Goal: Task Accomplishment & Management: Complete application form

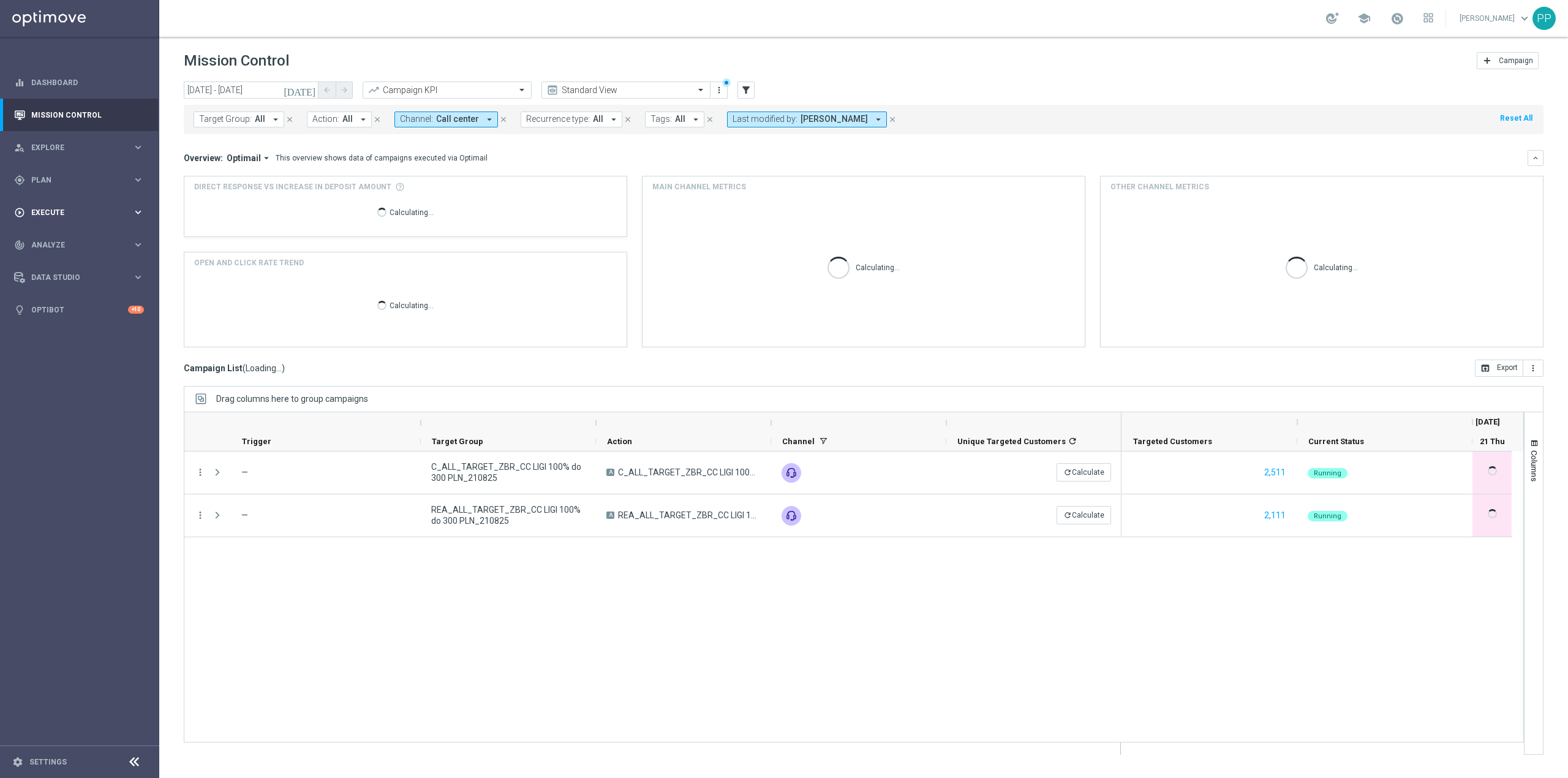
click at [82, 207] on div "play_circle_outline Execute" at bounding box center [73, 213] width 118 height 11
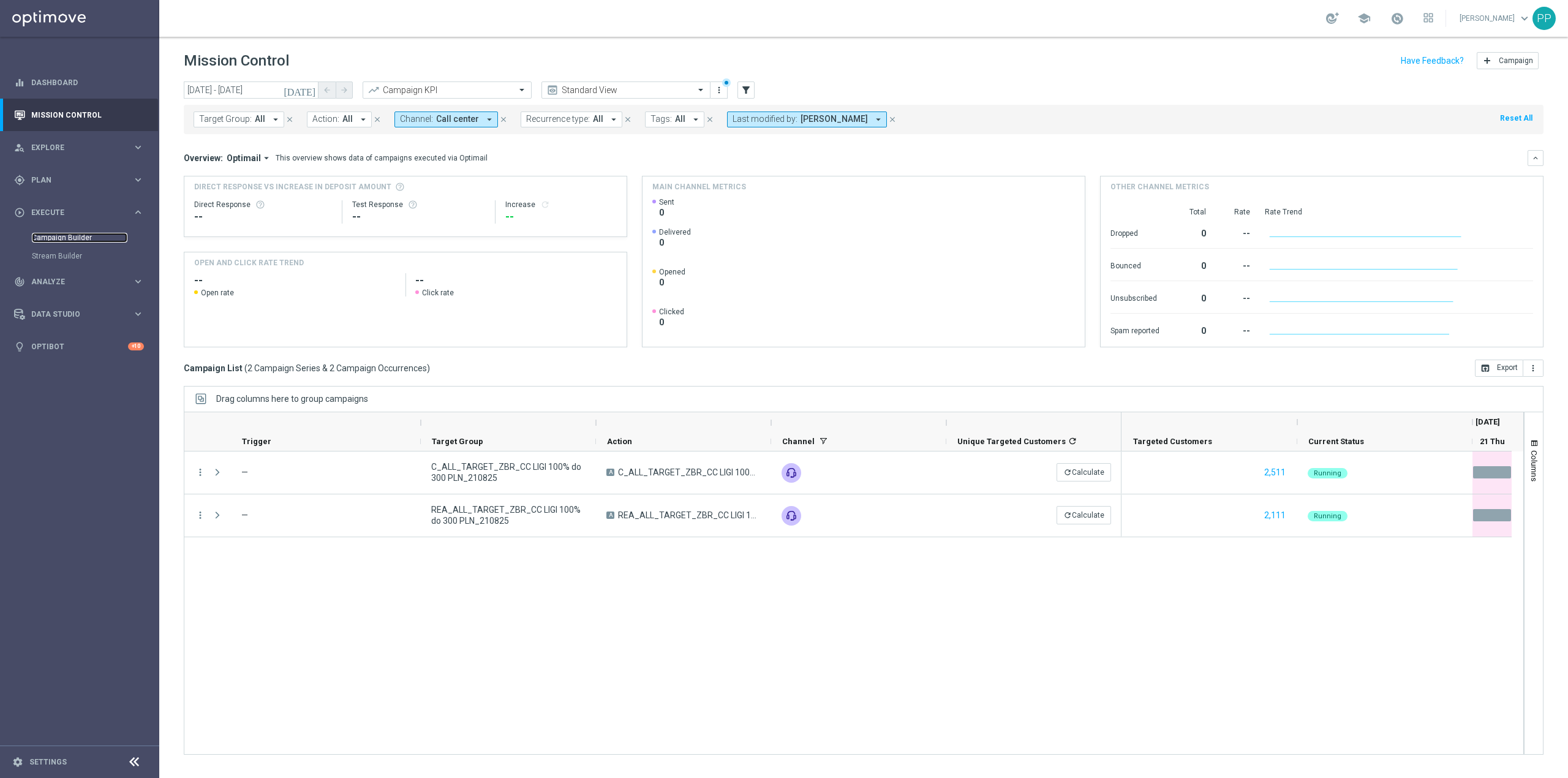
click at [80, 233] on link "Campaign Builder" at bounding box center [80, 238] width 95 height 10
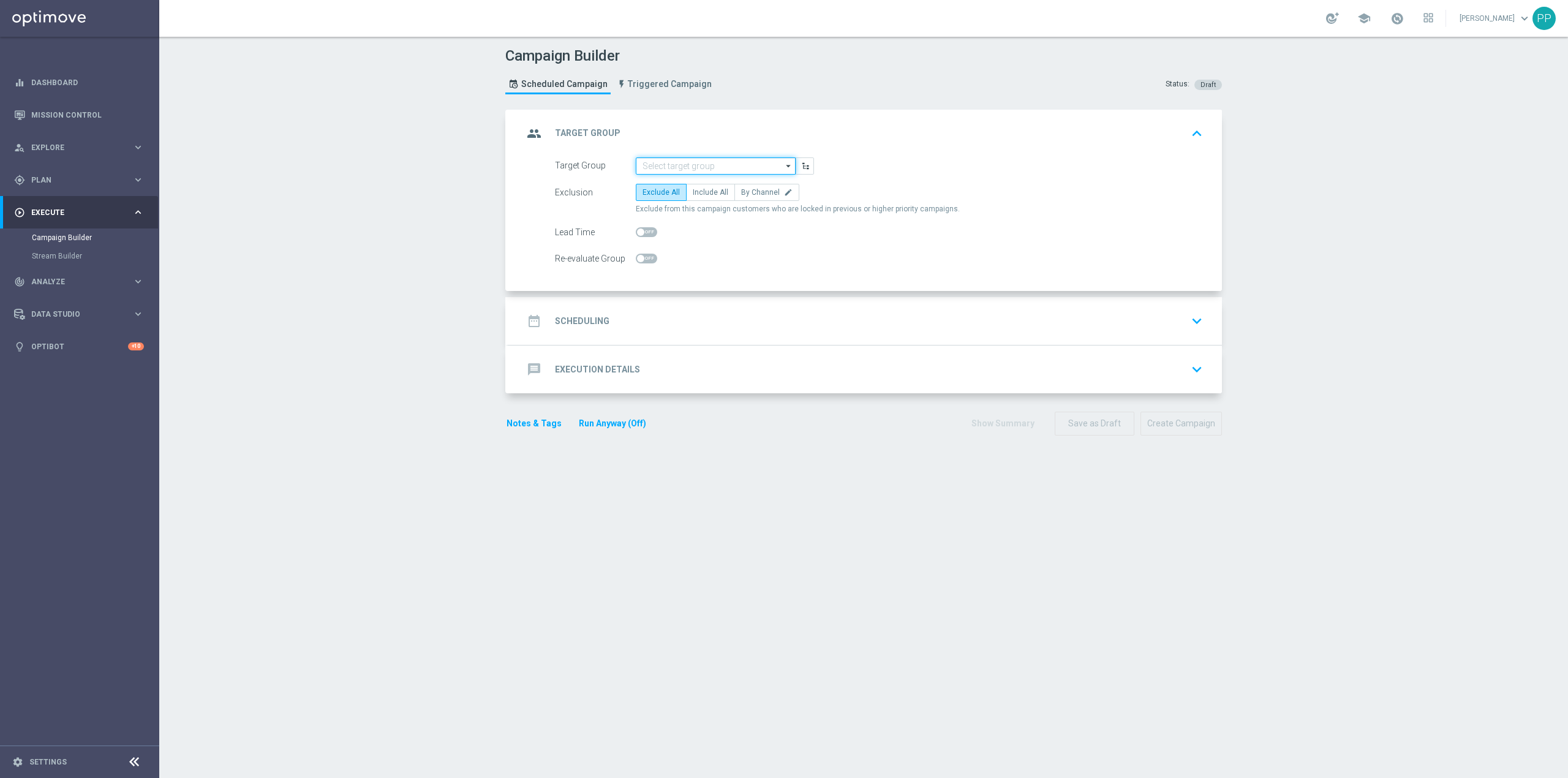
click at [674, 170] on input at bounding box center [716, 166] width 160 height 17
click at [720, 170] on input at bounding box center [716, 166] width 160 height 17
paste input "C_ALL_TARGET_CASHBACK_CC EP 100% do 300 PLN CZW SMS_180825"
click at [709, 186] on div "C_ALL_TARGET_CASHBACK_CC EP 100% do 300 PLN CZW SMS_180825" at bounding box center [726, 189] width 147 height 22
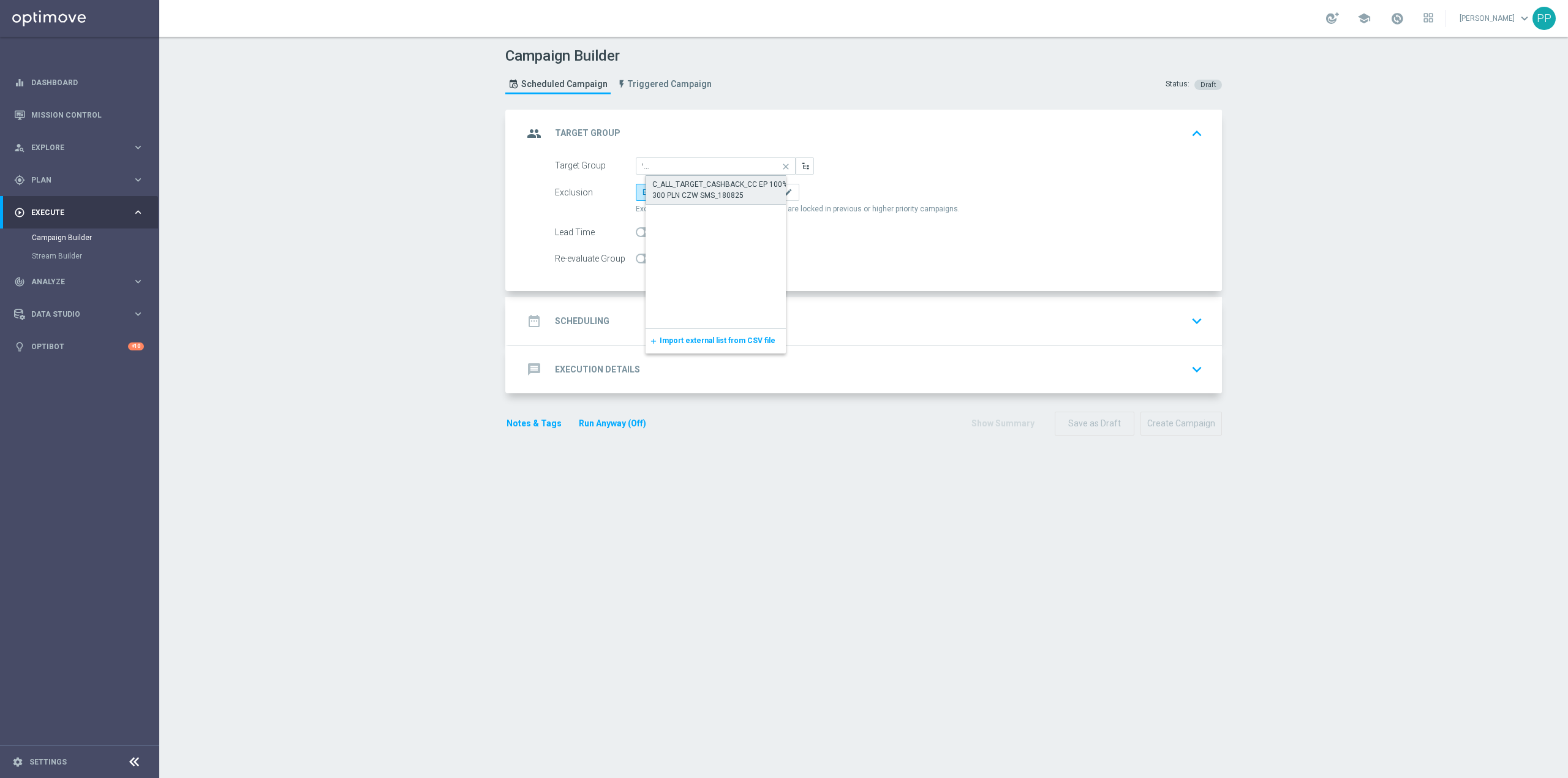
scroll to position [0, 0]
type input "C_ALL_TARGET_CASHBACK_CC EP 100% do 300 PLN CZW SMS_180825"
click at [706, 191] on span "Include All" at bounding box center [710, 193] width 36 height 9
click at [701, 191] on input "Include All" at bounding box center [696, 194] width 8 height 8
radio input "true"
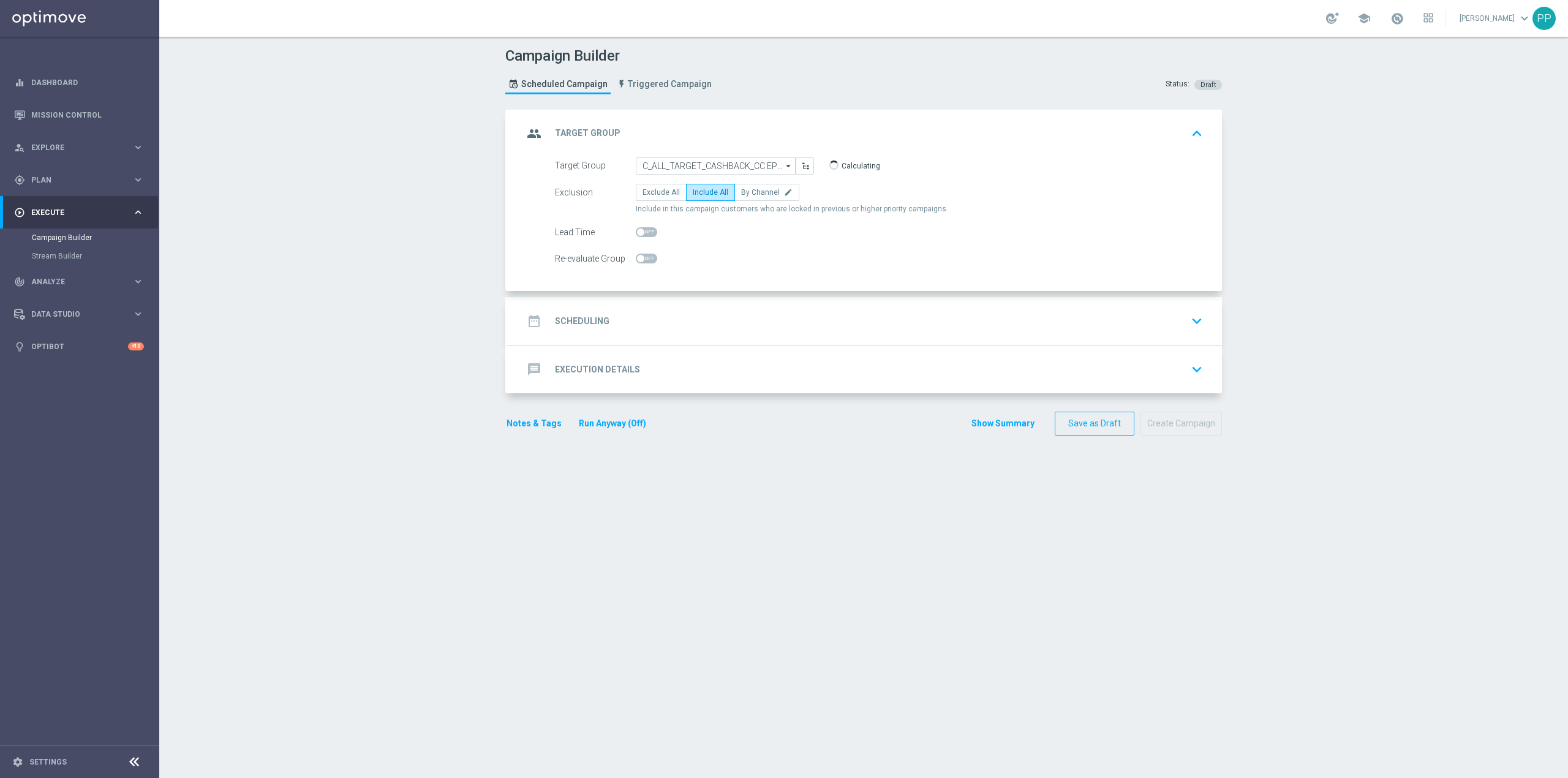
click at [648, 260] on span at bounding box center [647, 258] width 21 height 10
click at [648, 260] on input "checkbox" at bounding box center [647, 258] width 21 height 10
checkbox input "true"
click at [650, 316] on div "date_range Scheduling keyboard_arrow_down" at bounding box center [865, 321] width 684 height 23
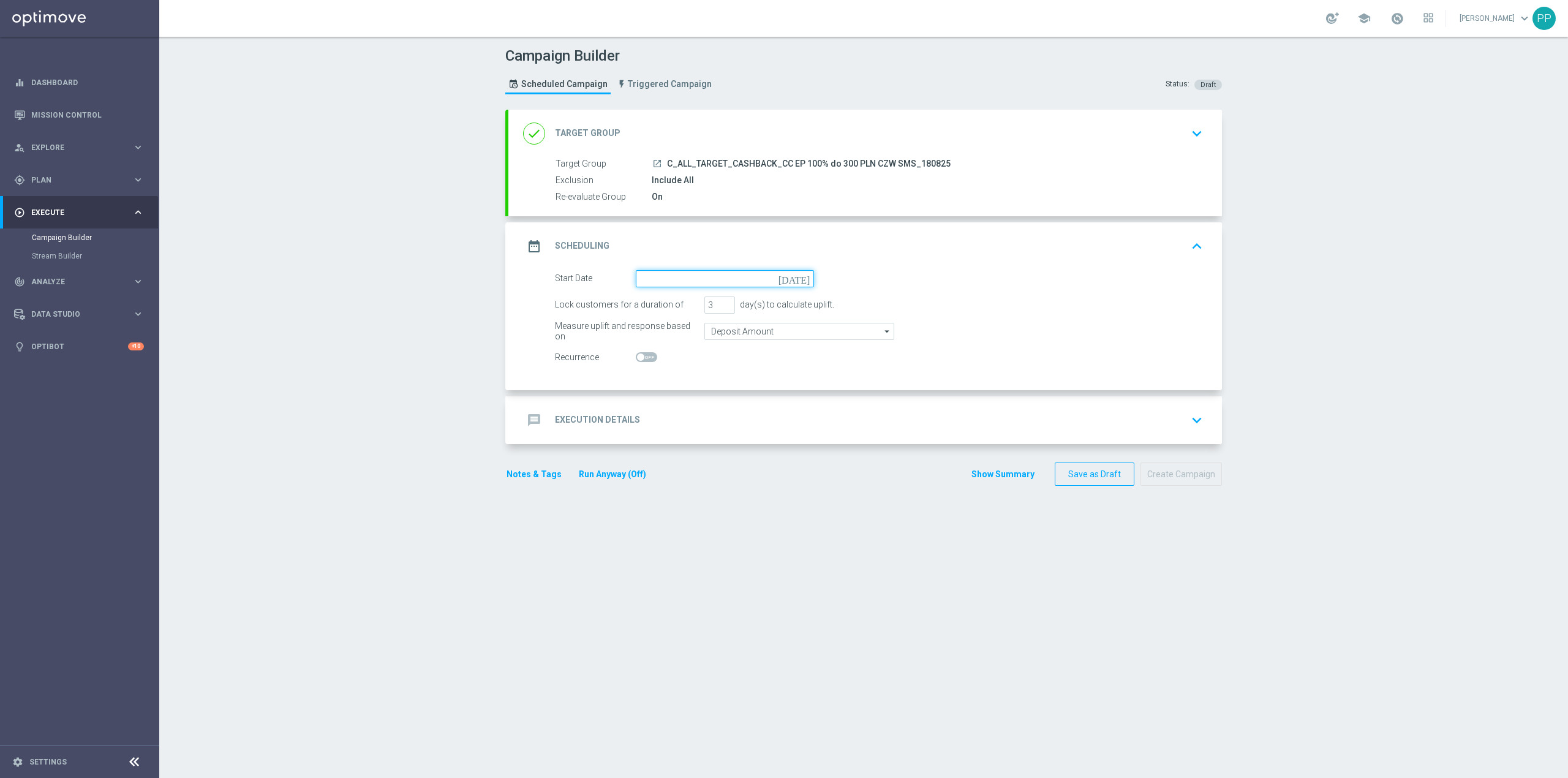
click at [649, 277] on input at bounding box center [725, 279] width 178 height 17
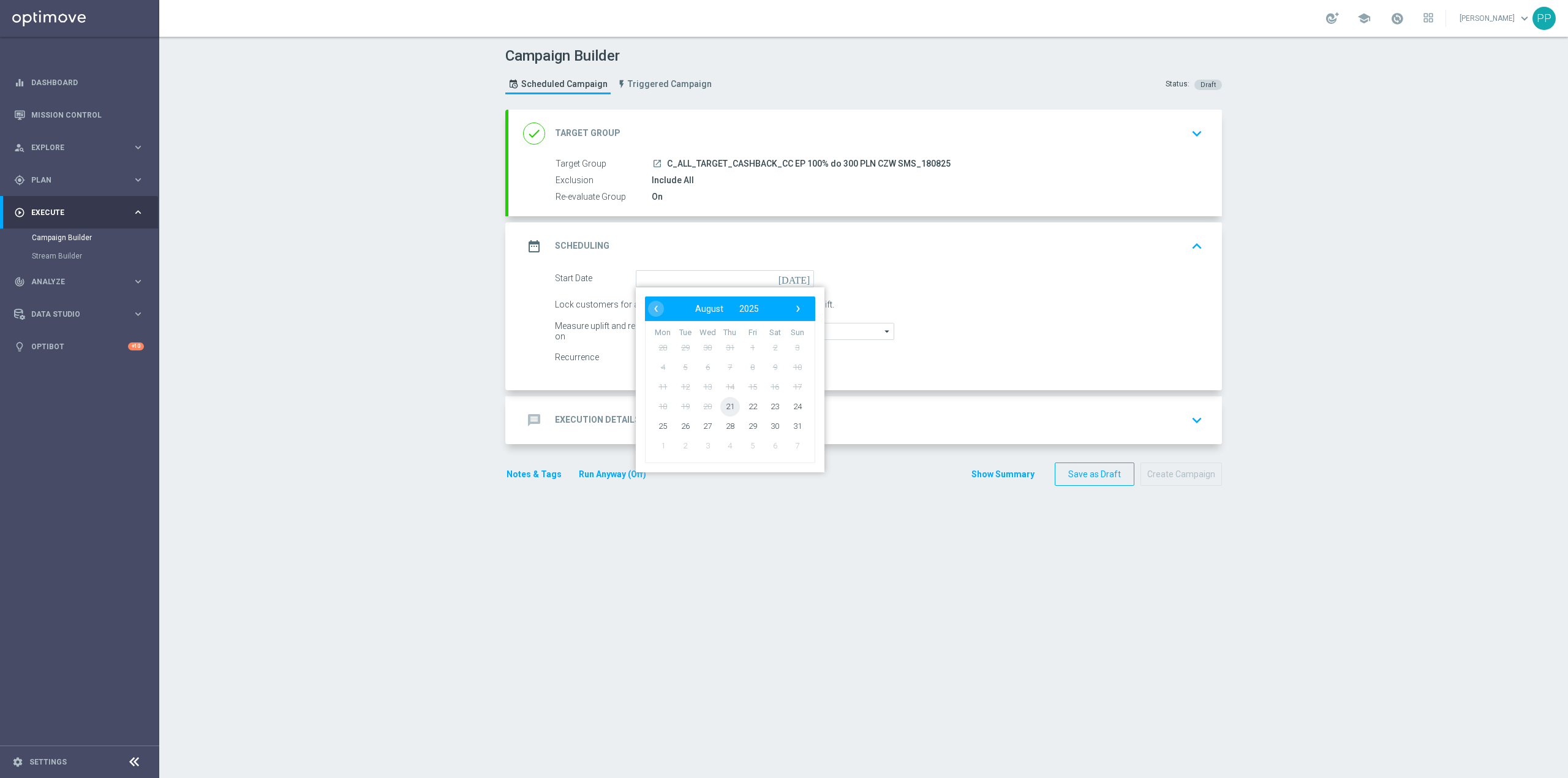
click at [730, 405] on span "21" at bounding box center [729, 406] width 19 height 19
type input "21 Aug 2025"
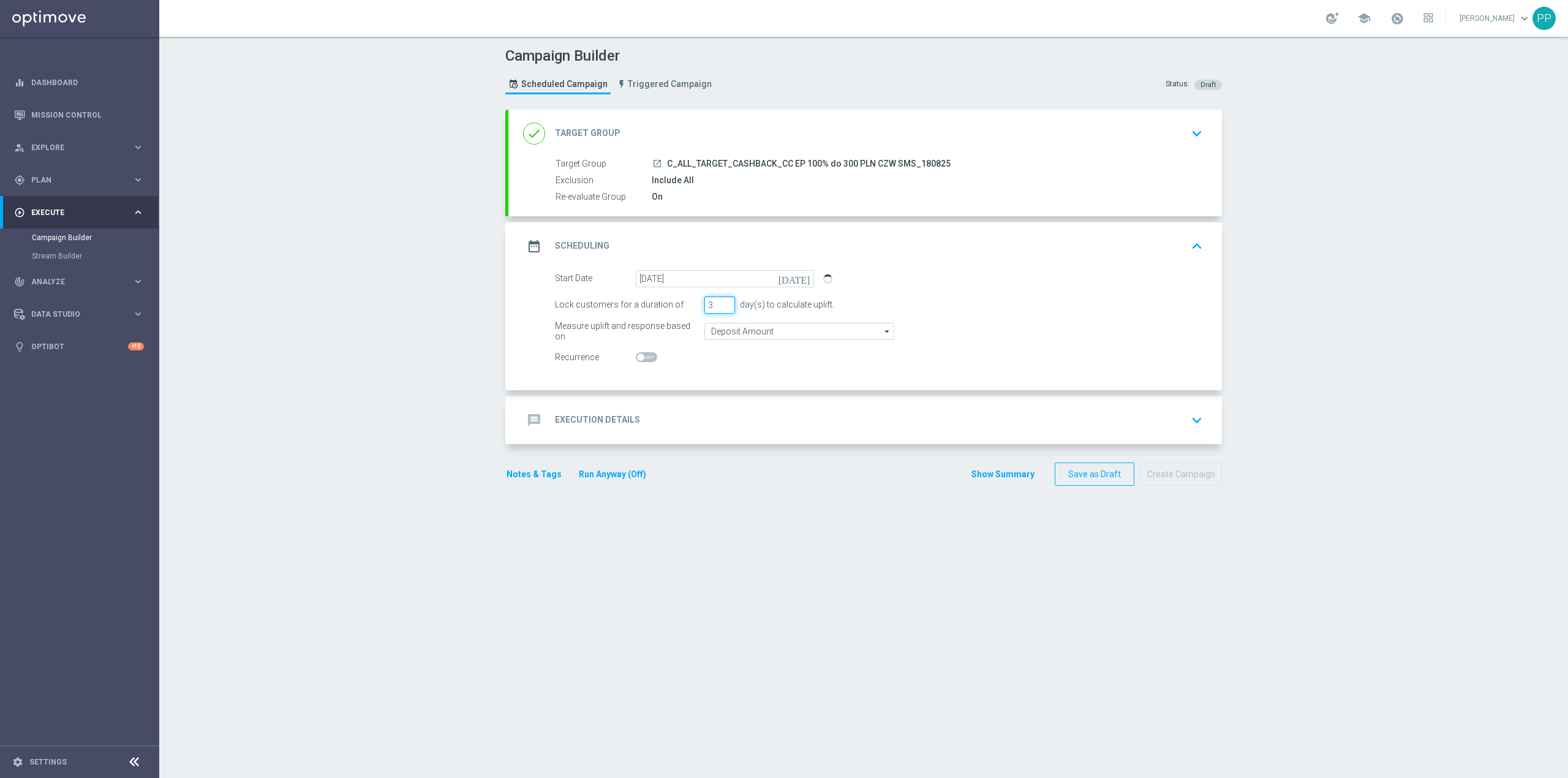
drag, startPoint x: 709, startPoint y: 307, endPoint x: 696, endPoint y: 307, distance: 13.0
click at [696, 307] on div "Lock customers for a duration of 3 day(s) to calculate uplift." at bounding box center [879, 305] width 666 height 17
type input "1"
click at [741, 331] on input "Deposit Amount" at bounding box center [799, 331] width 190 height 17
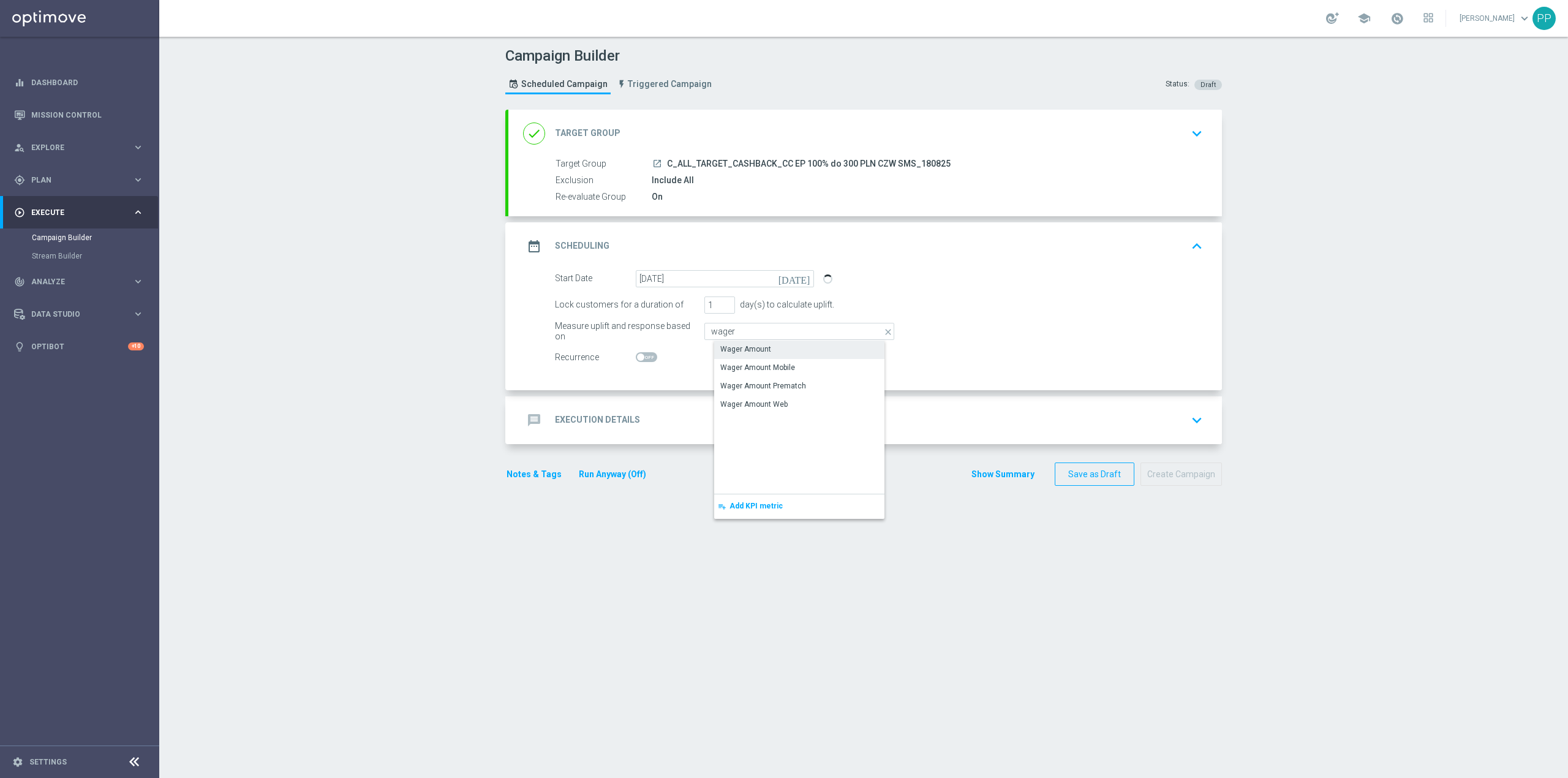
click at [748, 346] on div "Wager Amount" at bounding box center [745, 349] width 51 height 11
type input "Wager Amount"
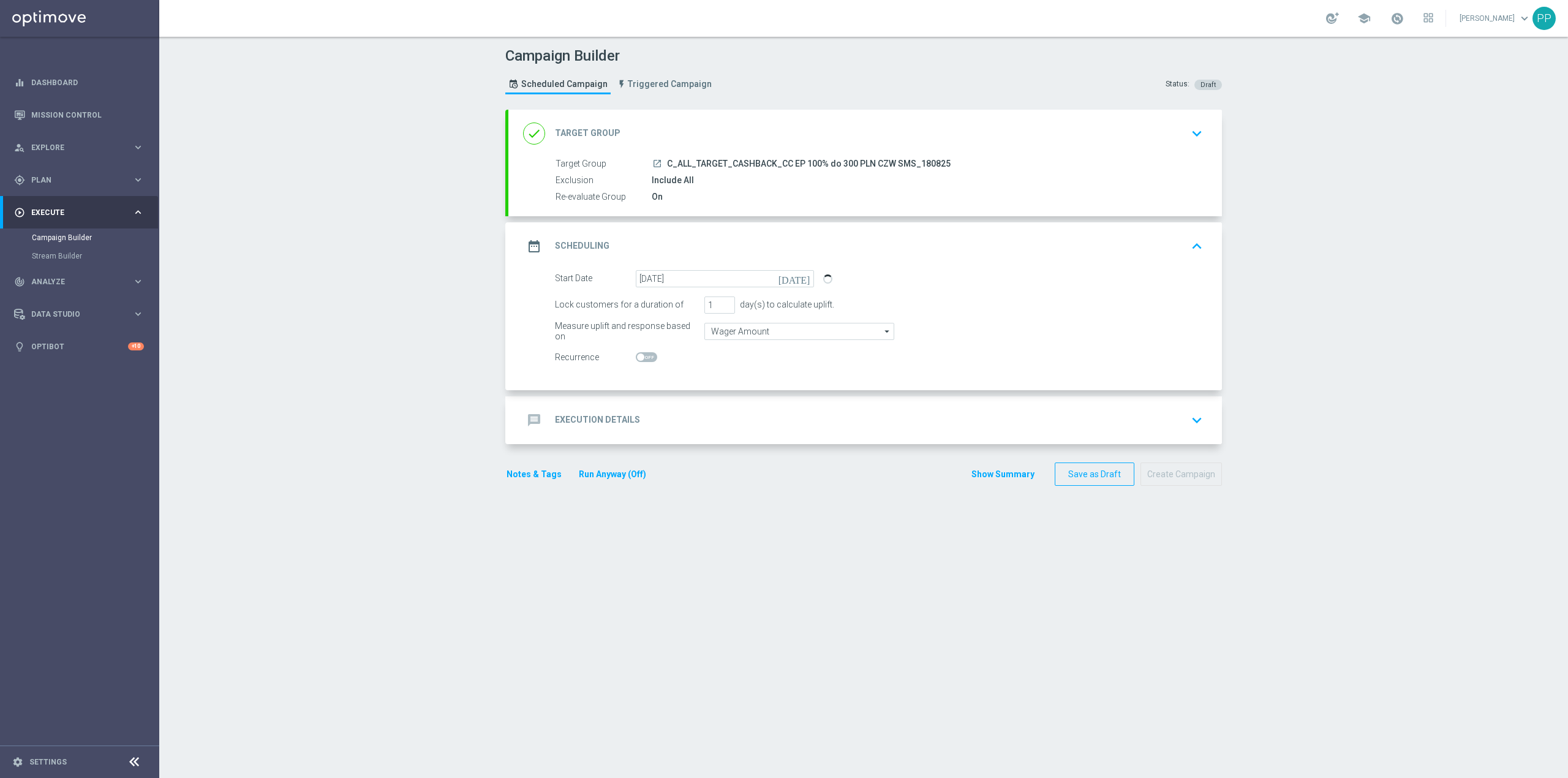
click at [698, 410] on div "message Execution Details keyboard_arrow_down" at bounding box center [865, 420] width 684 height 23
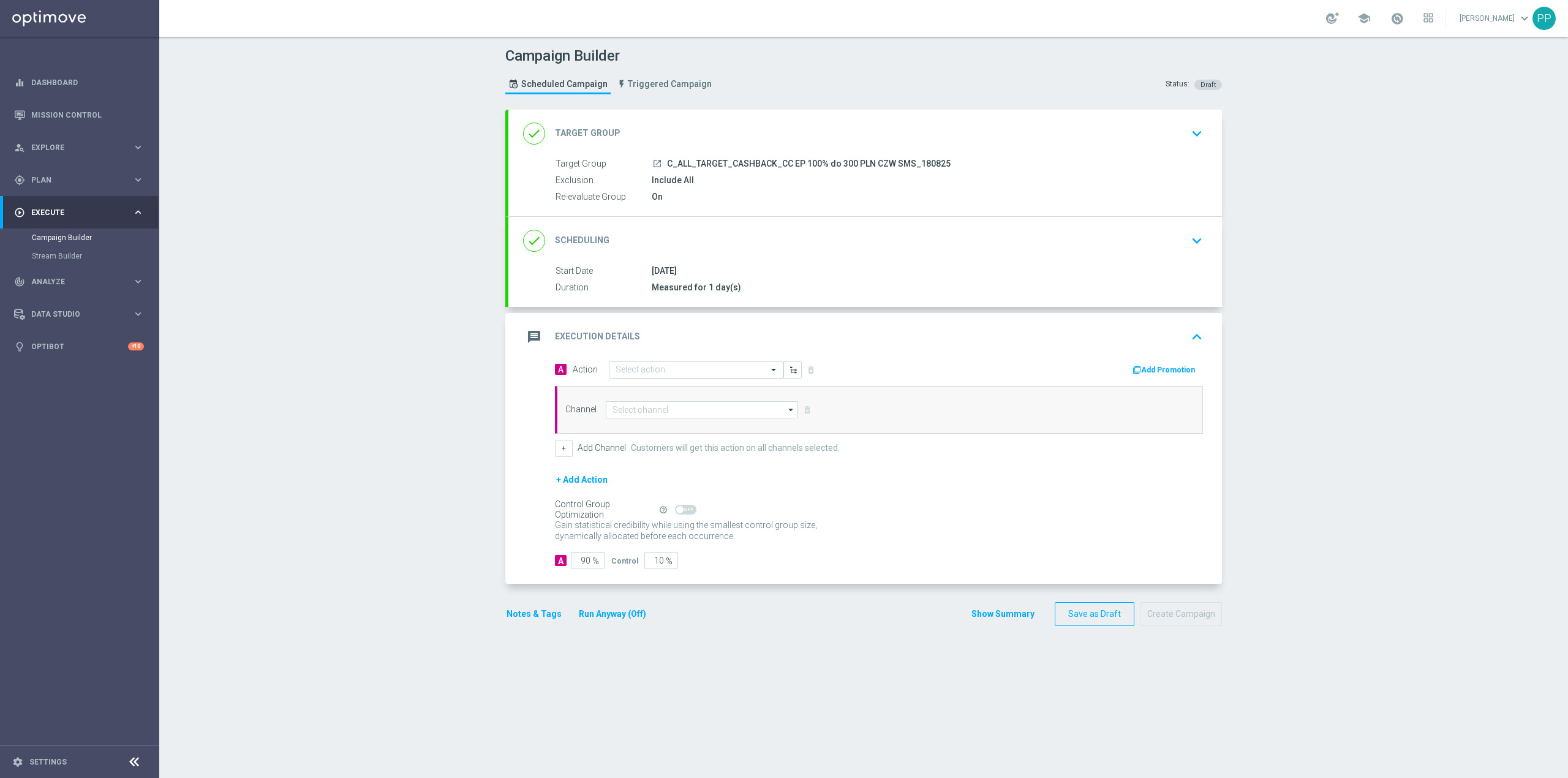
click at [674, 366] on input "text" at bounding box center [684, 370] width 137 height 11
click at [674, 535] on span "Create new action" at bounding box center [659, 536] width 65 height 9
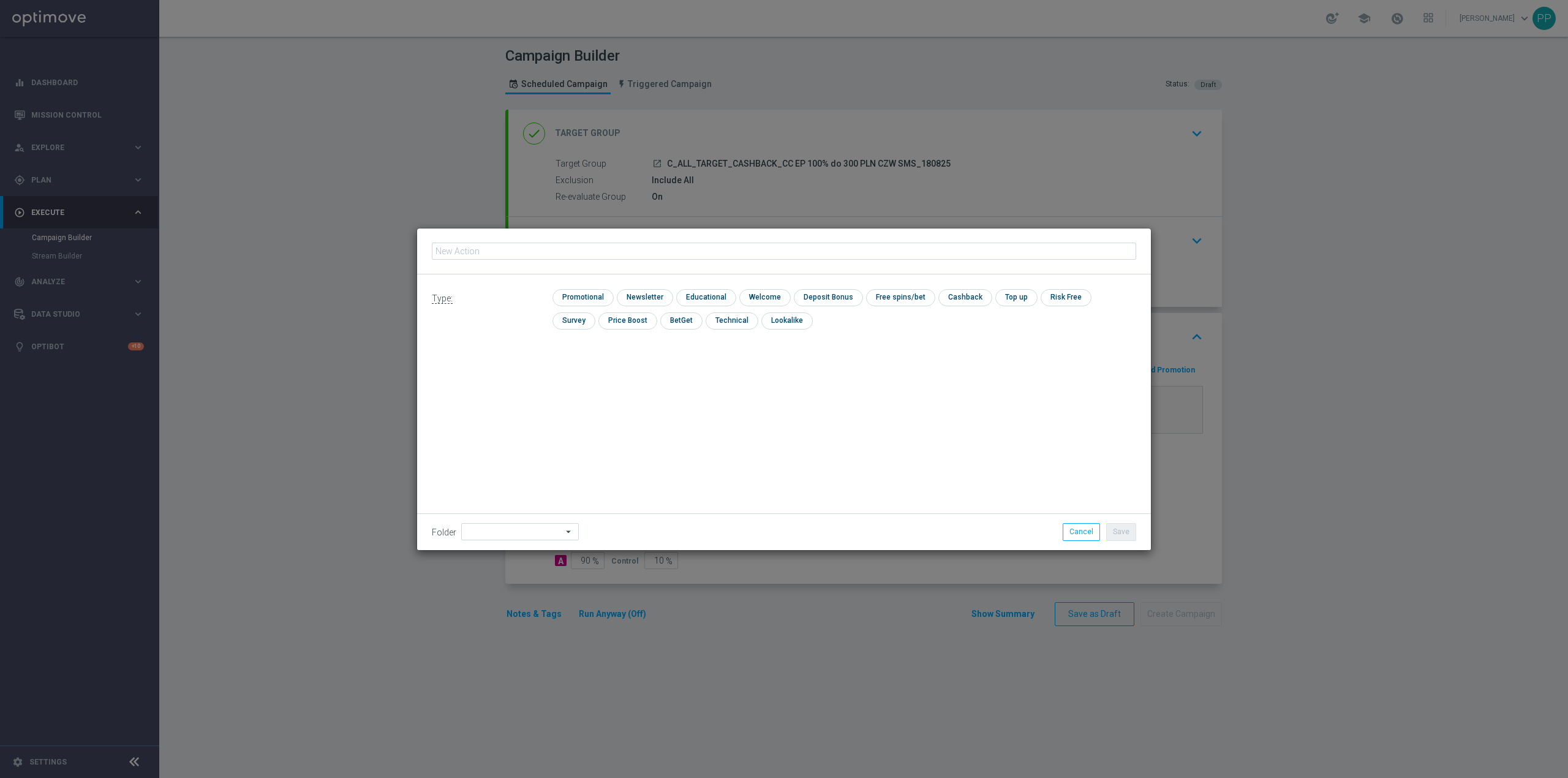
type input "C_ALL_TARGET_CASHBACK_CC EP 100% do 300 PLN CZW SMS_180825"
click at [593, 302] on input "checkbox" at bounding box center [581, 297] width 58 height 16
checkbox input "true"
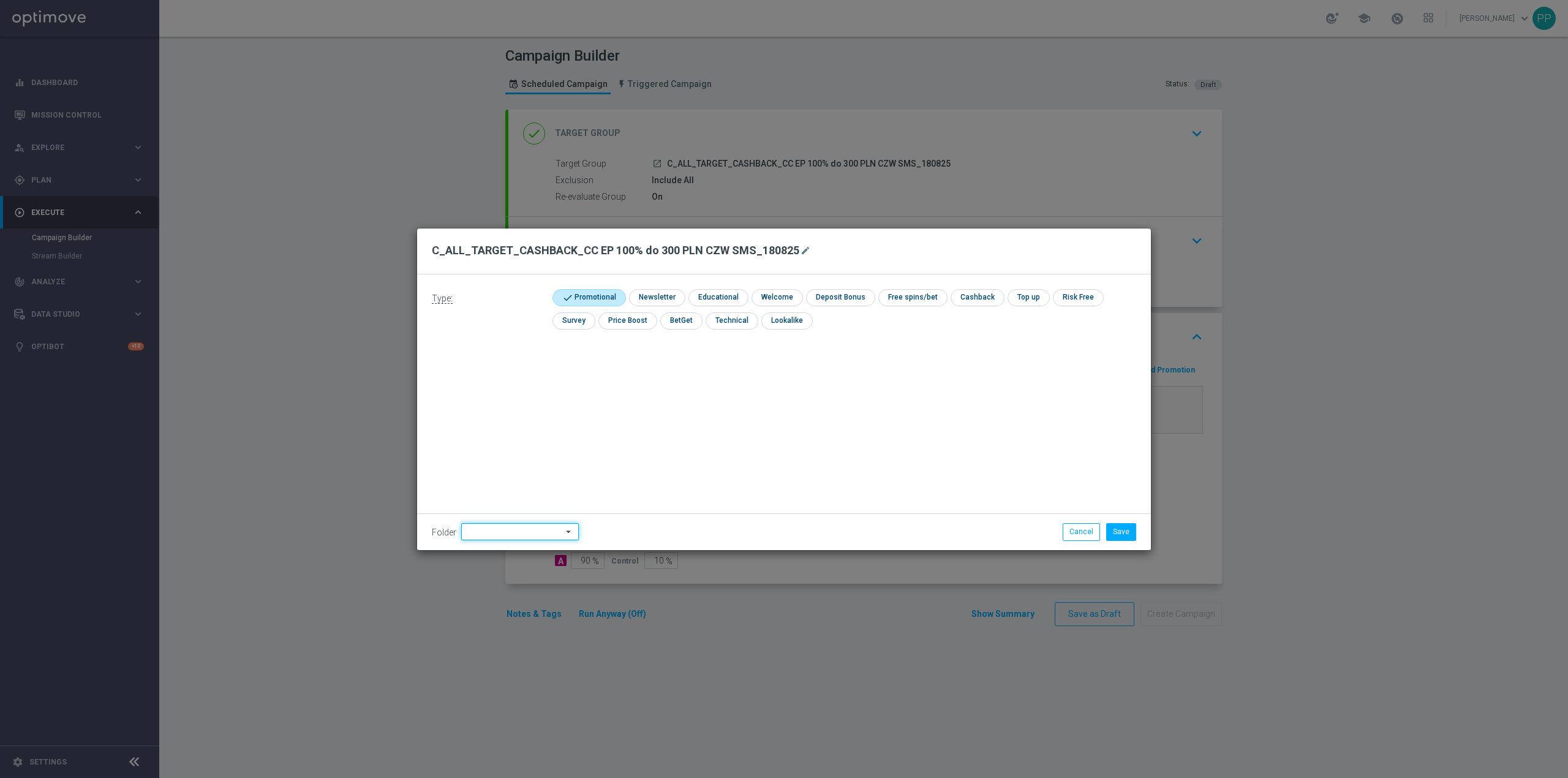
click at [507, 525] on input at bounding box center [519, 531] width 117 height 17
click at [514, 375] on div "8. Sierpień 2025" at bounding box center [504, 378] width 54 height 11
type input "8. Sierpień 2025"
click at [1125, 533] on button "Save" at bounding box center [1121, 531] width 30 height 17
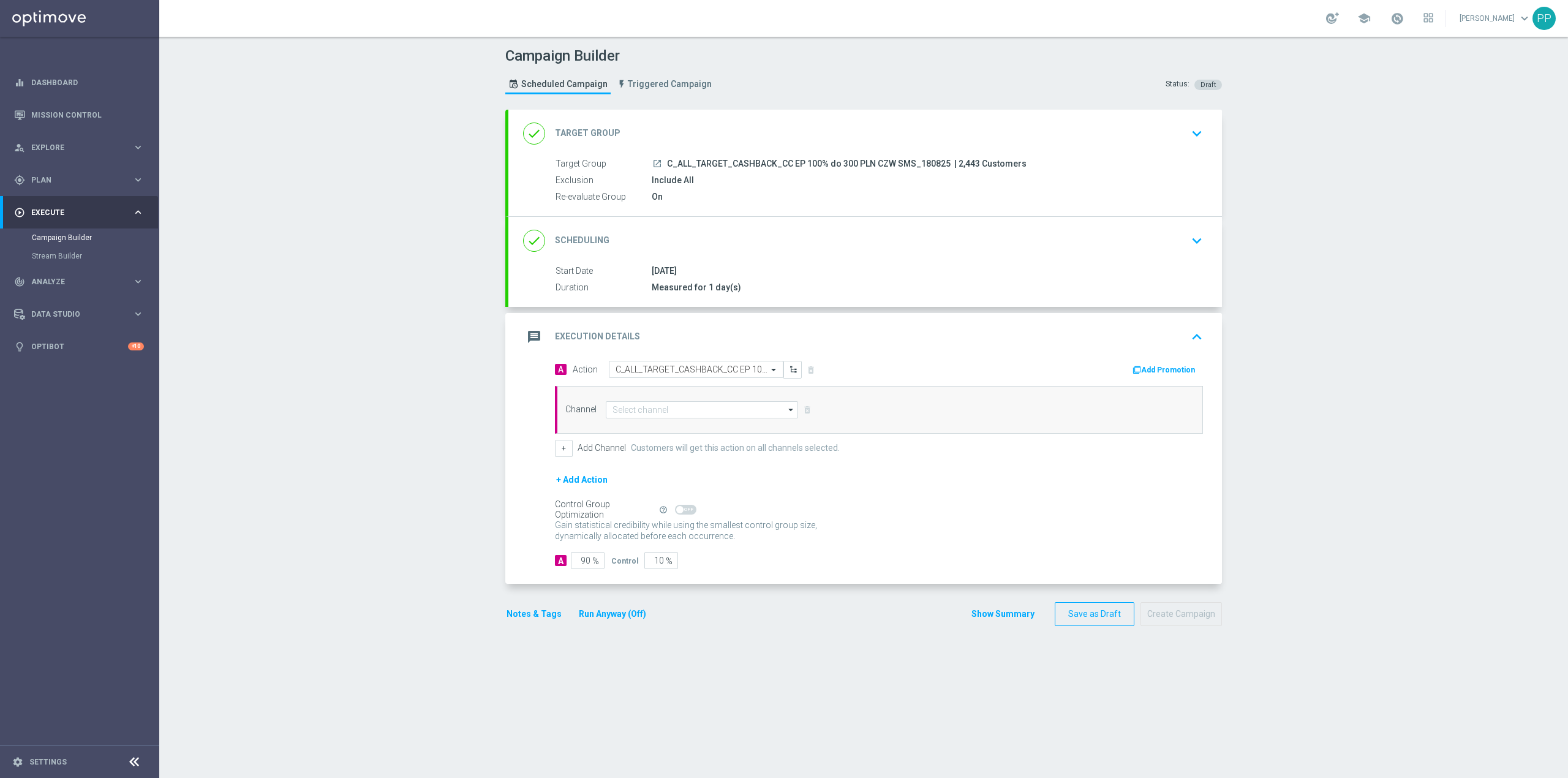
click at [682, 395] on div "Channel arrow_drop_down Drag here to set row groups Drag here to set column lab…" at bounding box center [879, 410] width 648 height 48
click at [679, 403] on input at bounding box center [702, 410] width 193 height 17
click at [667, 454] on div "SMS" at bounding box center [706, 445] width 182 height 17
type input "SMS"
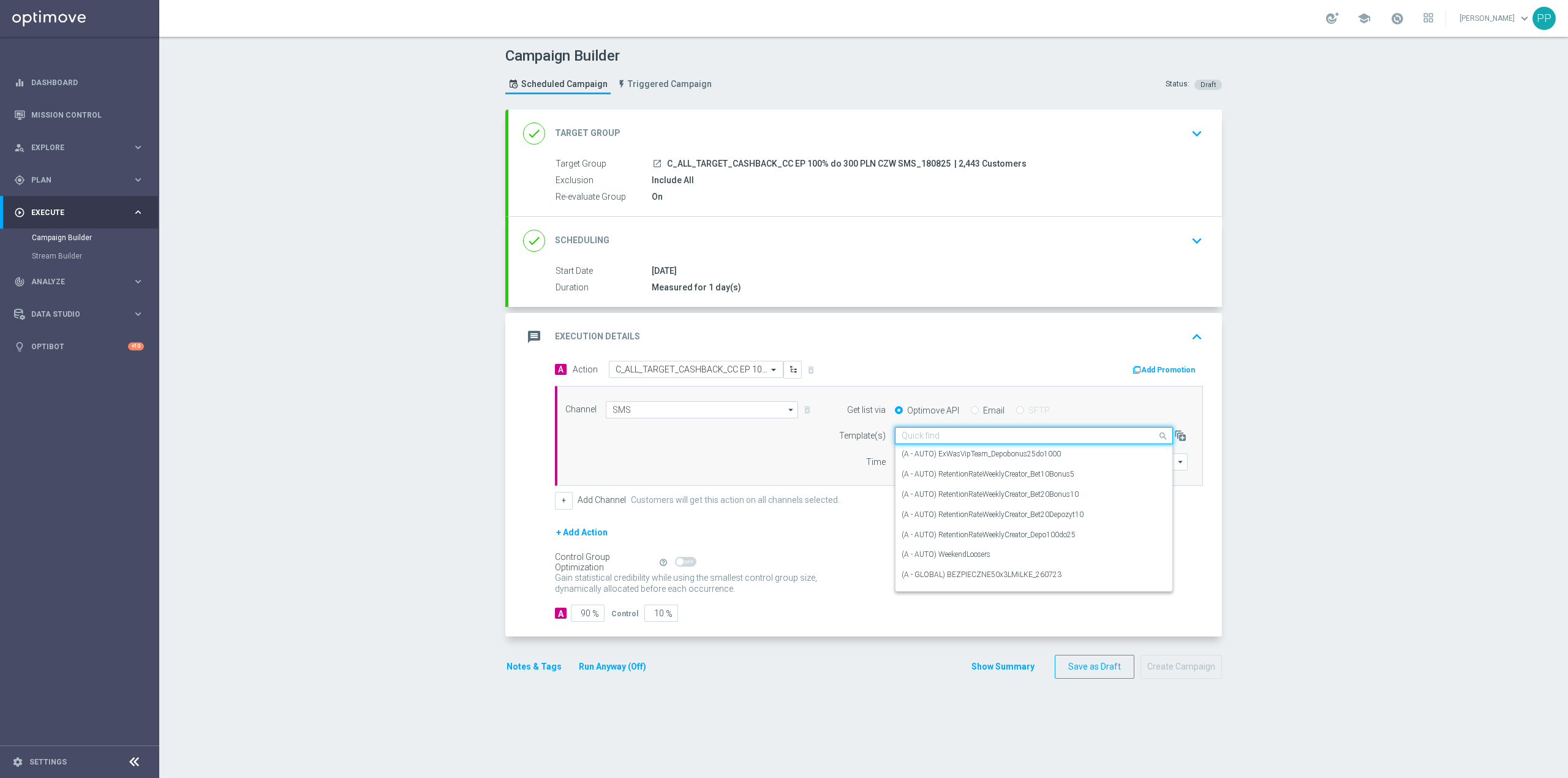
click at [970, 436] on input "text" at bounding box center [1021, 436] width 240 height 11
paste input "C_ALL_TARGET_CASHBACK_CC EP 100% do 300 PLN CZW SMS_180825"
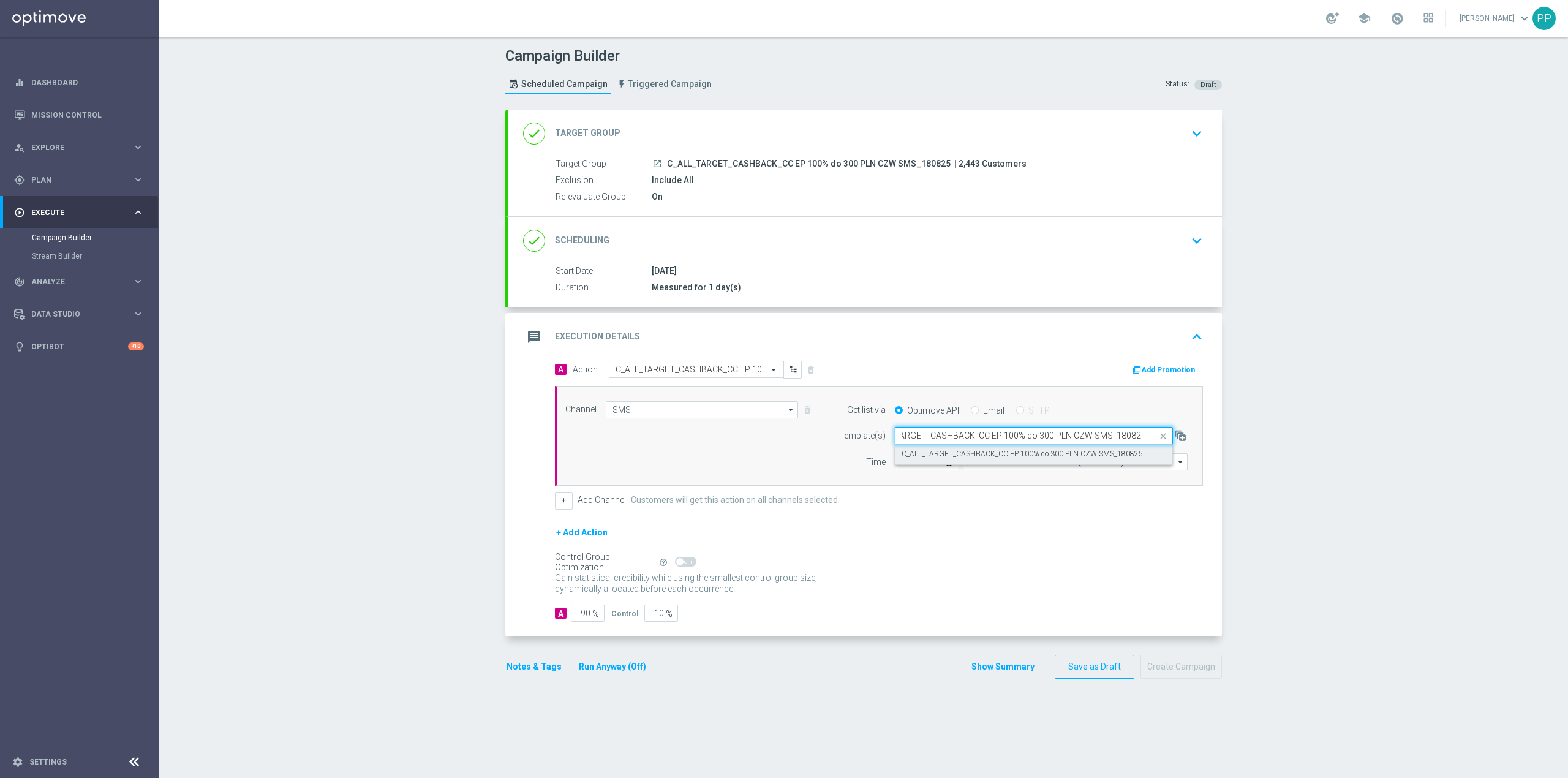
click at [1017, 456] on label "C_ALL_TARGET_CASHBACK_CC EP 100% do 300 PLN CZW SMS_180825" at bounding box center [1022, 454] width 241 height 11
type input "C_ALL_TARGET_CASHBACK_CC EP 100% do 300 PLN CZW SMS_180825"
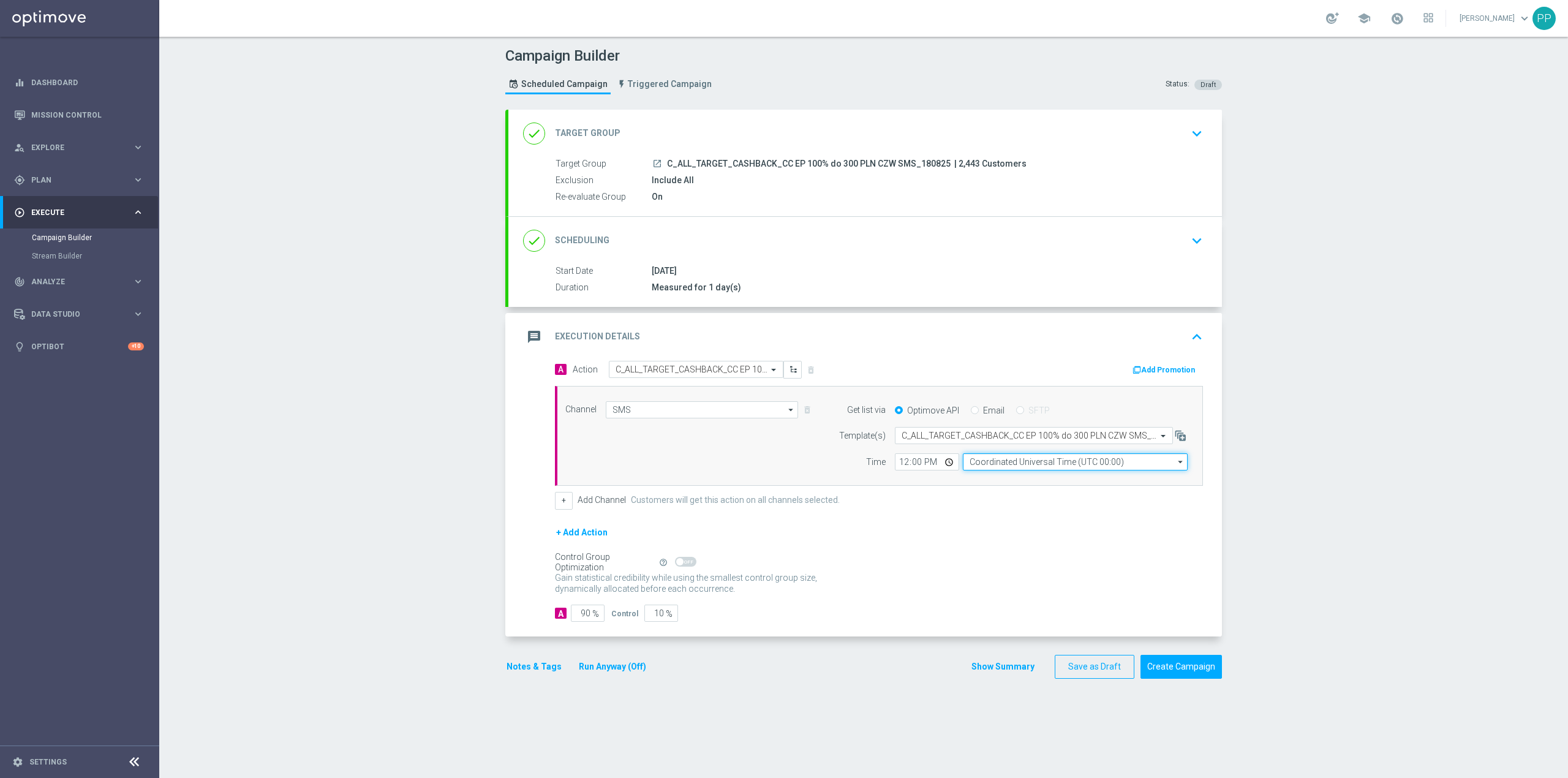
click at [1020, 463] on input "Coordinated Universal Time (UTC 00:00)" at bounding box center [1075, 462] width 225 height 17
click at [1032, 476] on div "Central European Time (Warsaw) (UTC +02:00)" at bounding box center [1085, 479] width 225 height 17
type input "Central European Time (Warsaw) (UTC +02:00)"
click at [898, 468] on input "12:00" at bounding box center [927, 462] width 65 height 17
click at [898, 462] on input "12:00" at bounding box center [927, 462] width 65 height 17
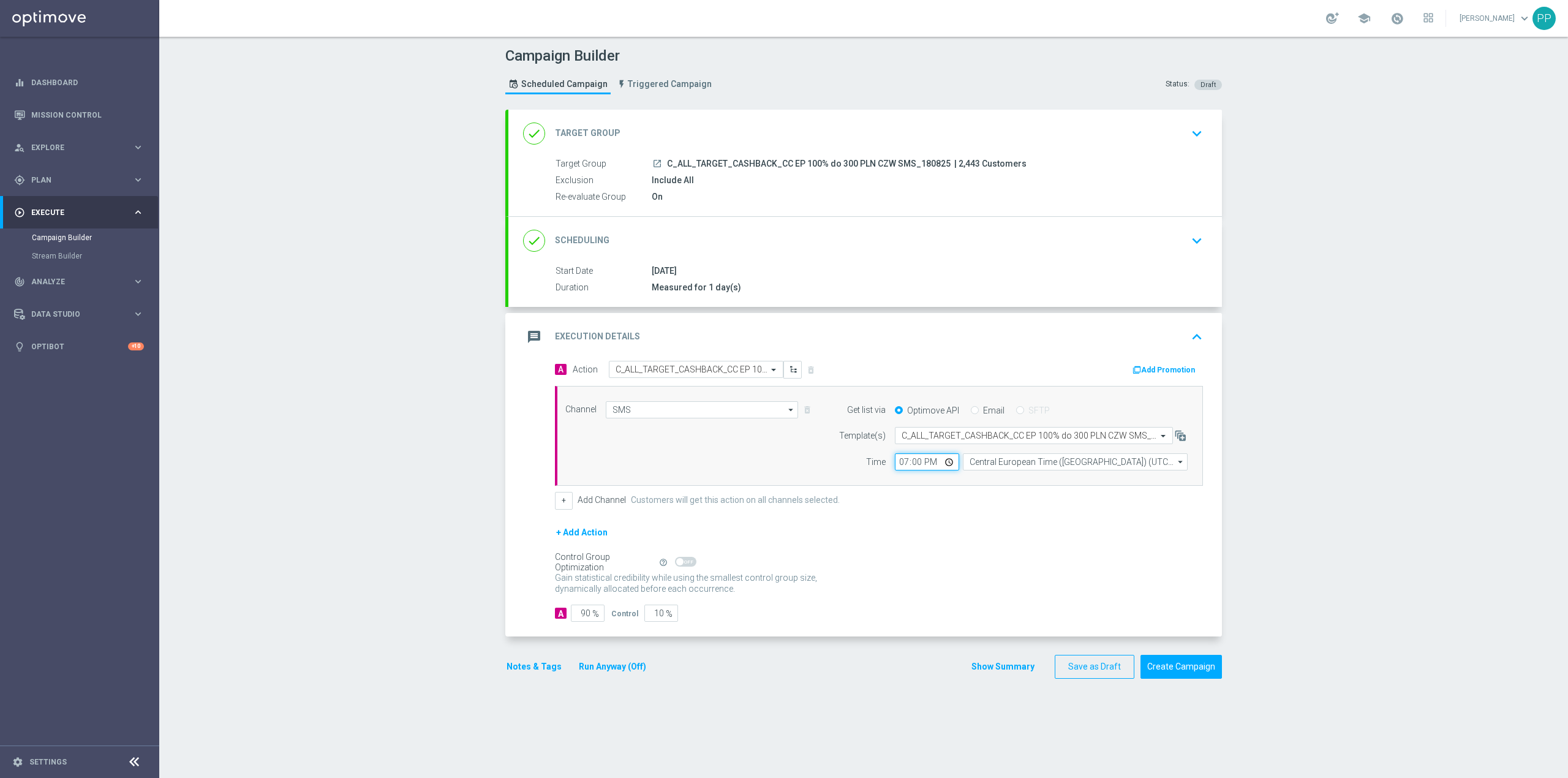
type input "19:05"
click at [414, 503] on div "Campaign Builder Scheduled Campaign Triggered Campaign Status: Draft done Targe…" at bounding box center [864, 408] width 1409 height 742
click at [579, 619] on input "90" at bounding box center [588, 613] width 34 height 17
type input "9"
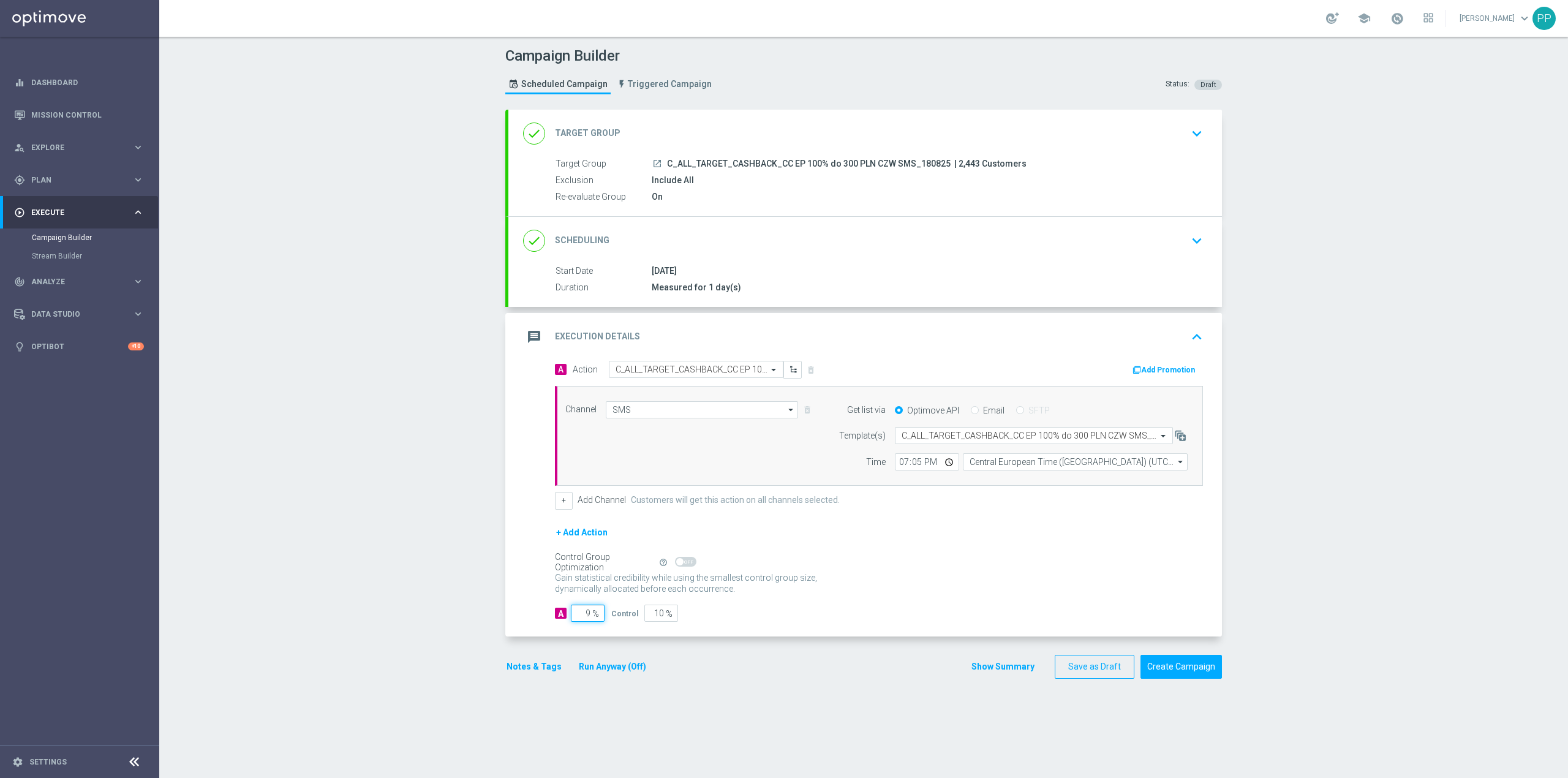
type input "91"
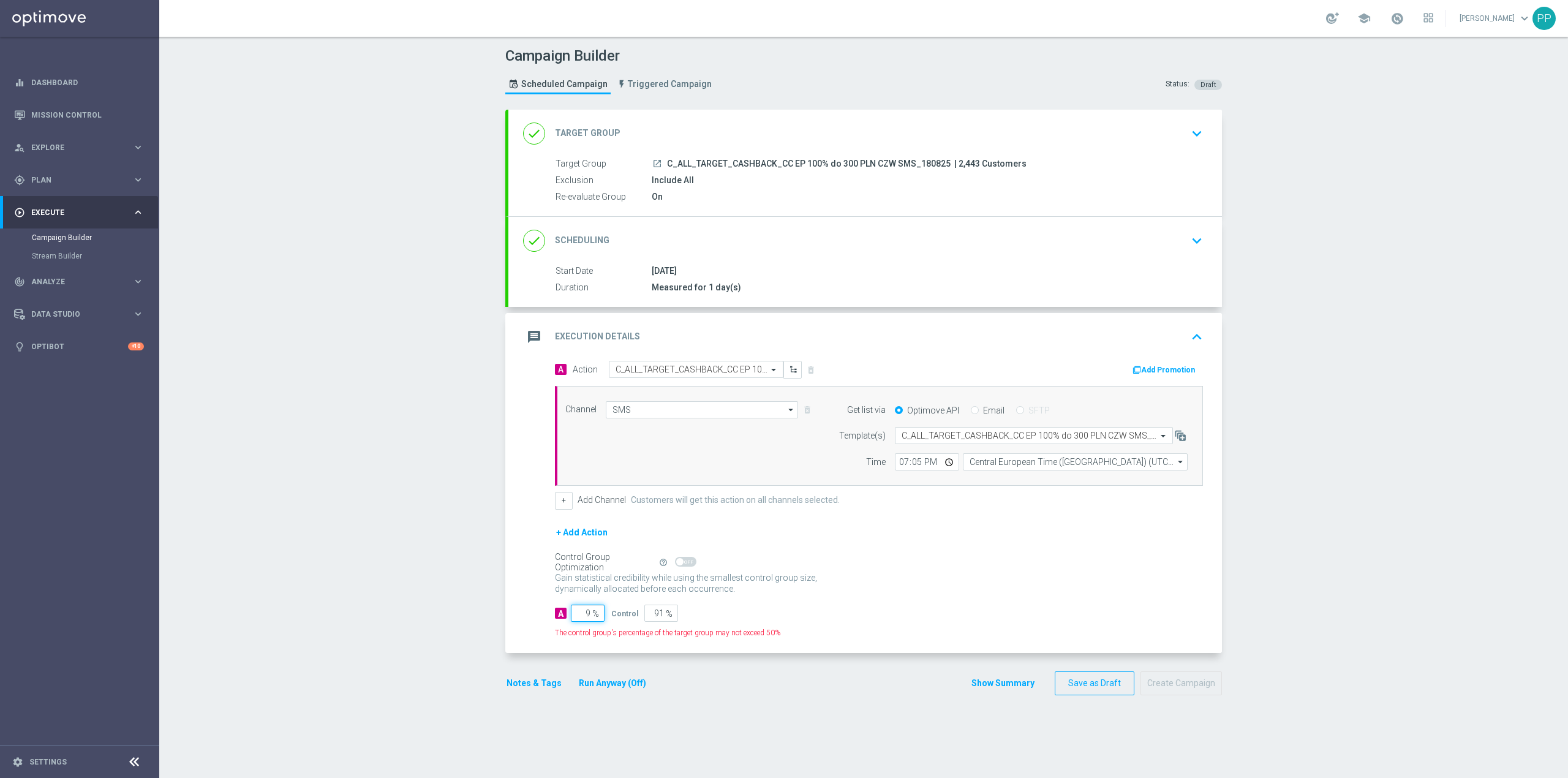
type input "95"
type input "5"
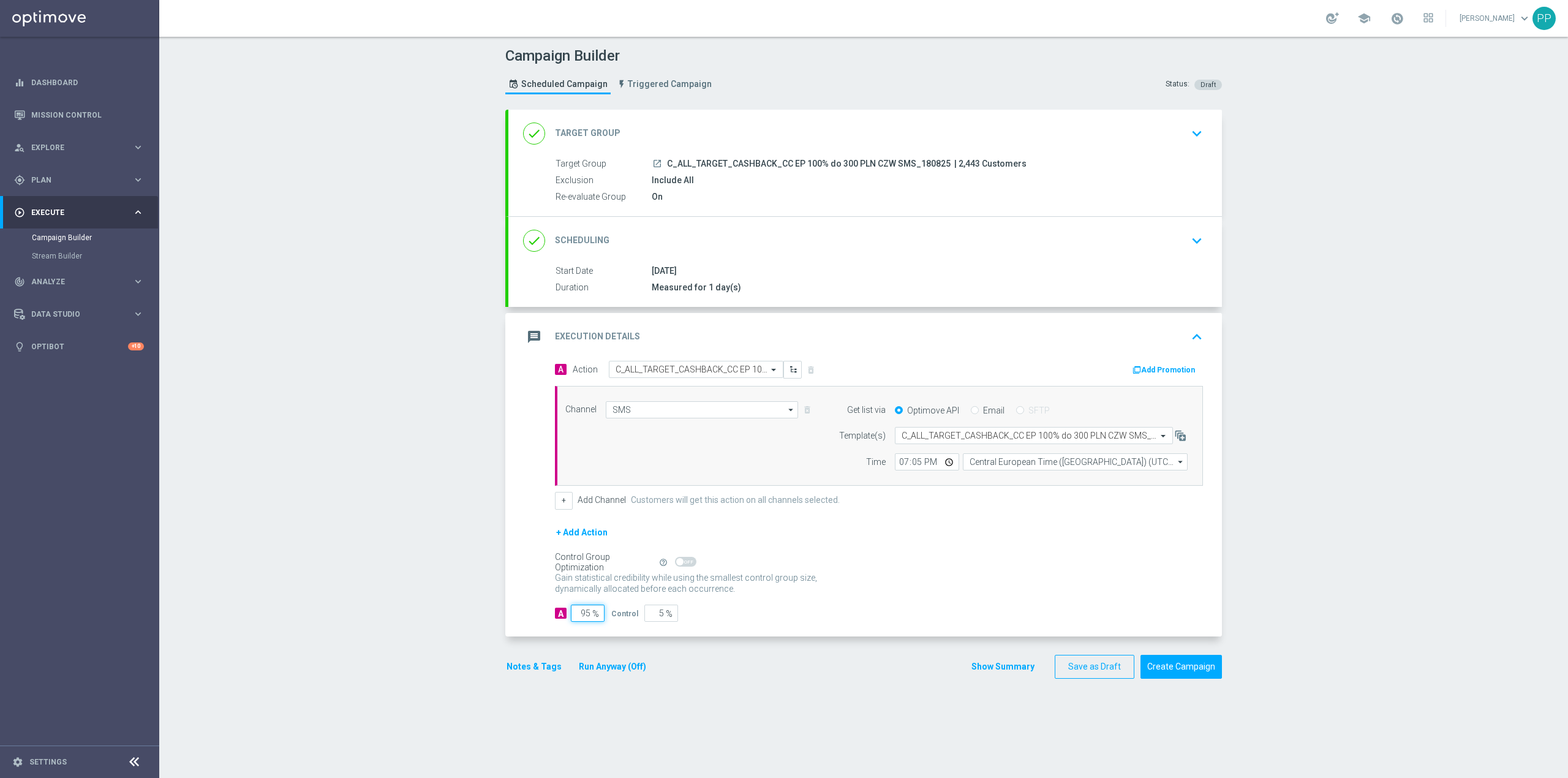
type input "95"
click at [445, 607] on div "Campaign Builder Scheduled Campaign Triggered Campaign Status: Draft done Targe…" at bounding box center [864, 408] width 1409 height 742
click at [539, 667] on button "Notes & Tags" at bounding box center [534, 667] width 58 height 15
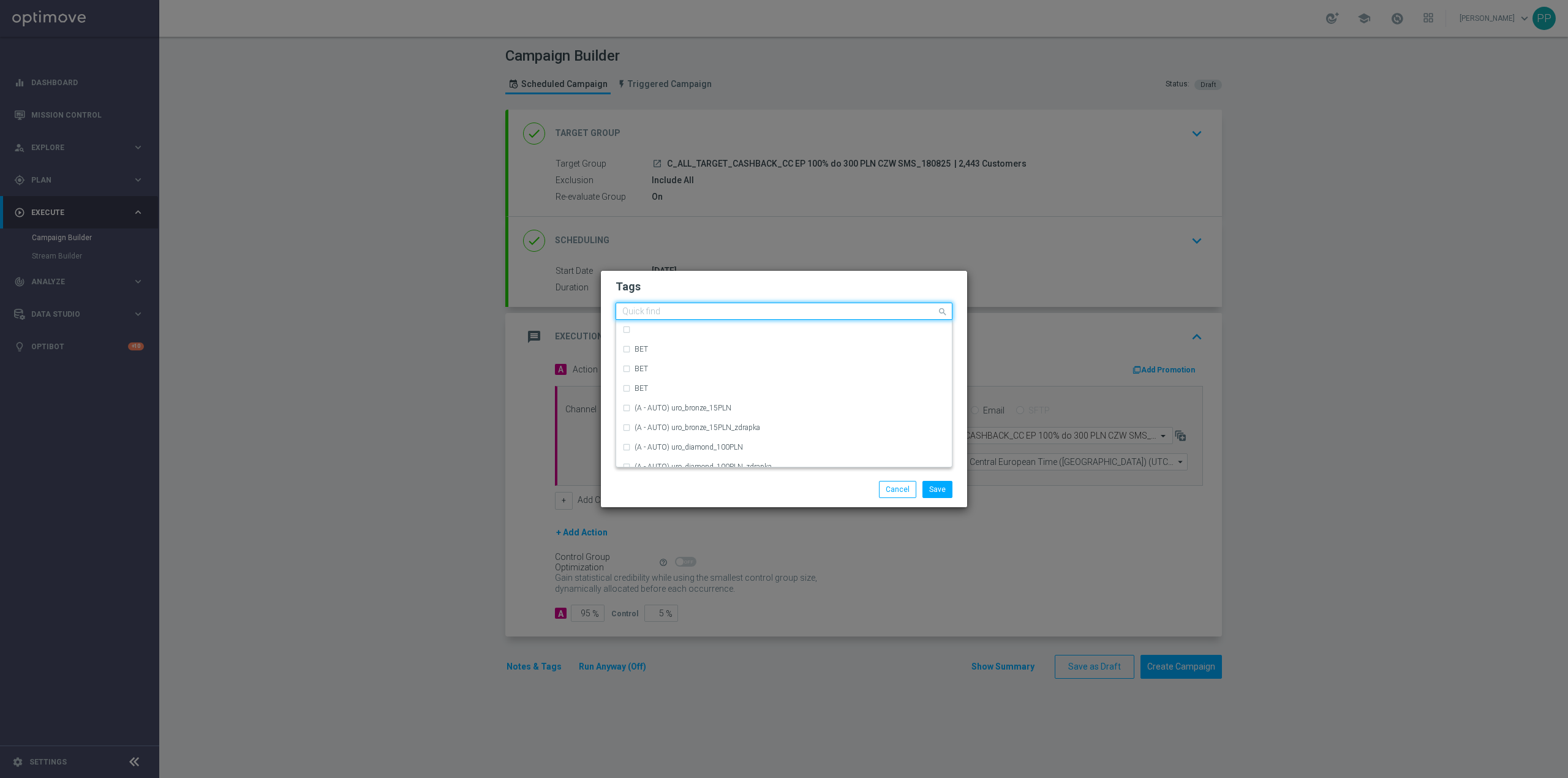
click at [689, 307] on input "text" at bounding box center [779, 312] width 314 height 11
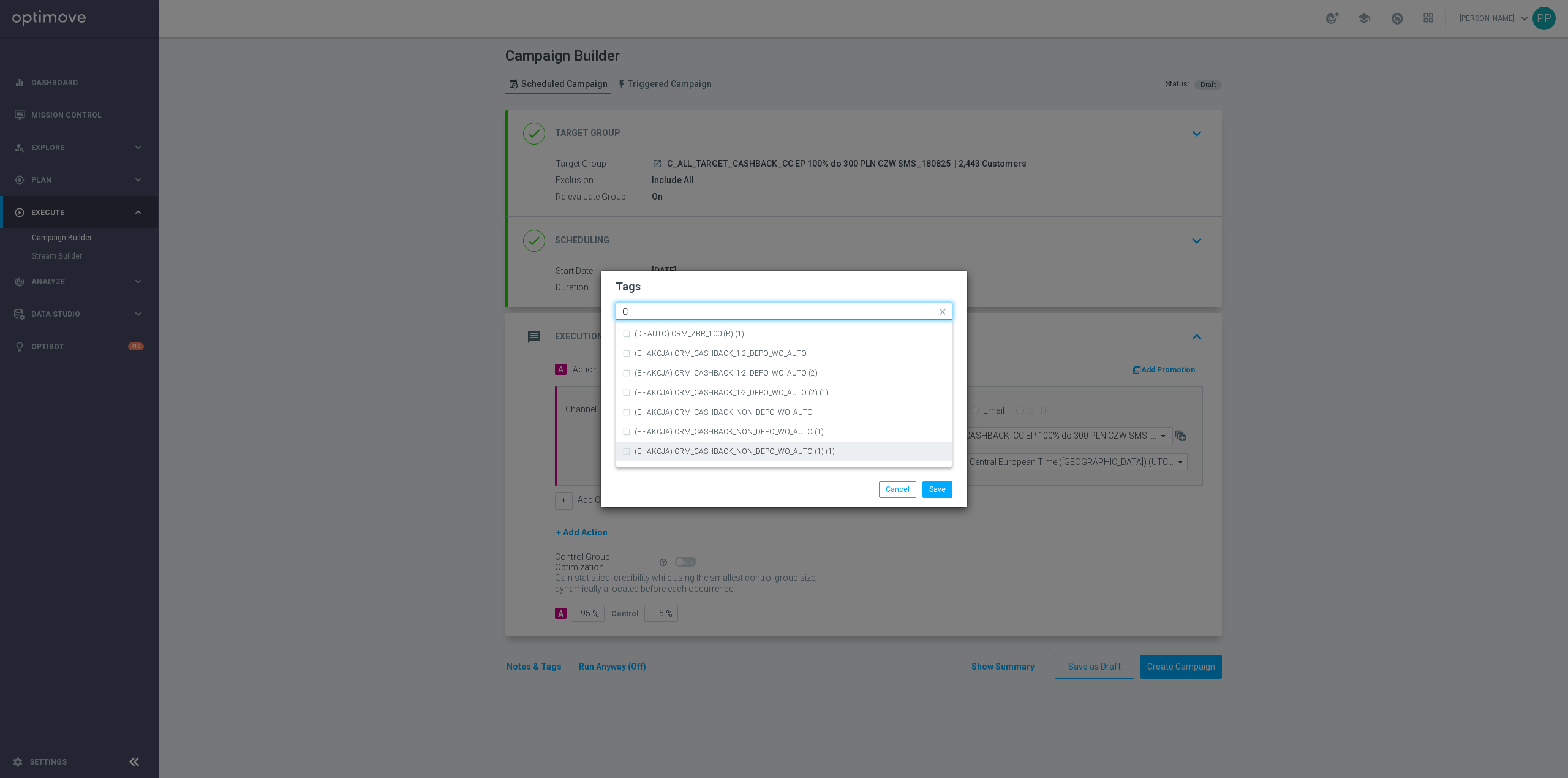
scroll to position [898, 0]
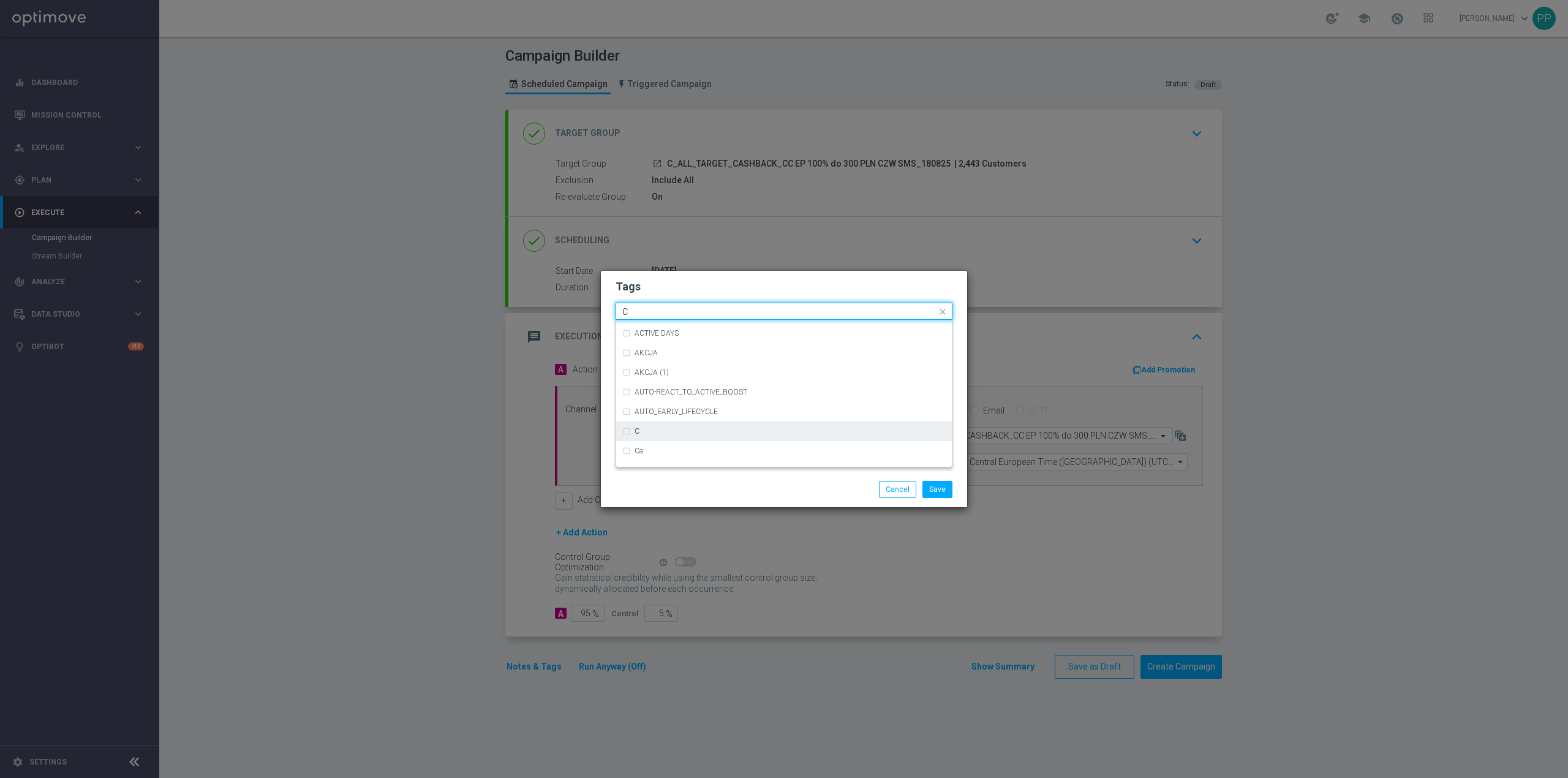
click at [672, 437] on div "C" at bounding box center [784, 431] width 324 height 19
type input "C"
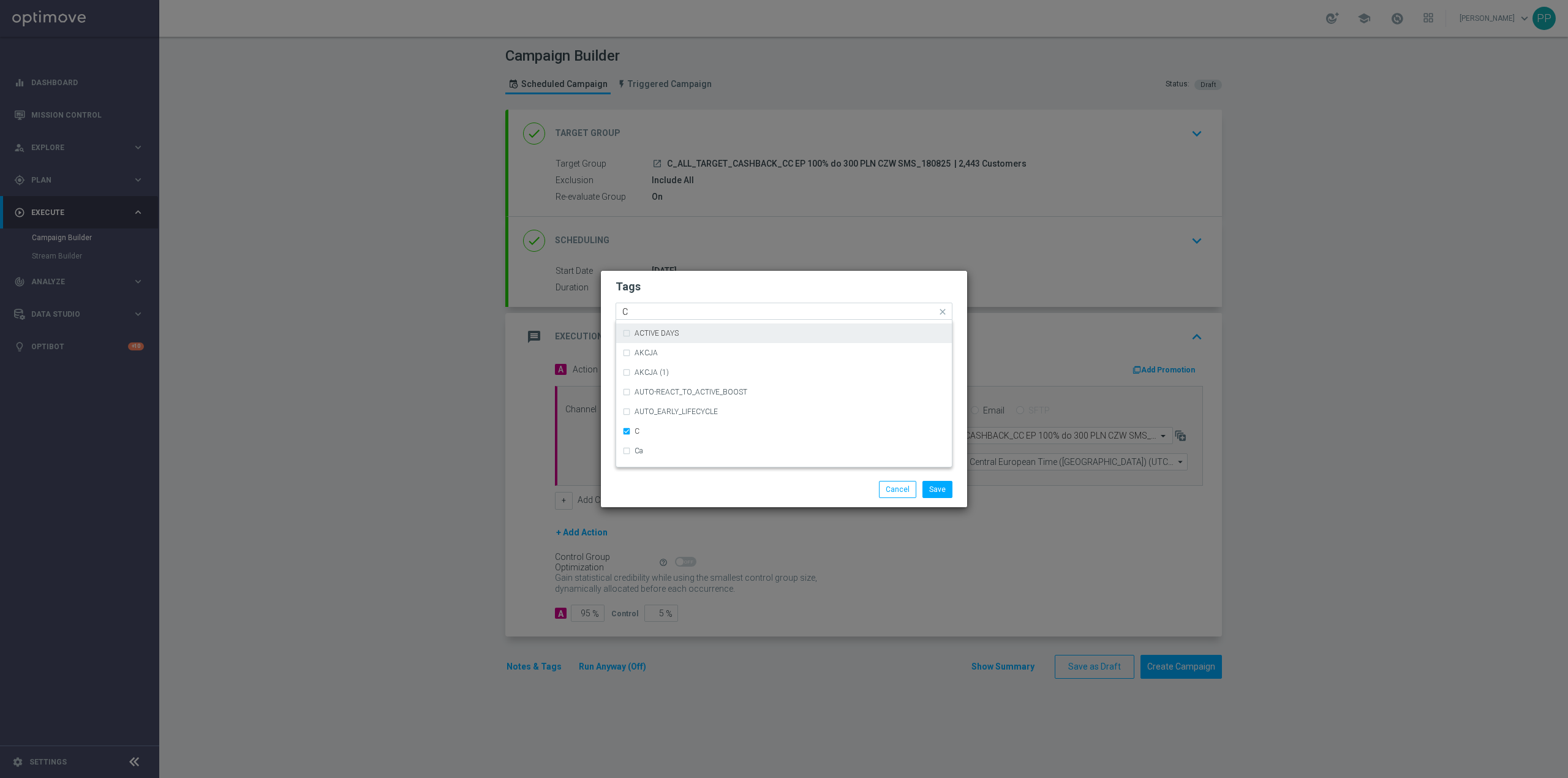
click at [640, 309] on input "C" at bounding box center [779, 312] width 314 height 11
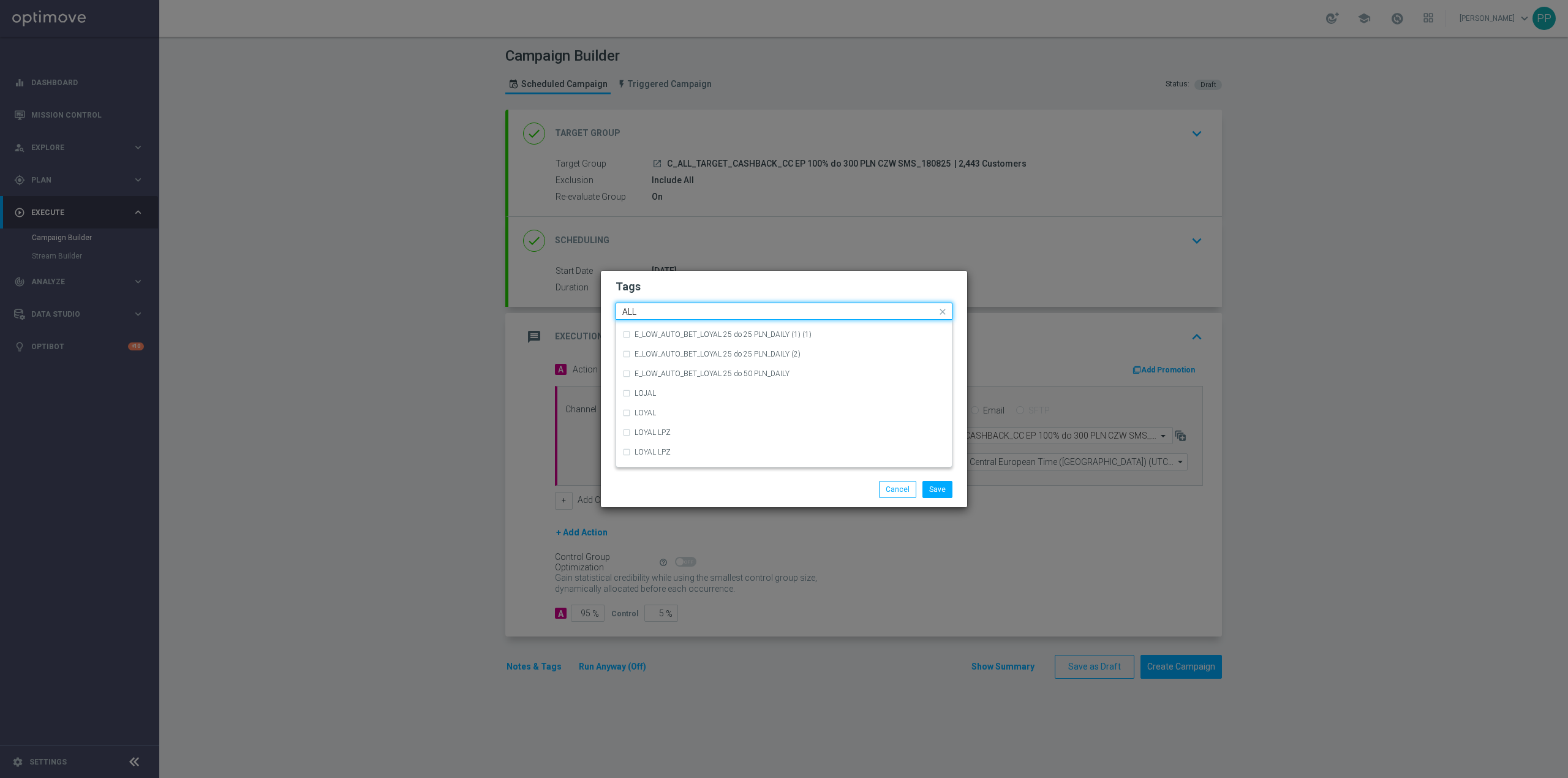
scroll to position [0, 0]
click at [638, 327] on label "ALL" at bounding box center [641, 330] width 13 height 8
click at [655, 304] on div "Quick find × C × ALL ALL" at bounding box center [776, 311] width 320 height 15
type input "A"
click at [725, 382] on div "TARGET" at bounding box center [784, 388] width 324 height 19
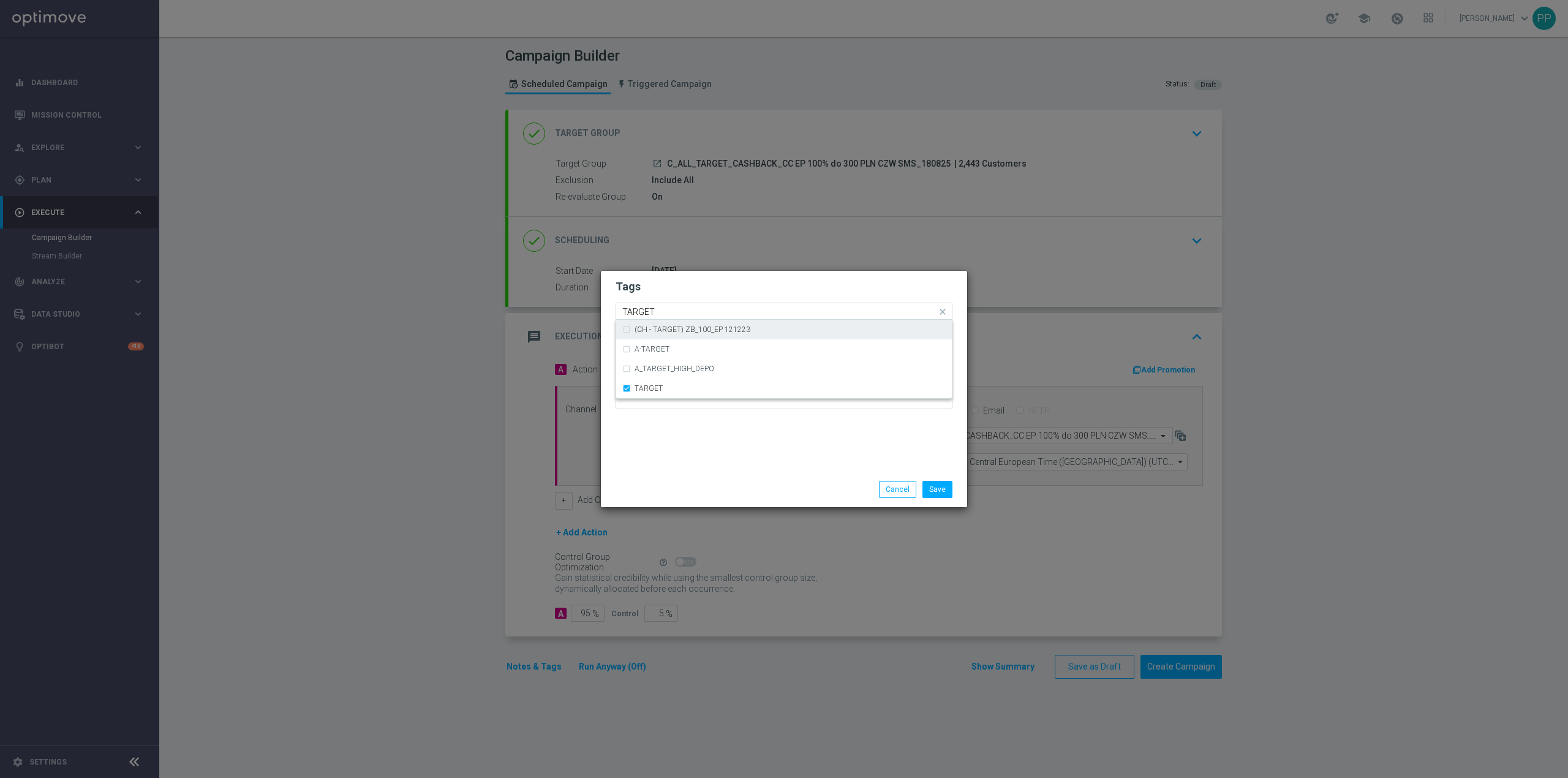
click at [712, 319] on div "TARGET" at bounding box center [778, 313] width 316 height 13
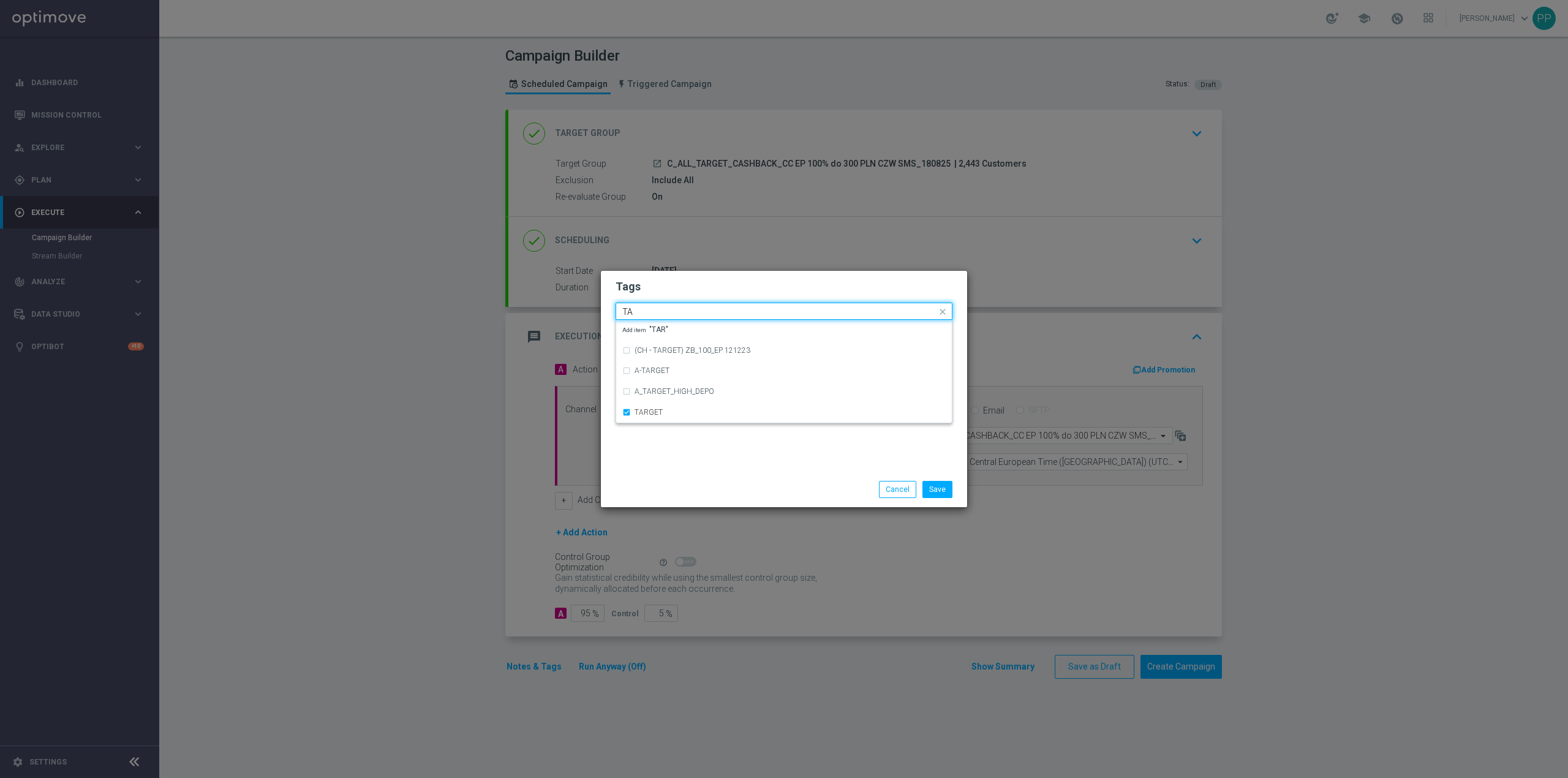
type input "T"
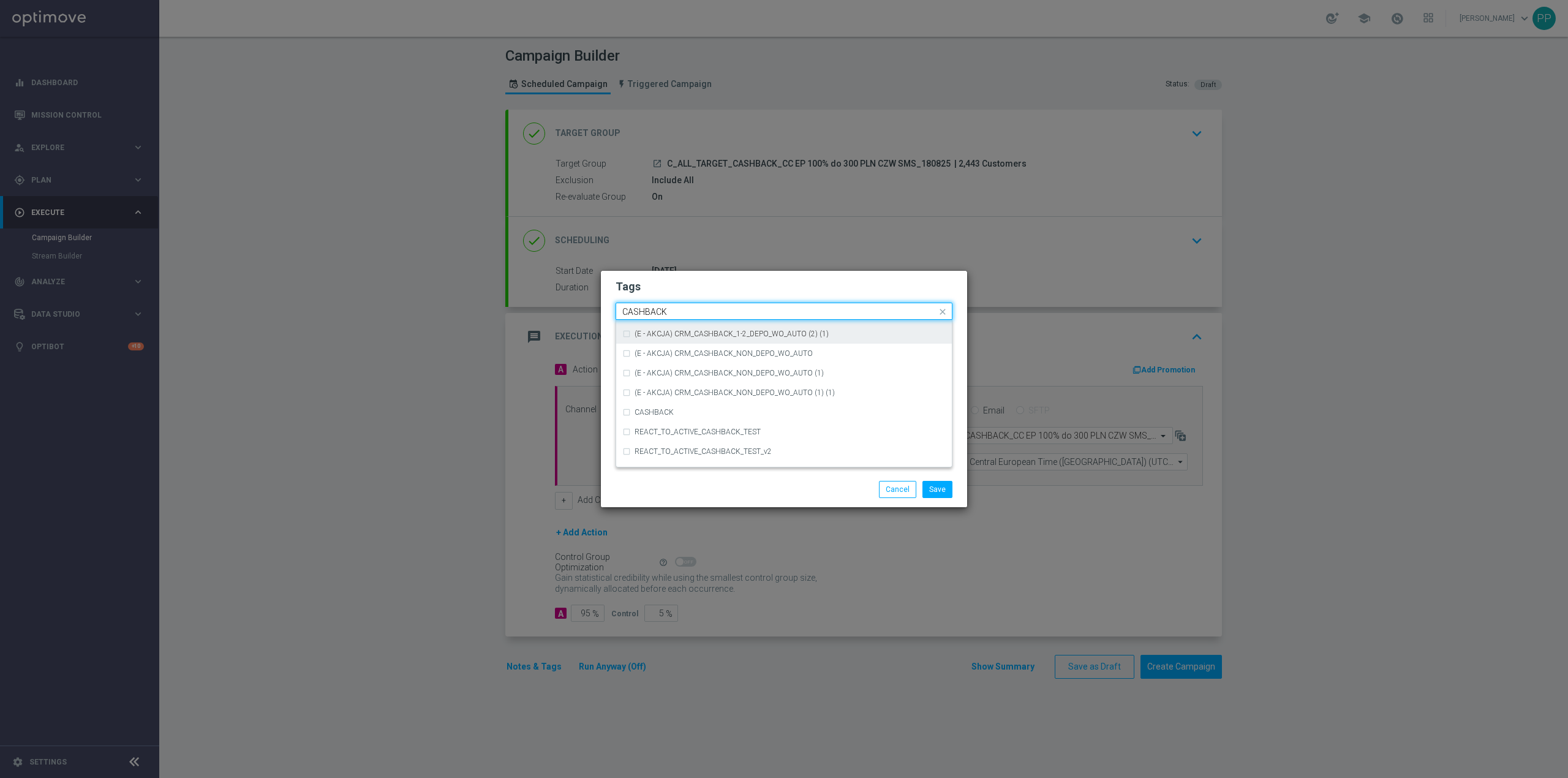
scroll to position [186, 0]
click at [697, 393] on div "CASHBACK" at bounding box center [784, 398] width 324 height 19
click at [679, 310] on input "CASHBACK" at bounding box center [779, 312] width 314 height 11
type input "C"
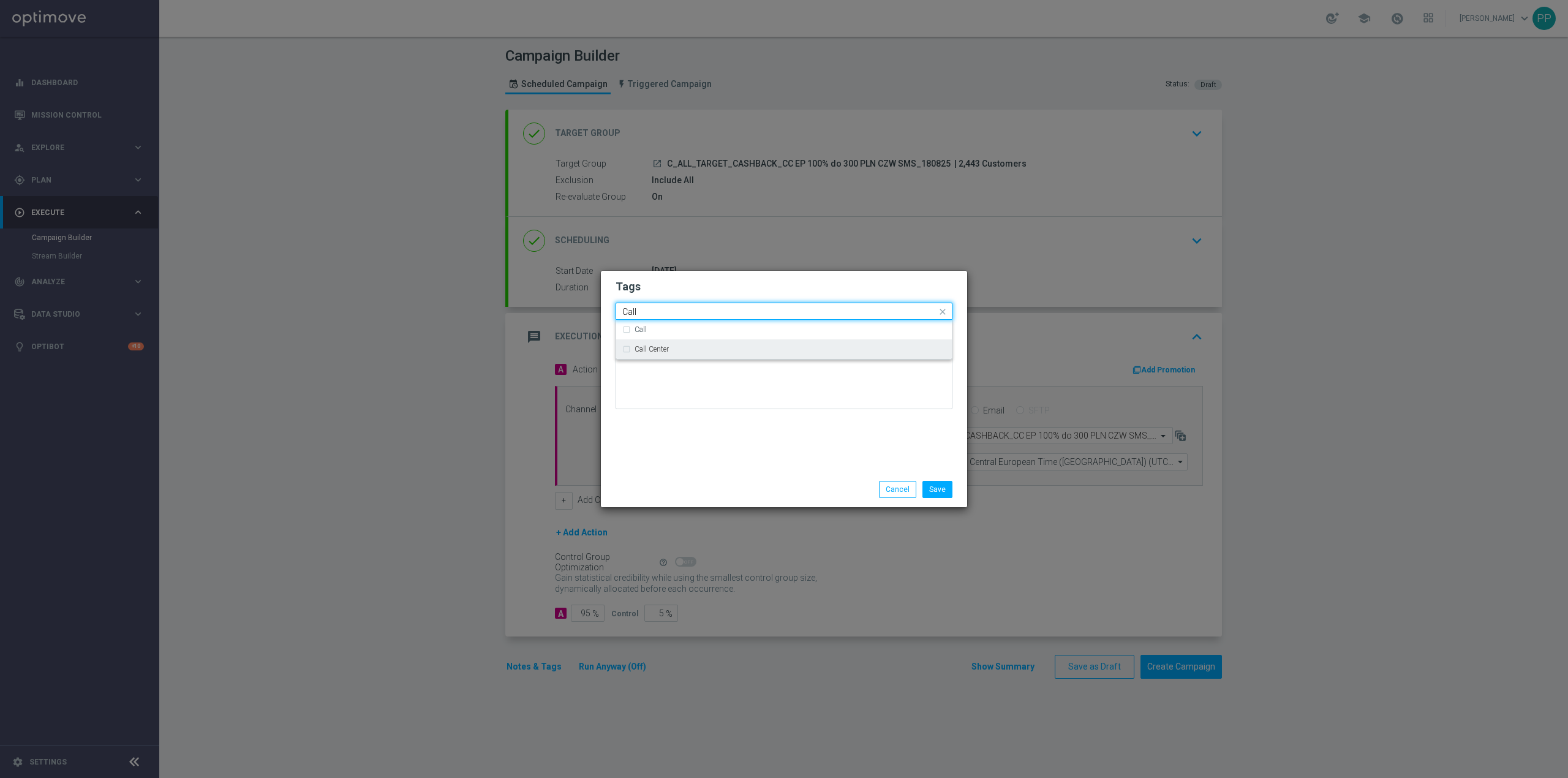
click at [669, 351] on label "Call Center" at bounding box center [652, 349] width 34 height 8
type input "Call"
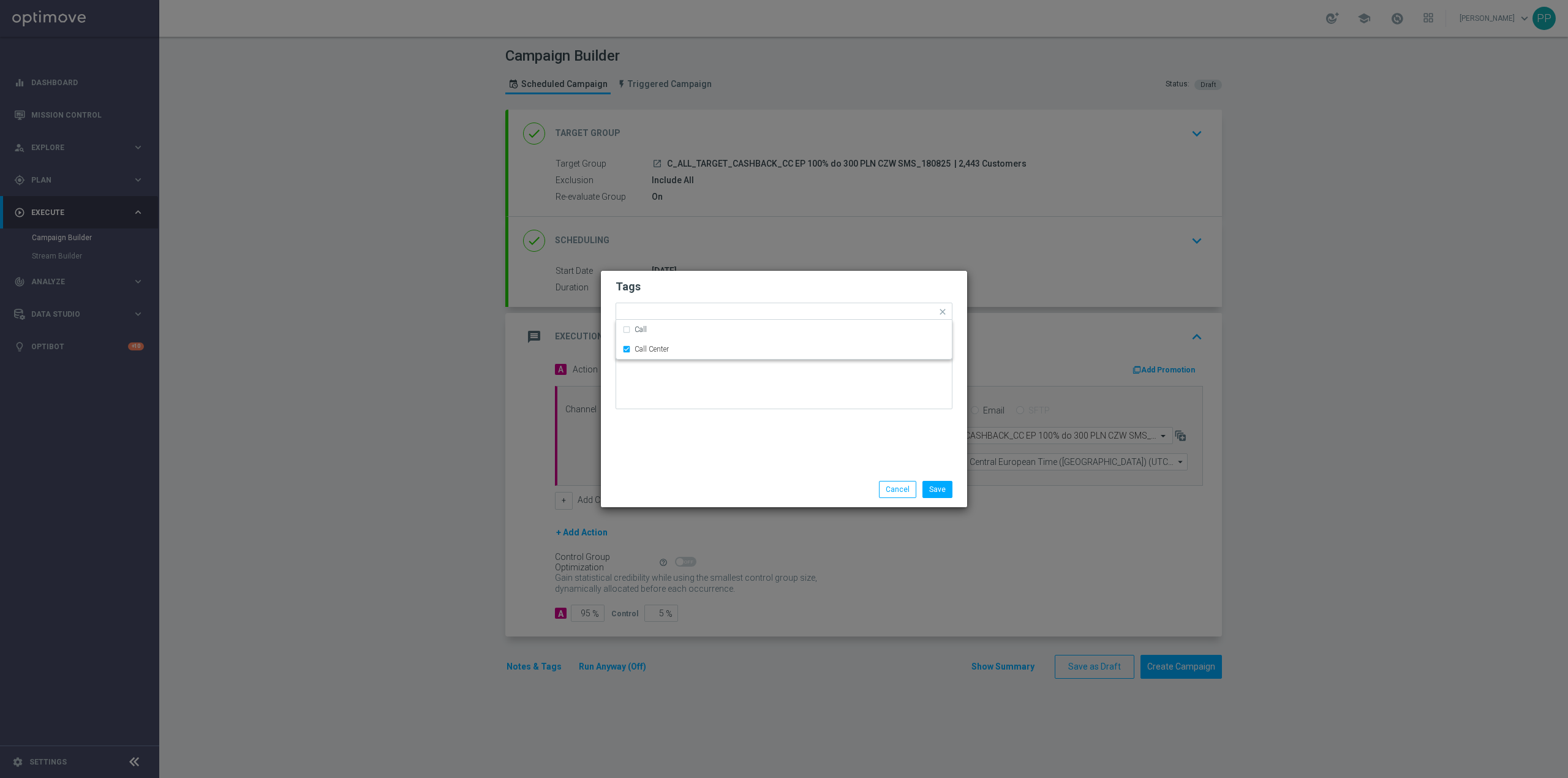
click at [698, 437] on div "Tags Quick find × C × ALL × TARGET × CASHBACK × Call Center Call Call Center No…" at bounding box center [784, 371] width 366 height 201
click at [932, 486] on button "Save" at bounding box center [938, 489] width 30 height 17
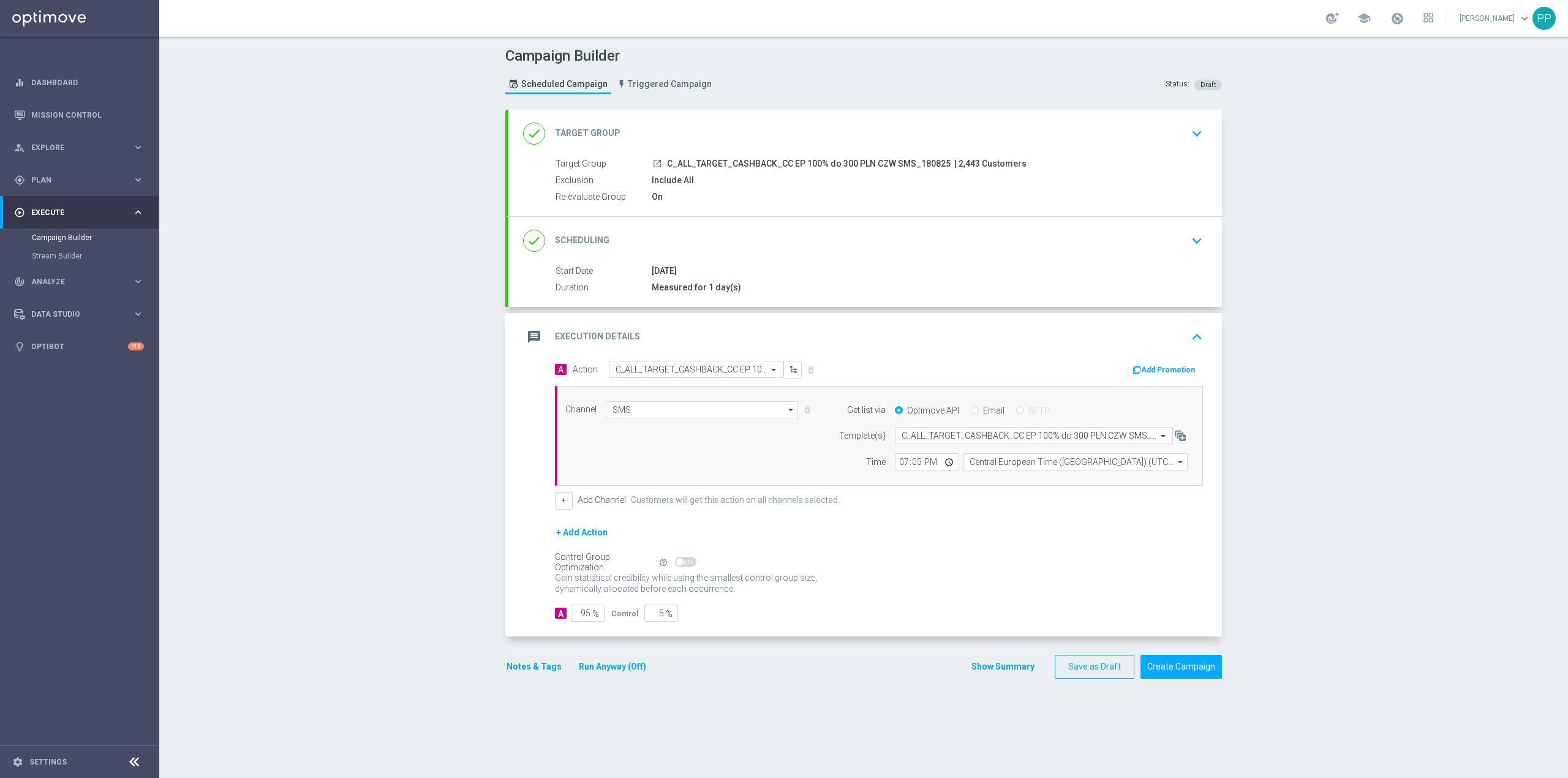
click at [686, 332] on div "message Execution Details keyboard_arrow_up" at bounding box center [865, 337] width 684 height 23
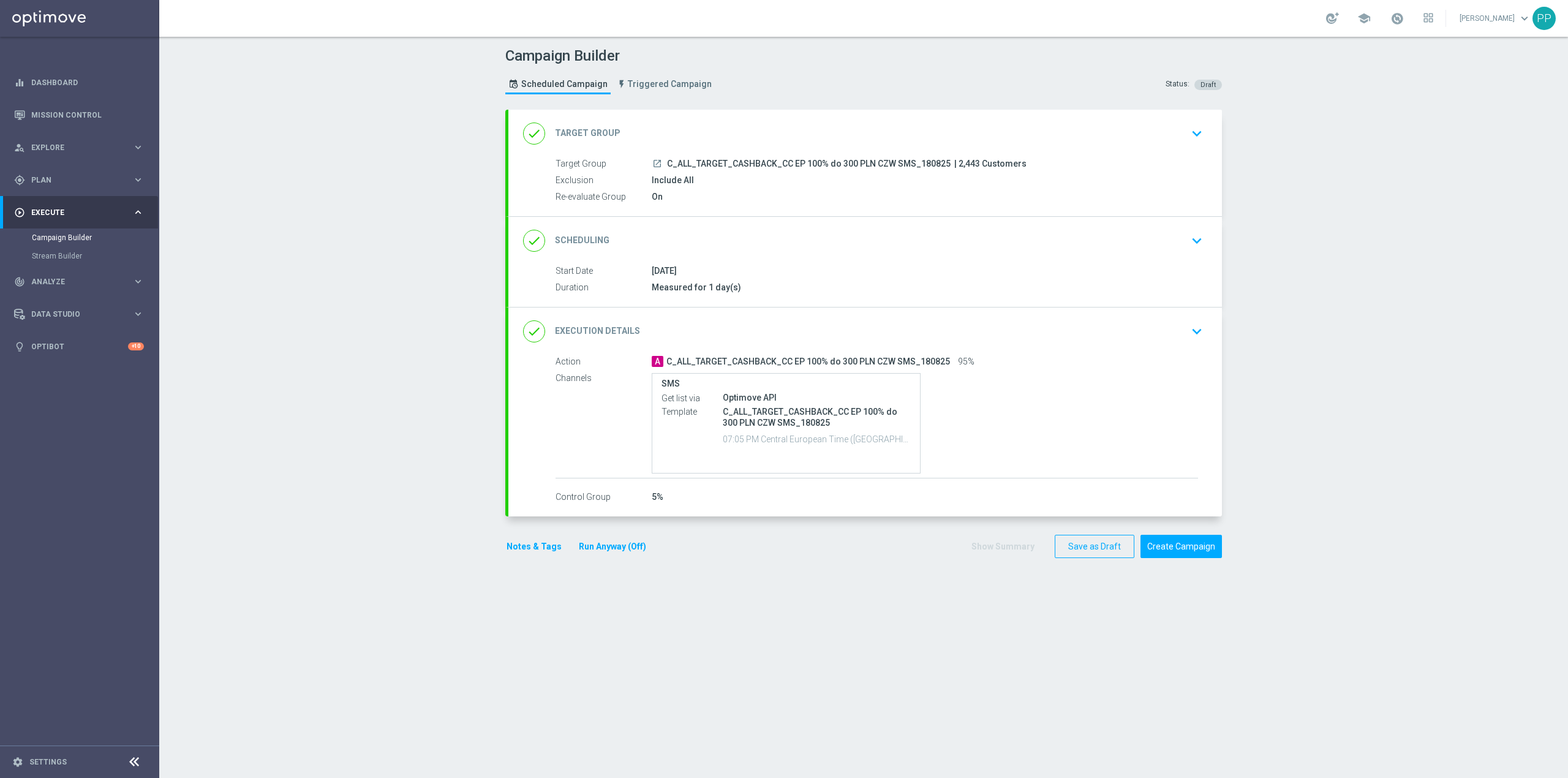
click at [342, 463] on div "Campaign Builder Scheduled Campaign Triggered Campaign Status: Draft done Targe…" at bounding box center [864, 408] width 1409 height 742
click at [60, 184] on div "gps_fixed Plan" at bounding box center [73, 180] width 118 height 11
click at [1189, 555] on button "Create Campaign" at bounding box center [1181, 547] width 82 height 24
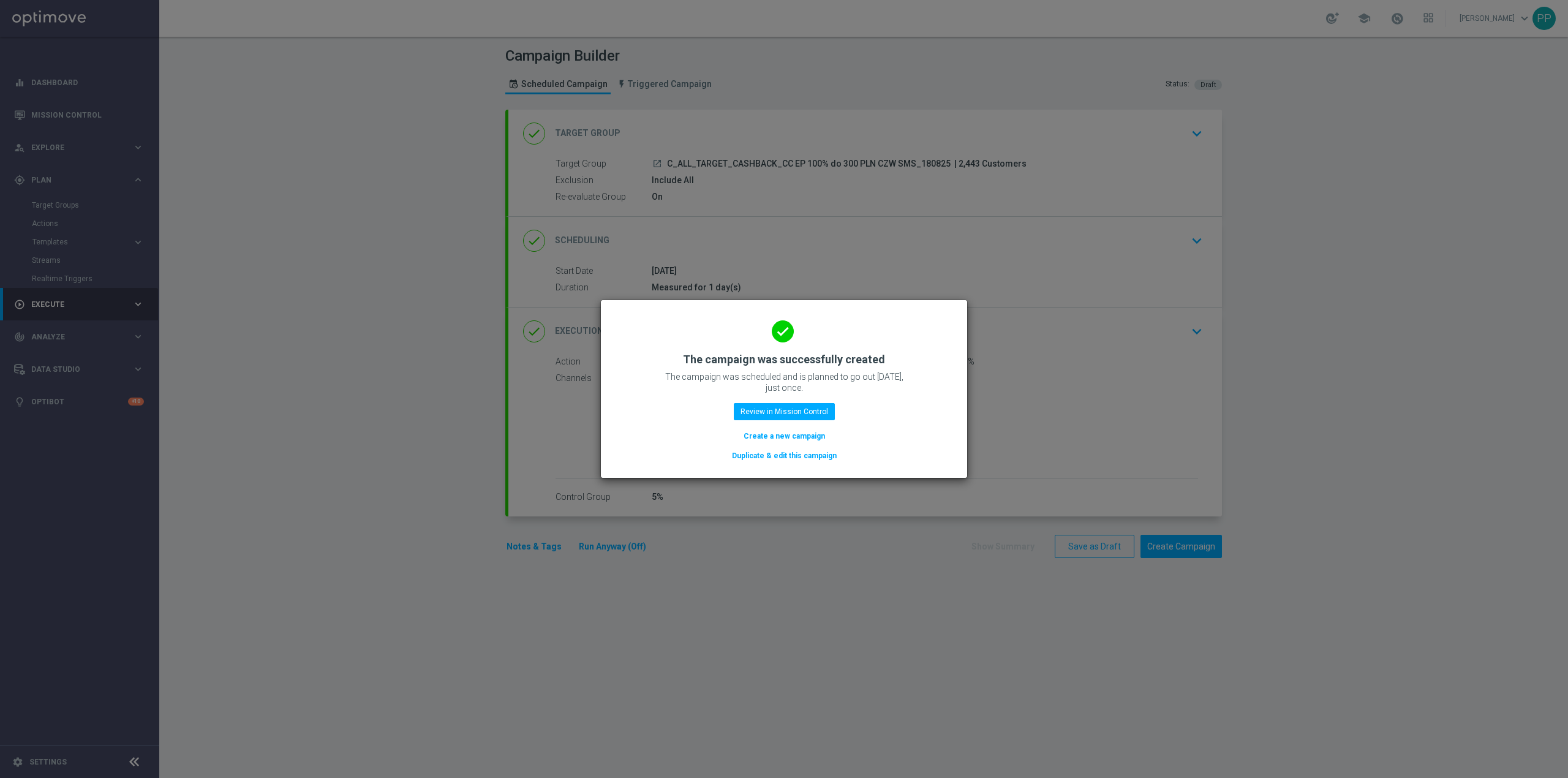
click at [804, 437] on button "Create a new campaign" at bounding box center [785, 436] width 84 height 13
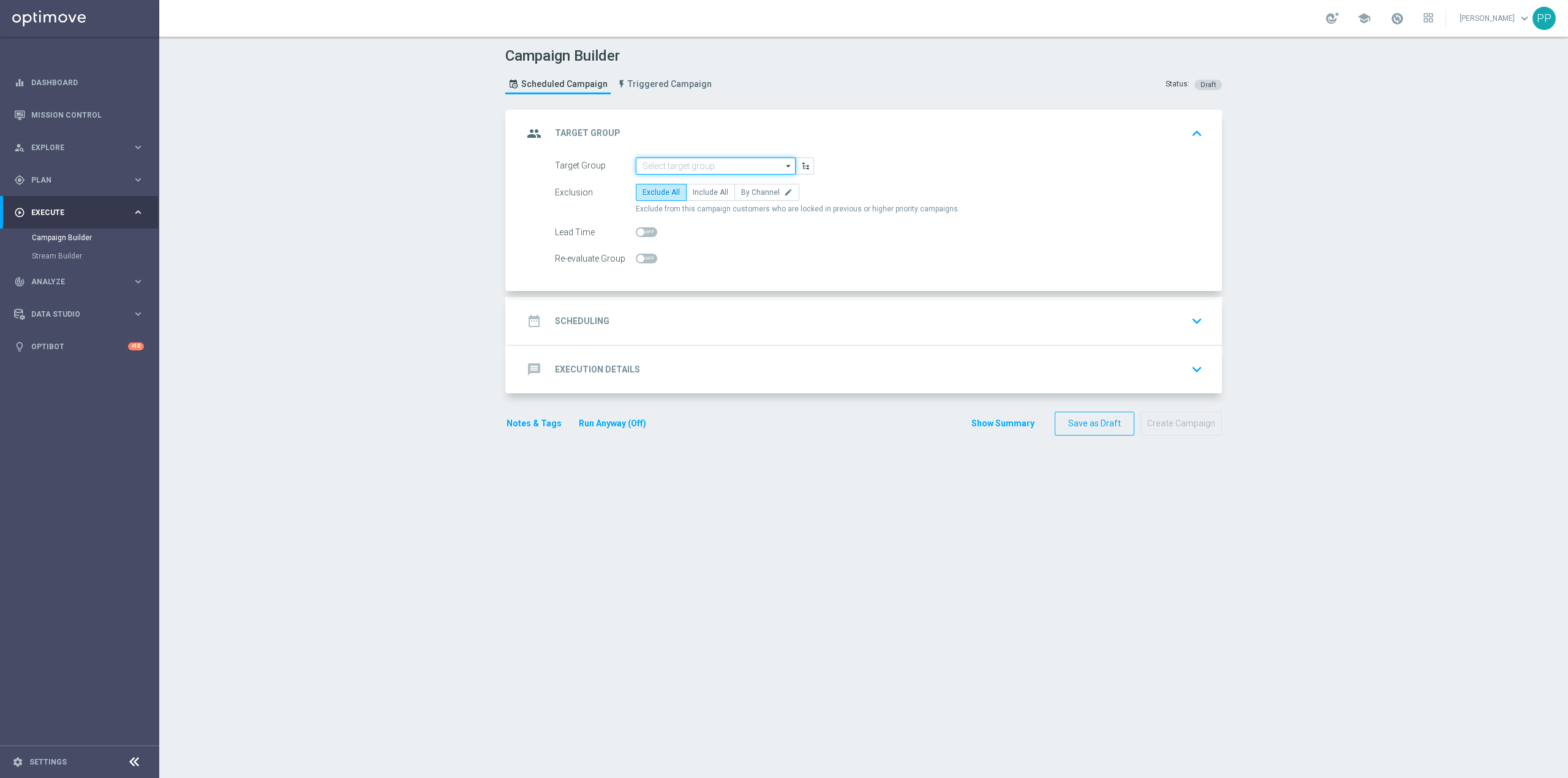
click at [682, 166] on input at bounding box center [716, 166] width 160 height 17
paste input "REA_ALL_TARGET_CASHBACK_CC EP 100% do 300 PLN CZW SMS_180825"
click at [681, 196] on div "REA_ALL_TARGET_CASHBACK_CC EP 100% do 300 PLN CZW SMS_180825" at bounding box center [726, 189] width 147 height 22
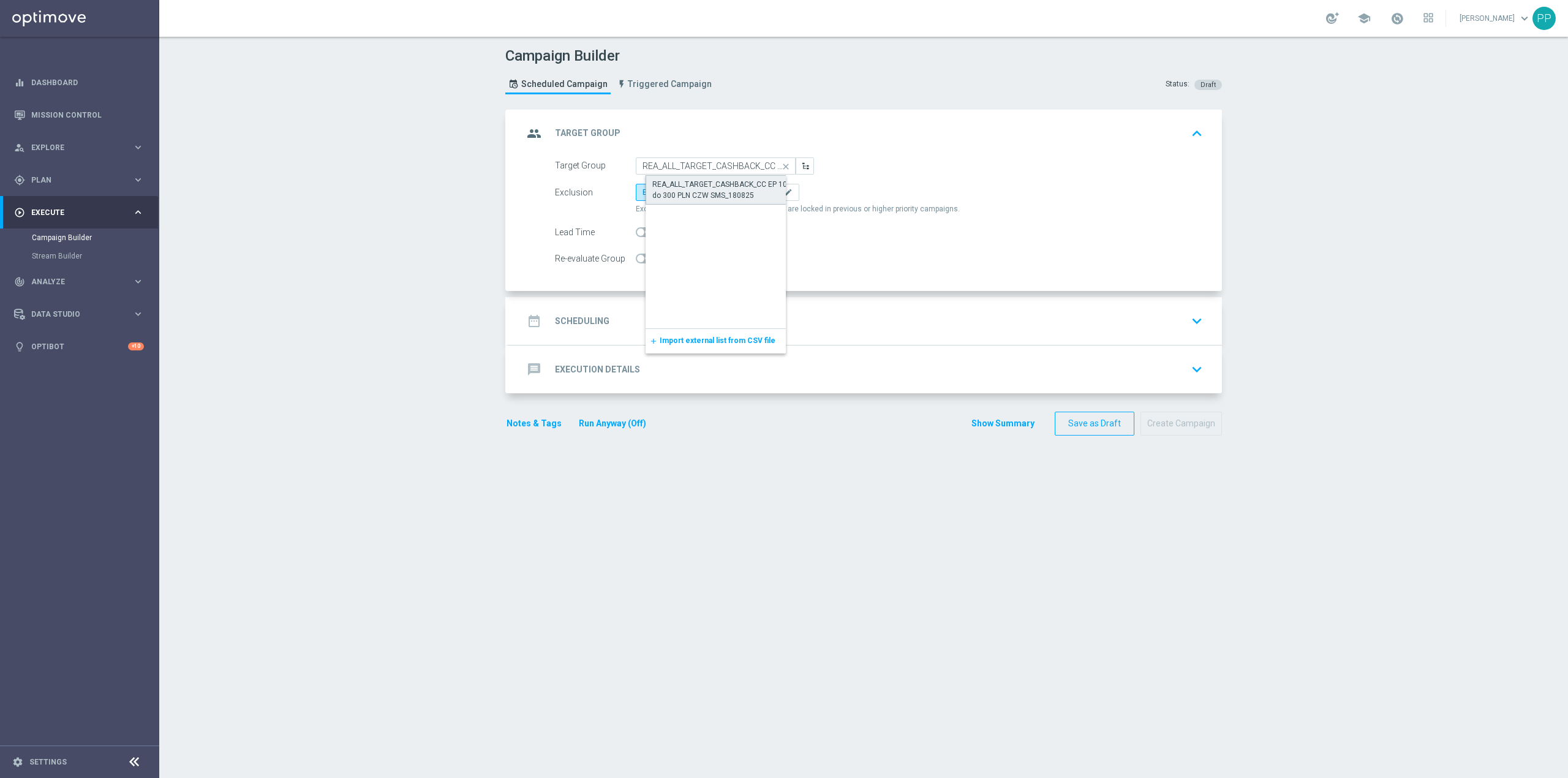
type input "REA_ALL_TARGET_CASHBACK_CC EP 100% do 300 PLN CZW SMS_180825"
click at [709, 194] on span "Include All" at bounding box center [710, 193] width 36 height 9
click at [701, 194] on input "Include All" at bounding box center [696, 194] width 8 height 8
radio input "true"
click at [637, 260] on span at bounding box center [641, 258] width 8 height 8
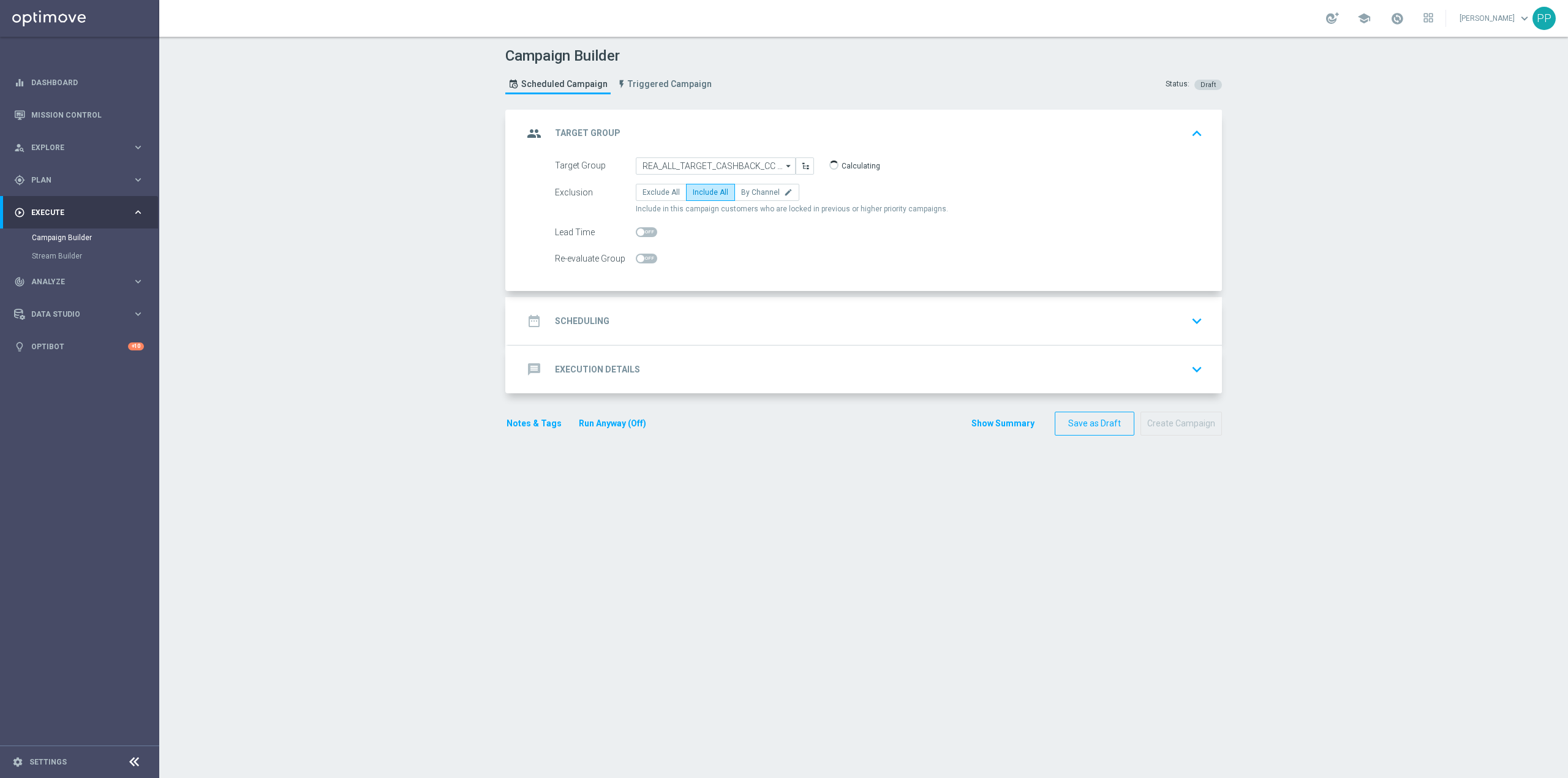
click at [636, 260] on input "checkbox" at bounding box center [647, 258] width 21 height 10
checkbox input "true"
click at [647, 324] on div "date_range Scheduling keyboard_arrow_down" at bounding box center [865, 321] width 684 height 23
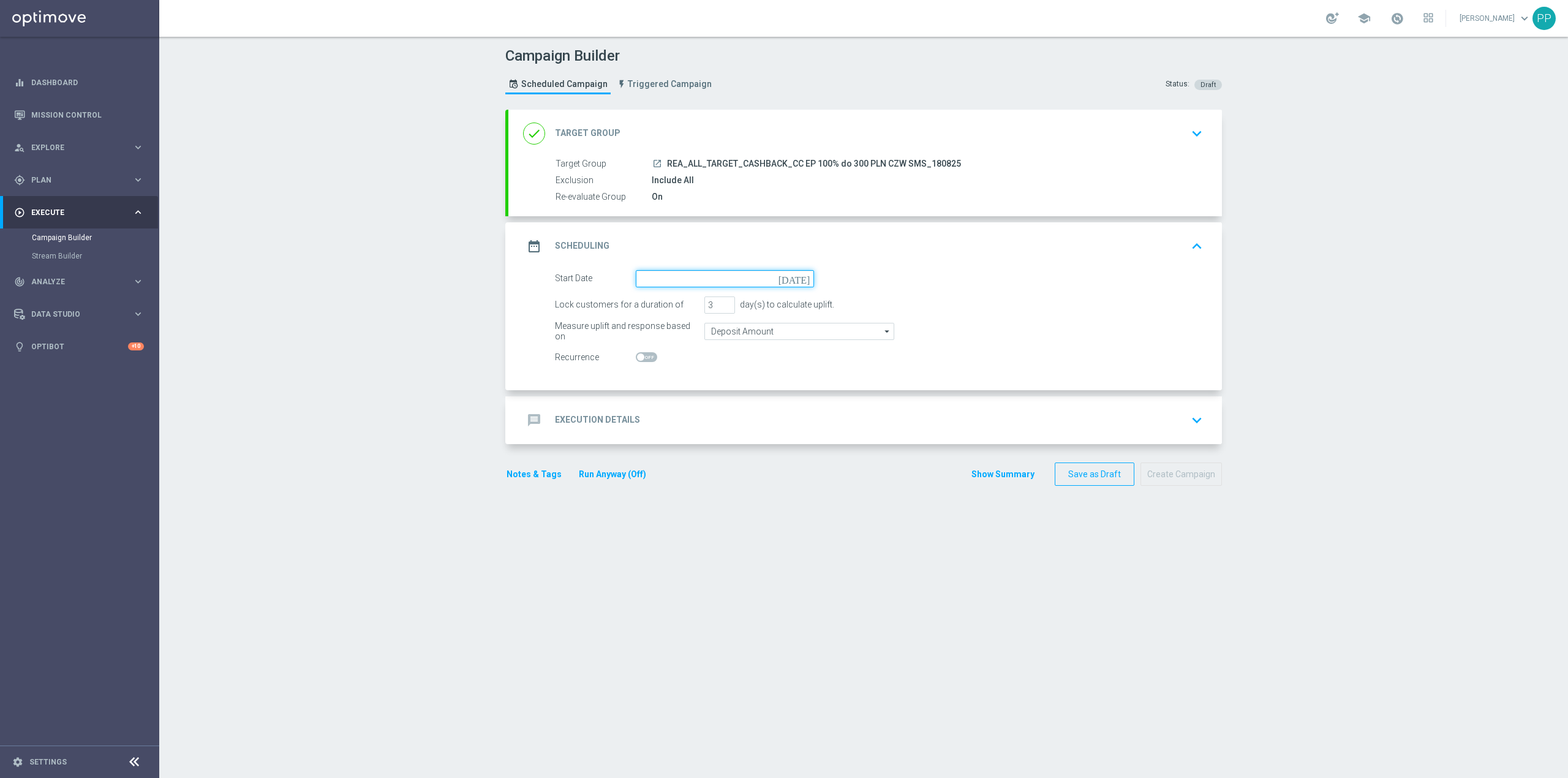
click at [648, 284] on input at bounding box center [725, 279] width 178 height 17
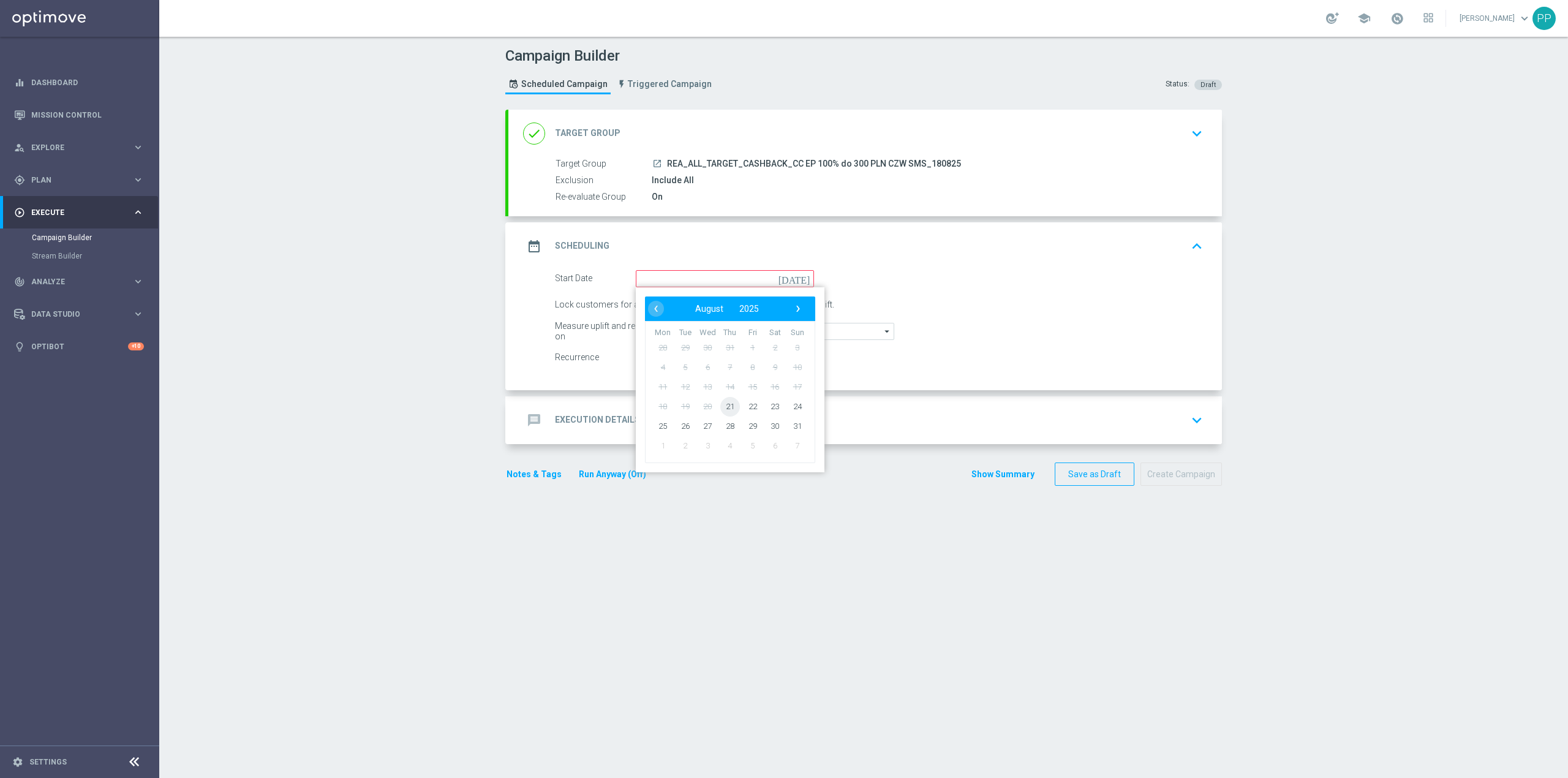
click at [726, 407] on span "21" at bounding box center [729, 406] width 19 height 19
type input "21 Aug 2025"
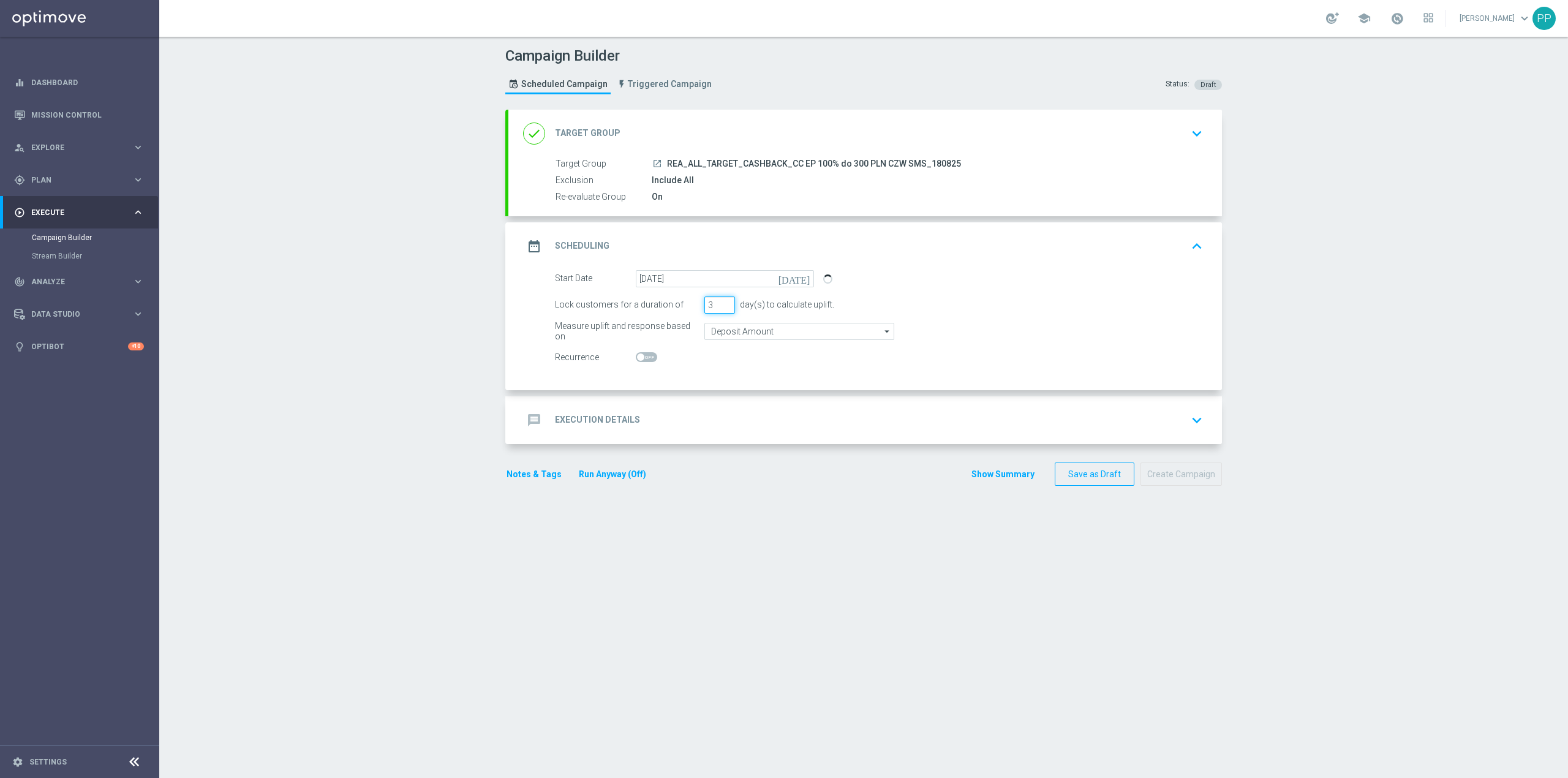
drag, startPoint x: 708, startPoint y: 307, endPoint x: 684, endPoint y: 310, distance: 24.2
click at [684, 310] on div "Lock customers for a duration of 3 day(s) to calculate uplift." at bounding box center [879, 305] width 666 height 17
type input "1"
click at [728, 327] on input "Deposit Amount" at bounding box center [799, 331] width 190 height 17
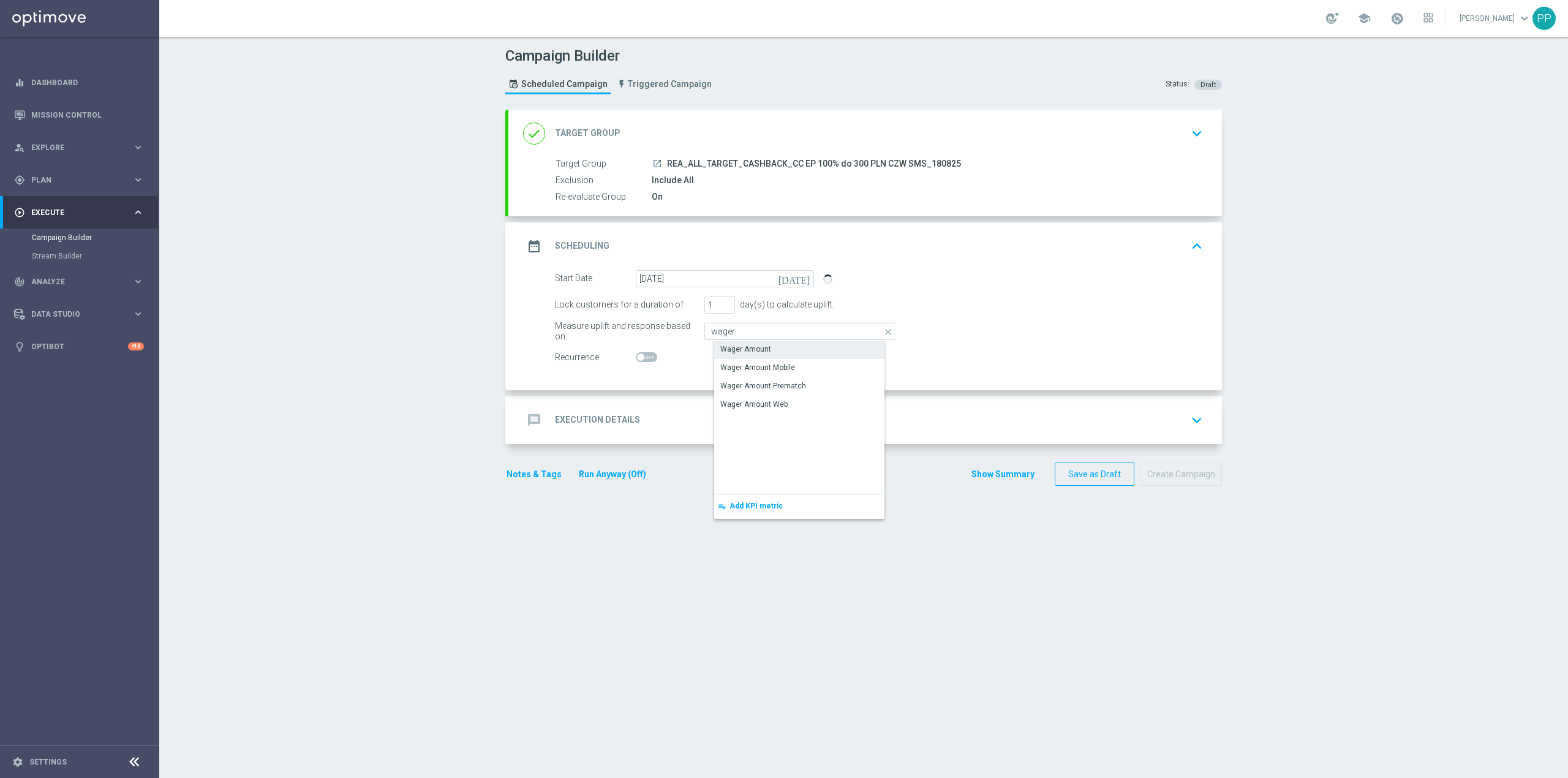
click at [730, 349] on div "Wager Amount" at bounding box center [745, 349] width 51 height 11
type input "Wager Amount"
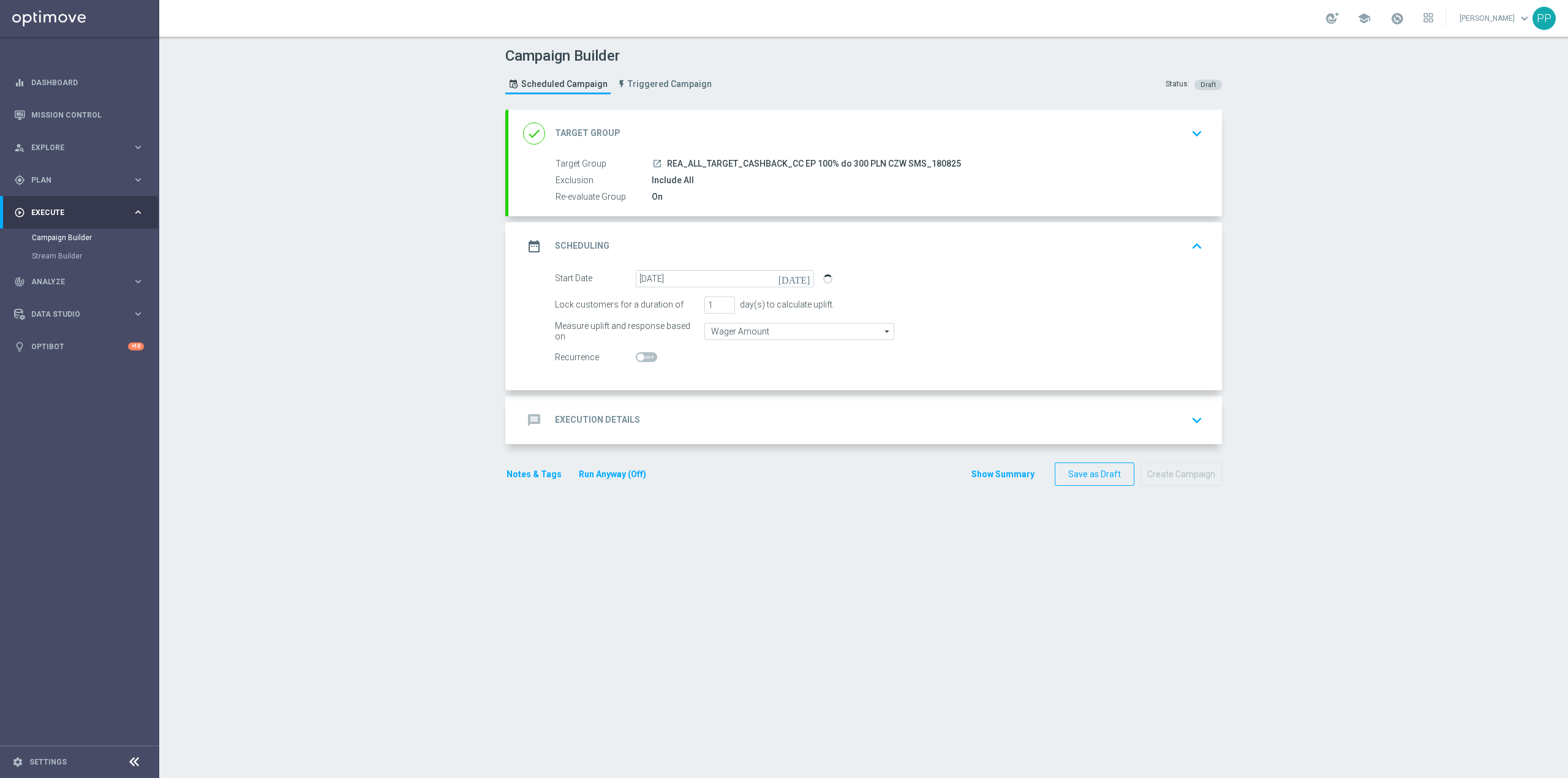
click at [680, 412] on div "message Execution Details keyboard_arrow_down" at bounding box center [865, 420] width 684 height 23
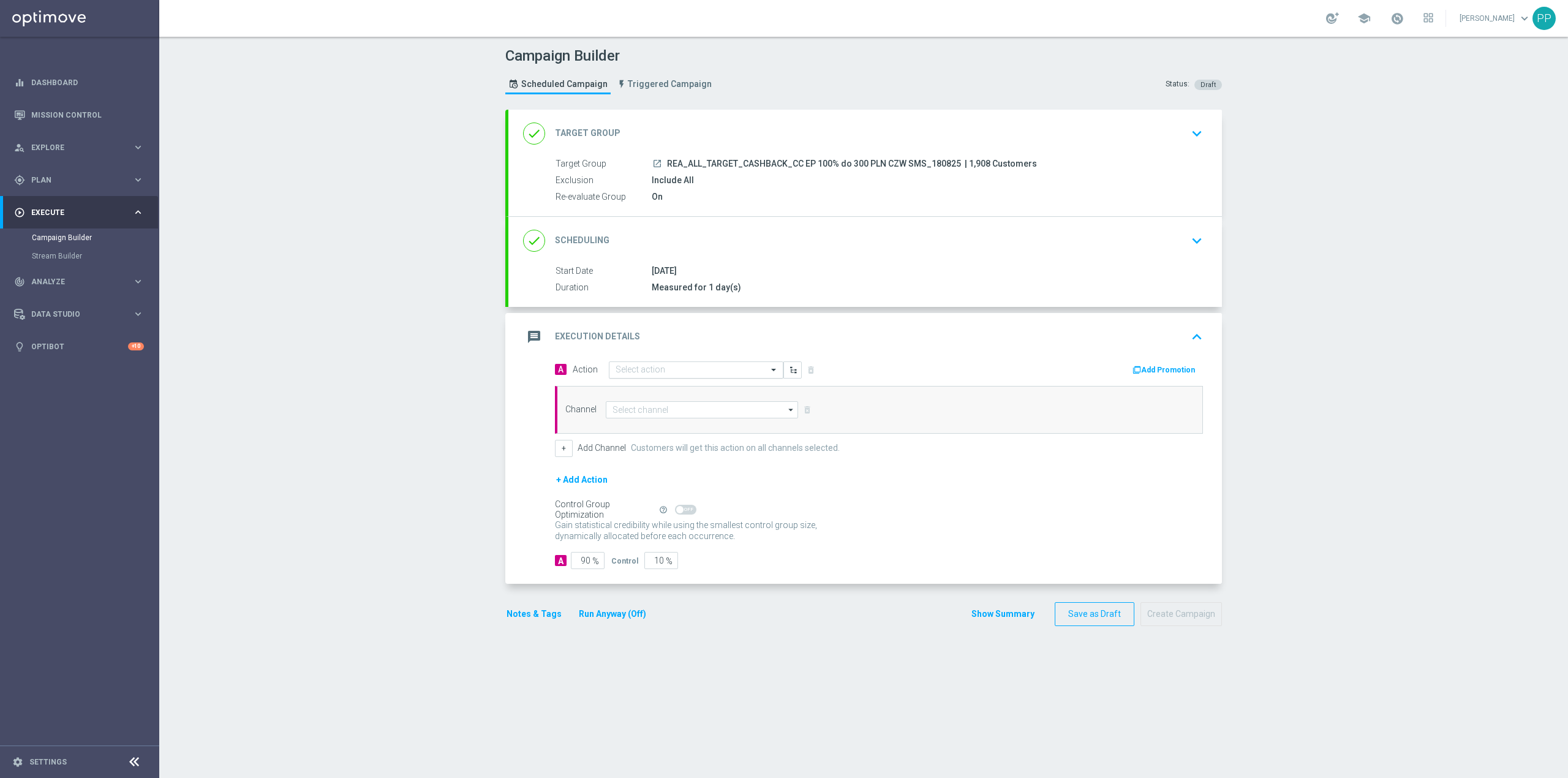
click at [652, 373] on input "text" at bounding box center [684, 370] width 137 height 11
paste input "REA_ALL_TARGET_CASHBACK_CC EP 100% do 300 PLN CZW SMS_180825"
type input "REA_ALL_TARGET_CASHBACK_CC EP 100% do 300 PLN CZW SMS_180825"
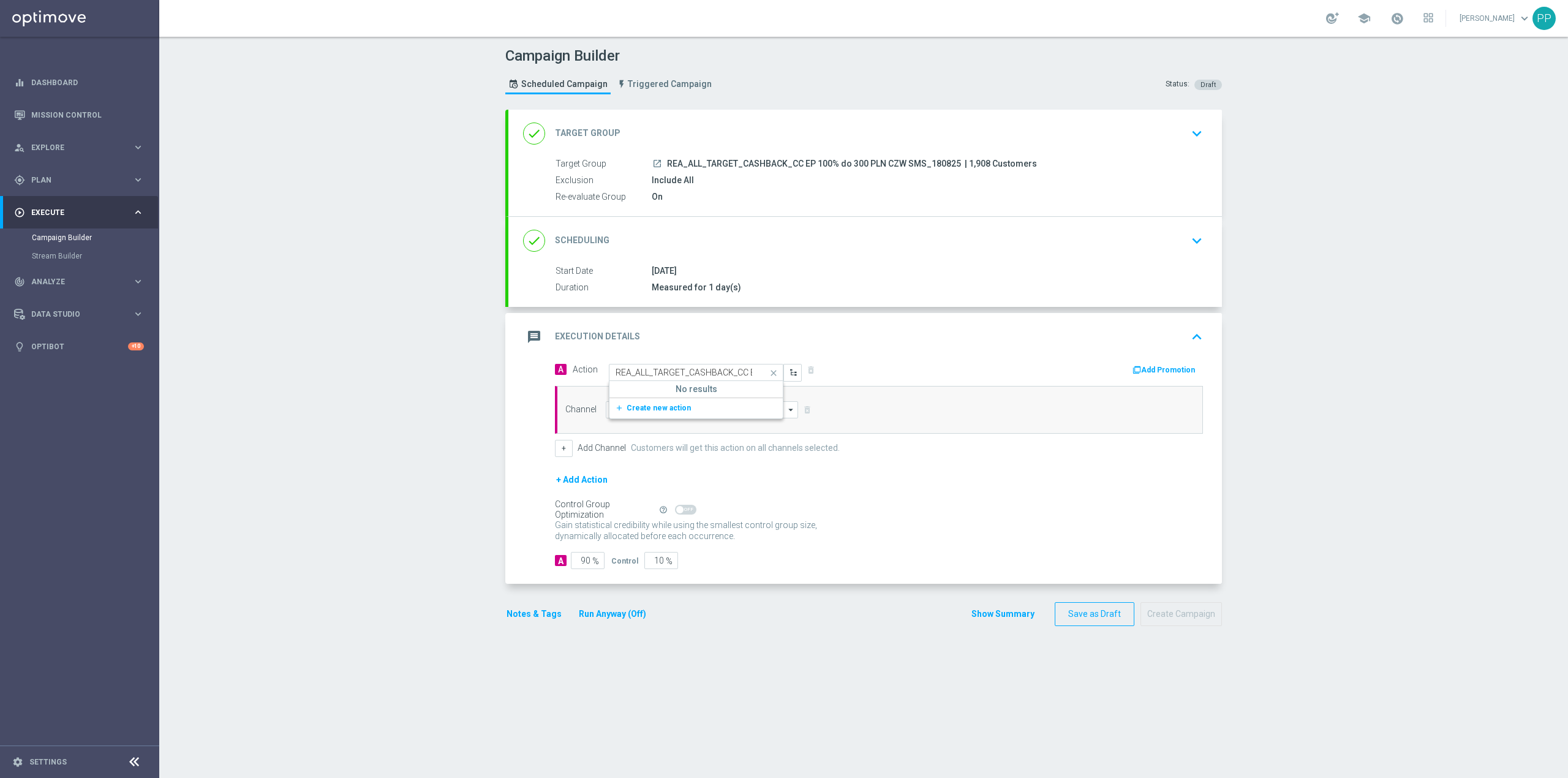
drag, startPoint x: 677, startPoint y: 410, endPoint x: 676, endPoint y: 403, distance: 7.1
click at [677, 410] on span "Create new action" at bounding box center [659, 408] width 65 height 9
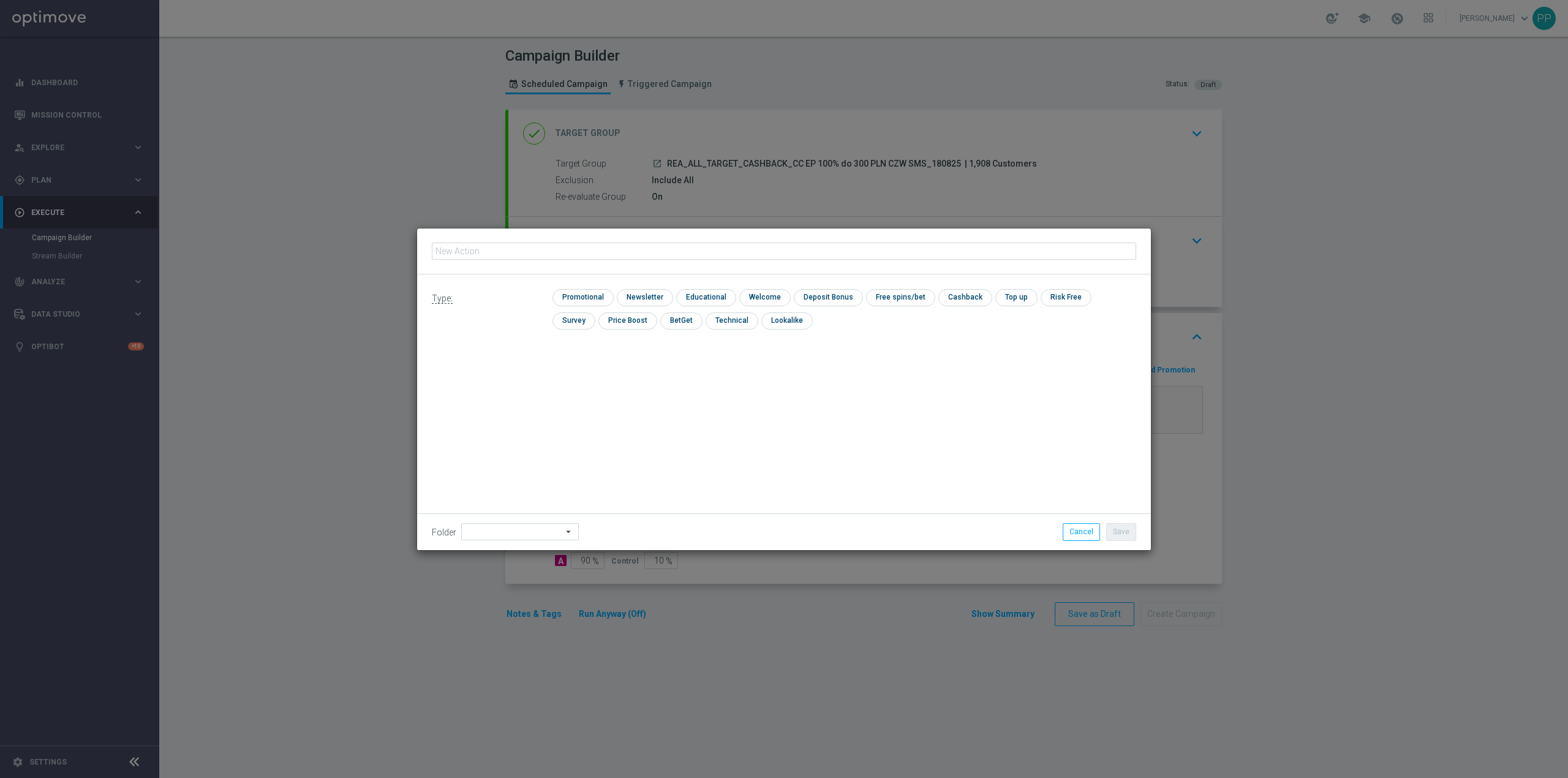
type input "REA_ALL_TARGET_CASHBACK_CC EP 100% do 300 PLN CZW SMS_180825"
click at [594, 302] on input "checkbox" at bounding box center [581, 297] width 58 height 16
checkbox input "true"
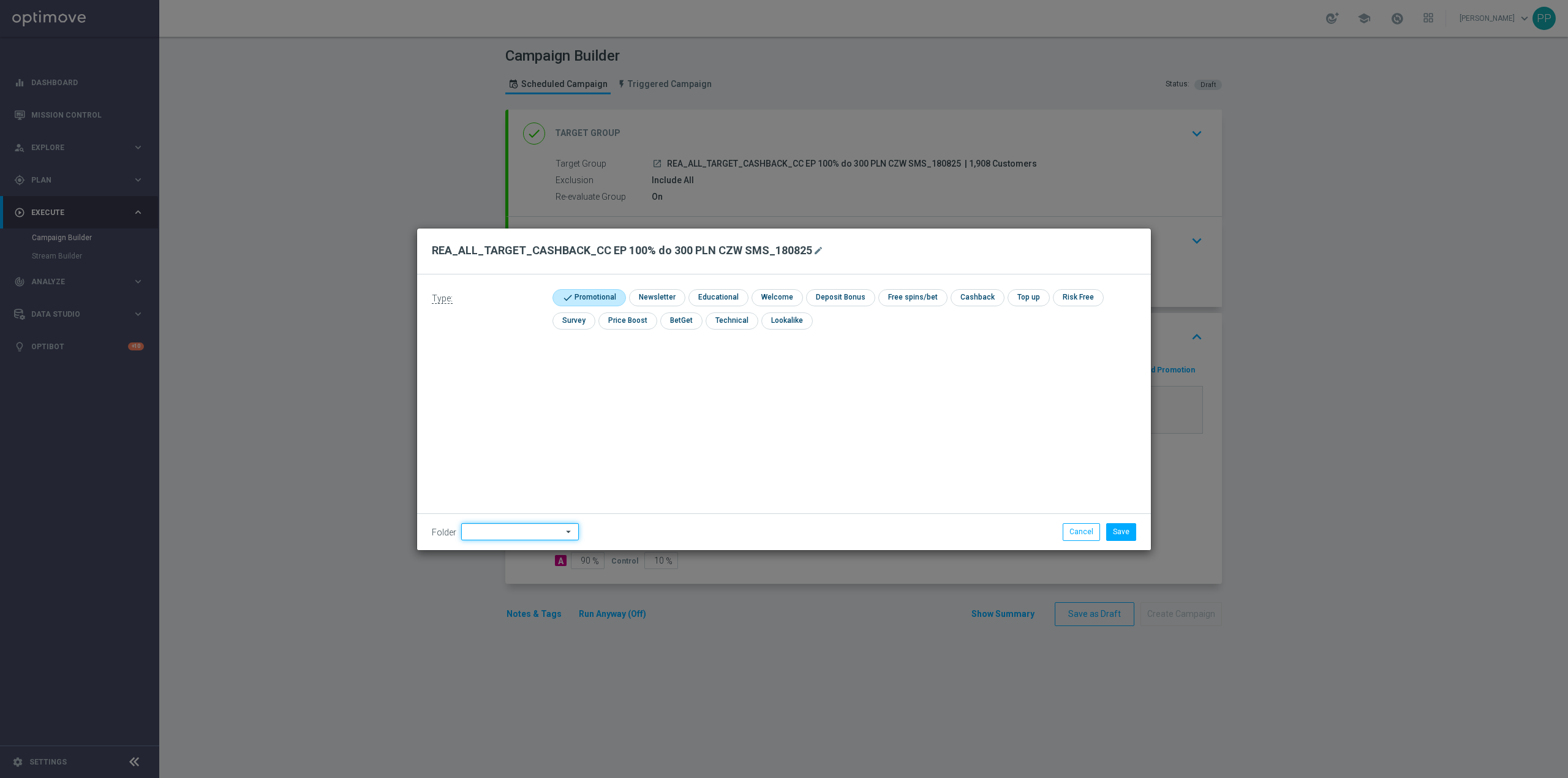
click at [527, 535] on input at bounding box center [519, 531] width 117 height 17
click at [526, 381] on div "8. Sierpień 2025" at bounding box center [505, 379] width 54 height 11
type input "8. Sierpień 2025"
click at [734, 390] on div "Type: check Promotional check Newsletter check Educational check Welcome check …" at bounding box center [784, 412] width 734 height 275
click at [1115, 533] on button "Save" at bounding box center [1121, 531] width 30 height 17
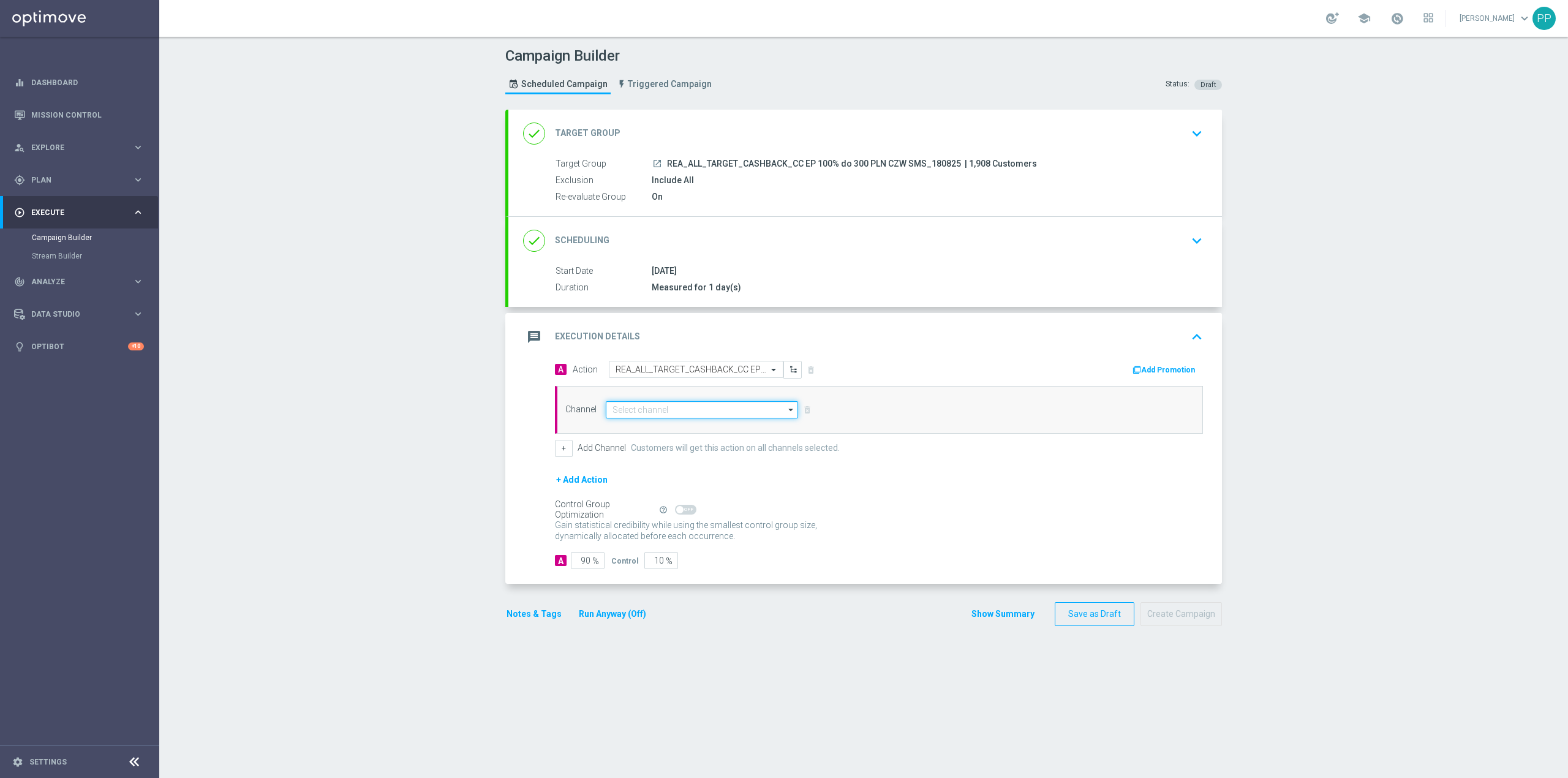
click at [644, 414] on input at bounding box center [702, 410] width 193 height 17
click at [652, 450] on div "SMS" at bounding box center [706, 445] width 182 height 17
type input "SMS"
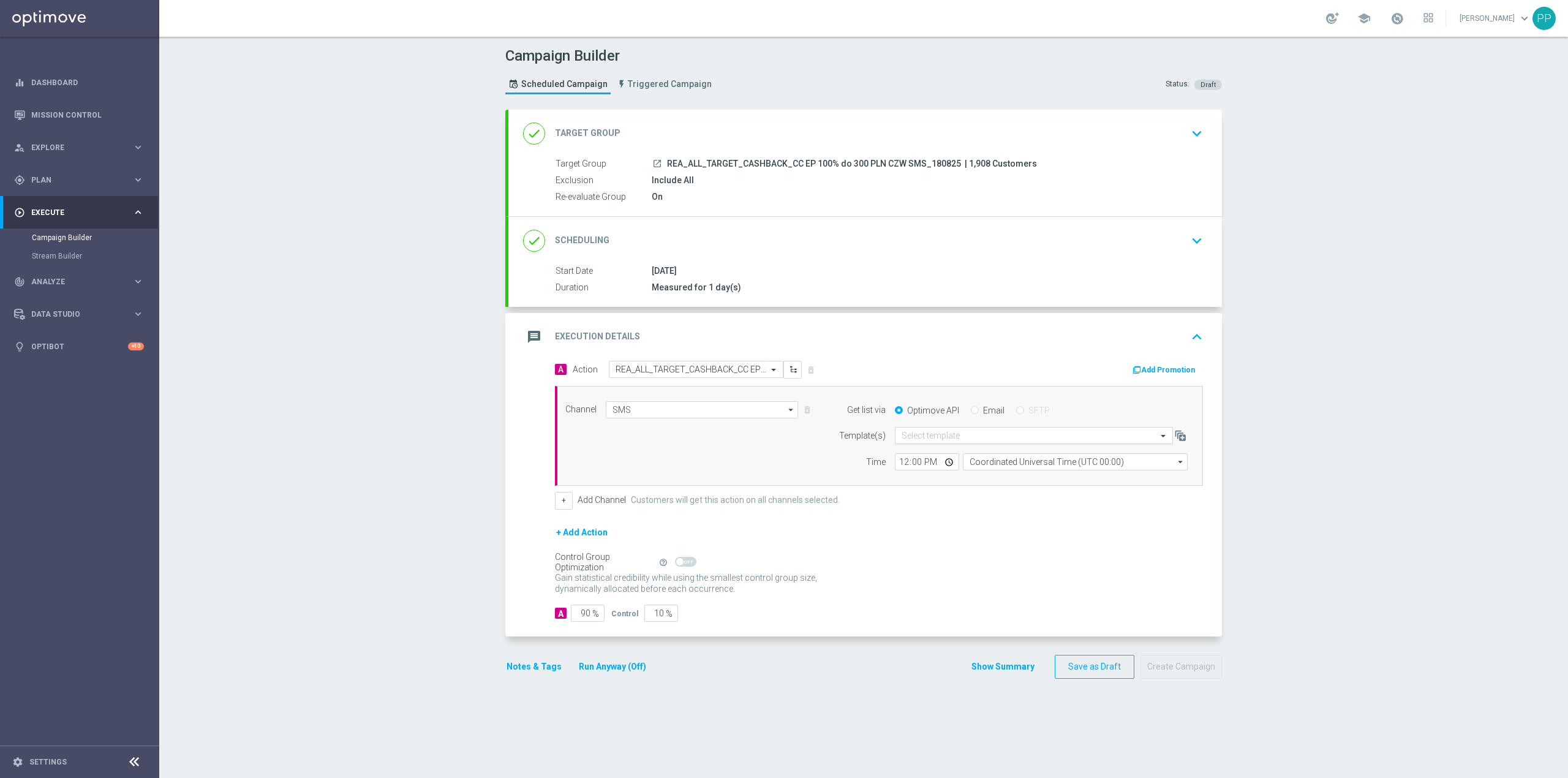
click at [965, 439] on input "text" at bounding box center [1021, 436] width 240 height 11
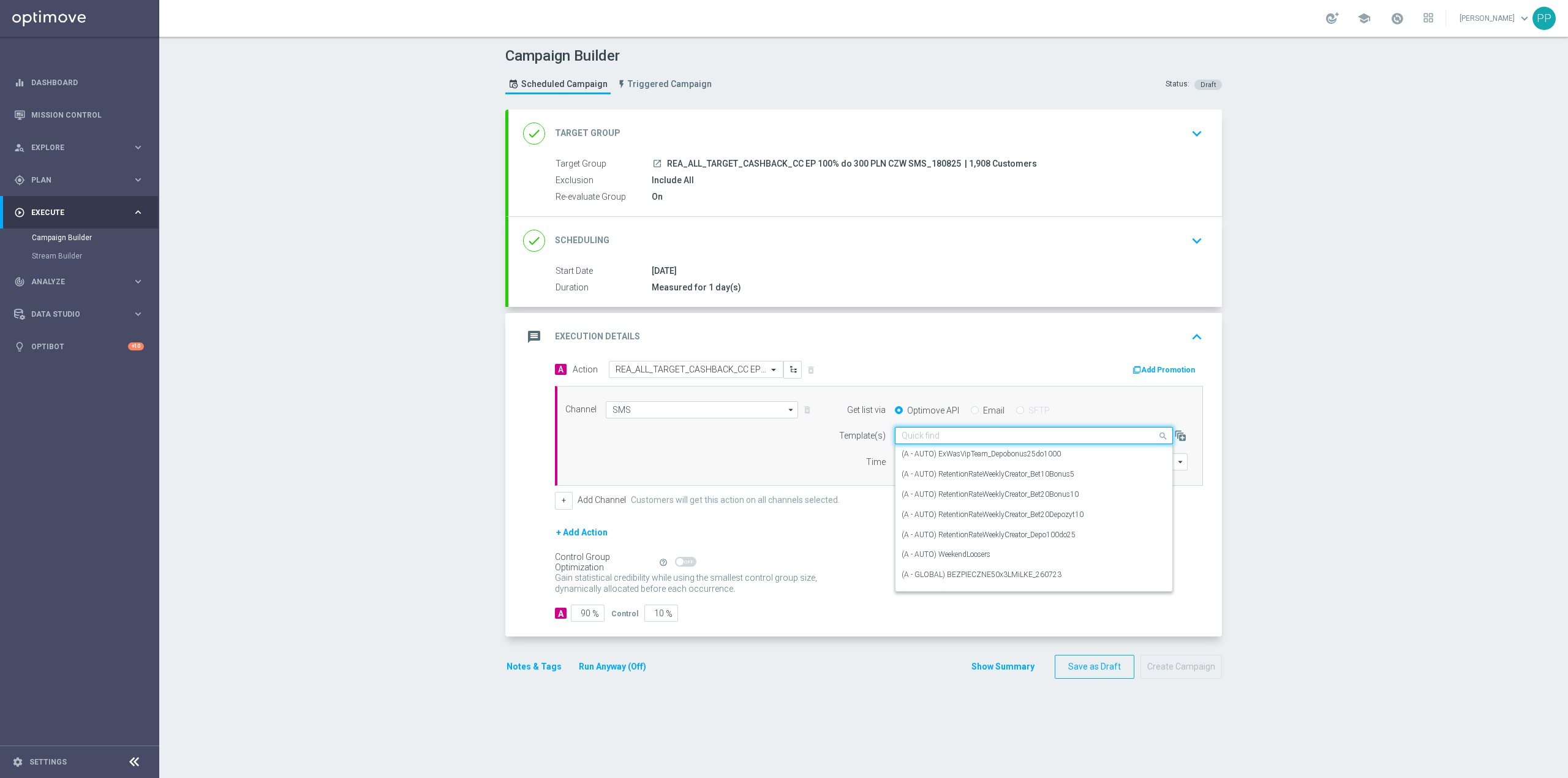
paste input "REA_ALL_TARGET_CASHBACK_CC EP 100% do 300 PLN CZW SMS_180825"
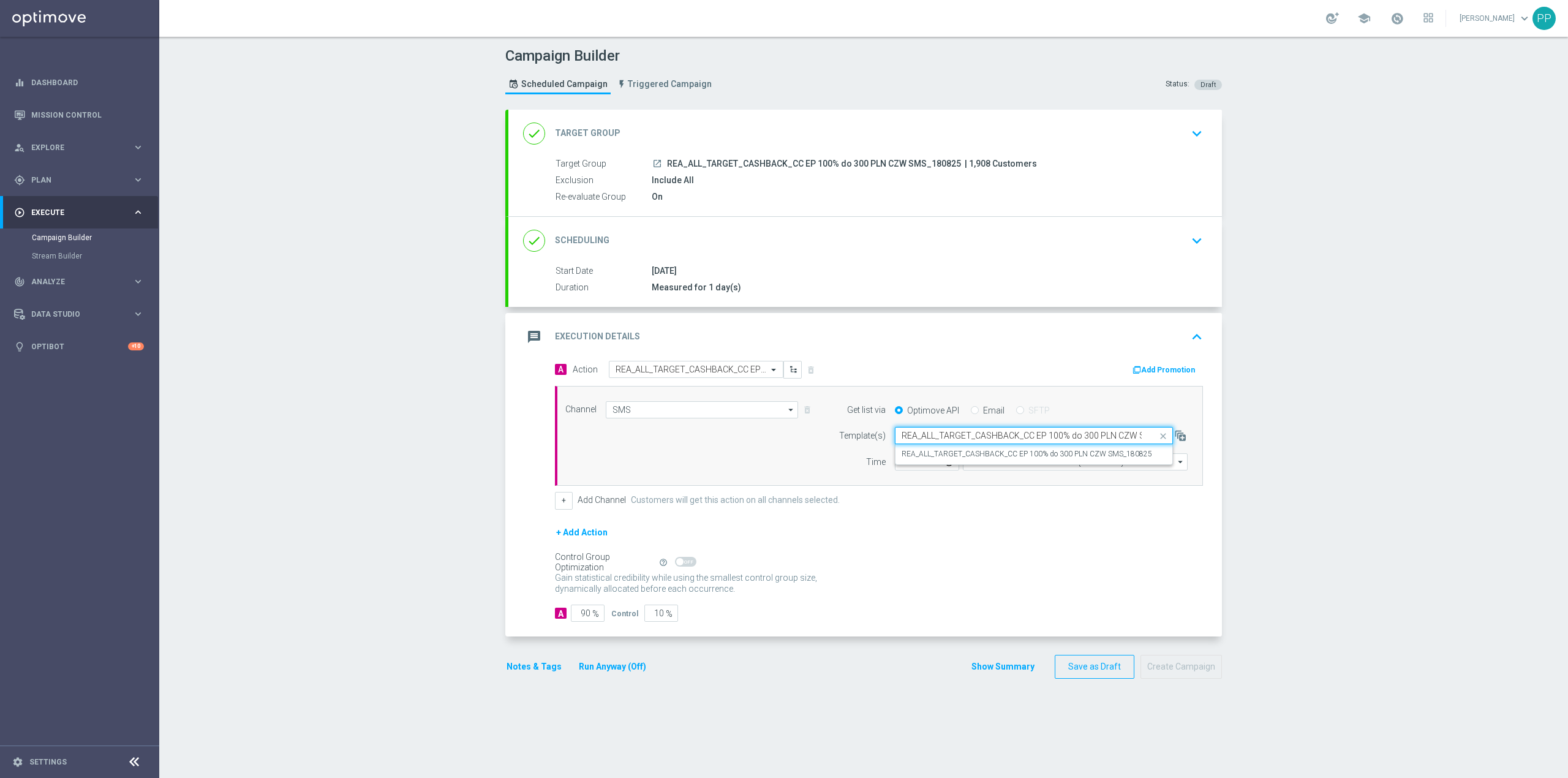
scroll to position [0, 44]
click at [968, 454] on label "REA_ALL_TARGET_CASHBACK_CC EP 100% do 300 PLN CZW SMS_180825" at bounding box center [1026, 454] width 250 height 11
type input "REA_ALL_TARGET_CASHBACK_CC EP 100% do 300 PLN CZW SMS_180825"
click at [1009, 463] on input "Coordinated Universal Time (UTC 00:00)" at bounding box center [1075, 462] width 225 height 17
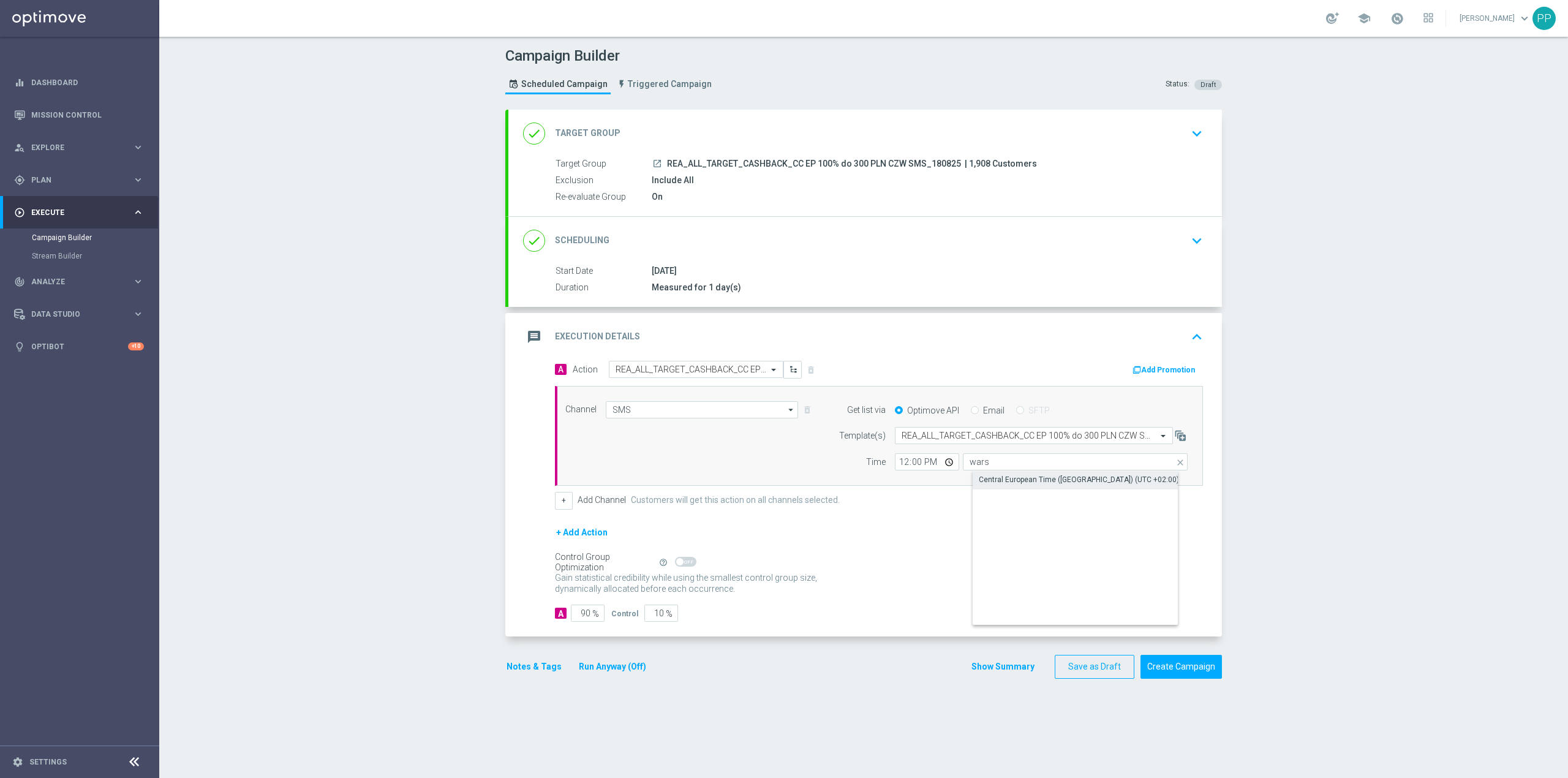
drag, startPoint x: 1010, startPoint y: 473, endPoint x: 1000, endPoint y: 473, distance: 10.0
click at [1010, 474] on div "Central European Time (Warsaw) (UTC +02:00)" at bounding box center [1085, 479] width 225 height 17
type input "Central European Time (Warsaw) (UTC +02:00)"
click at [899, 468] on input "12:00" at bounding box center [927, 462] width 65 height 17
type input "19:05"
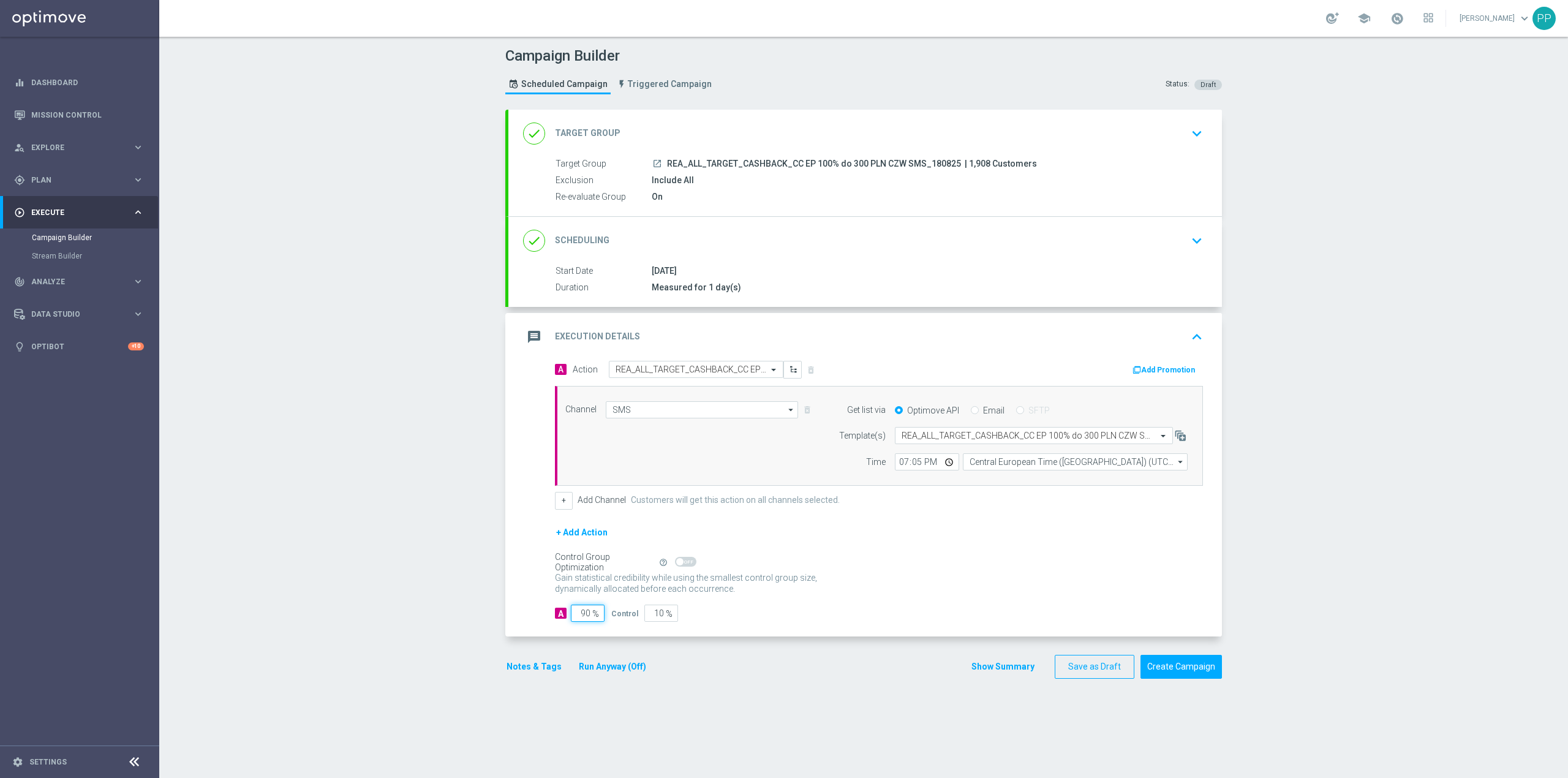
click at [577, 618] on input "90" at bounding box center [588, 613] width 34 height 17
type input "9"
type input "91"
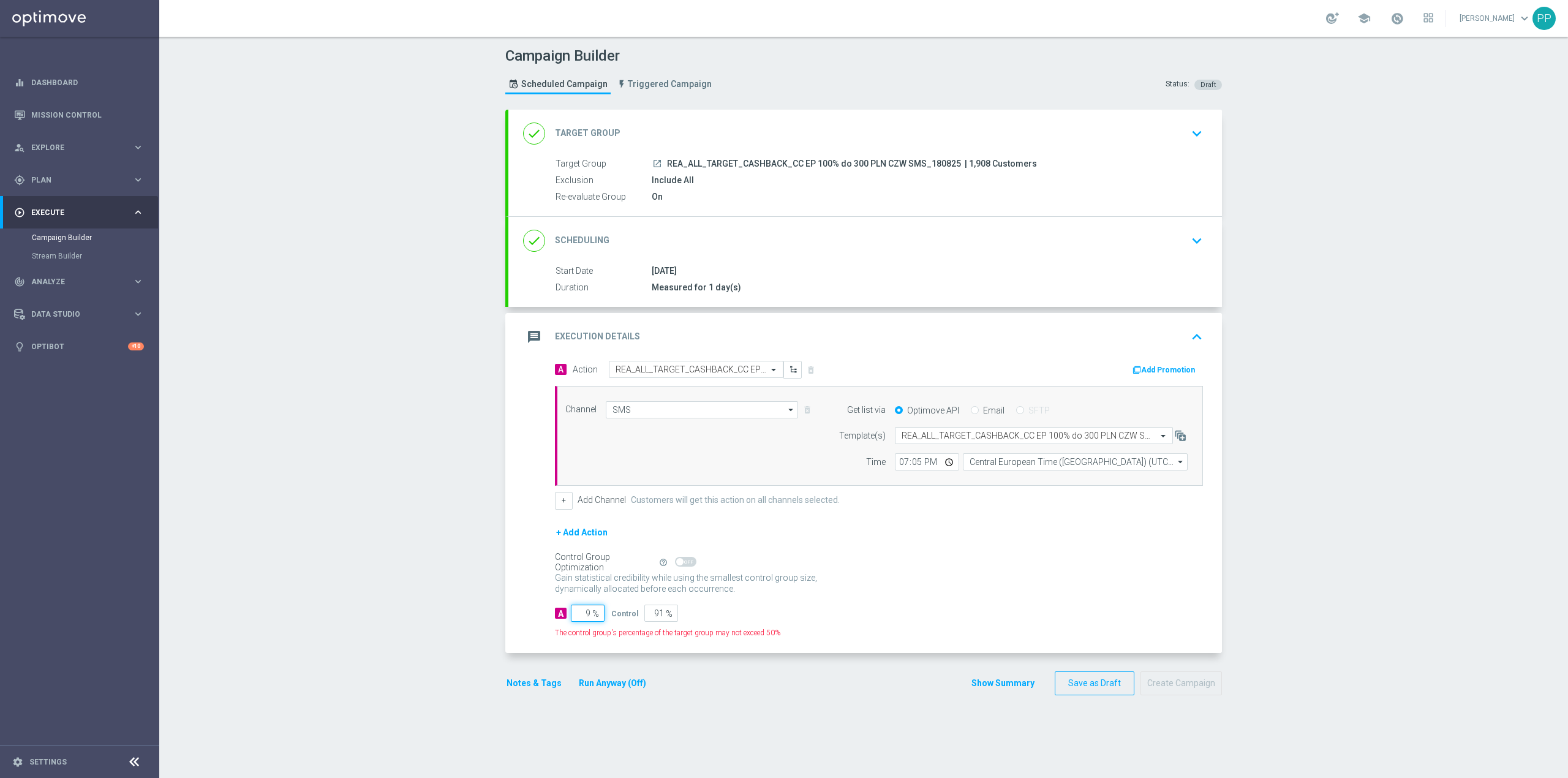
type input "95"
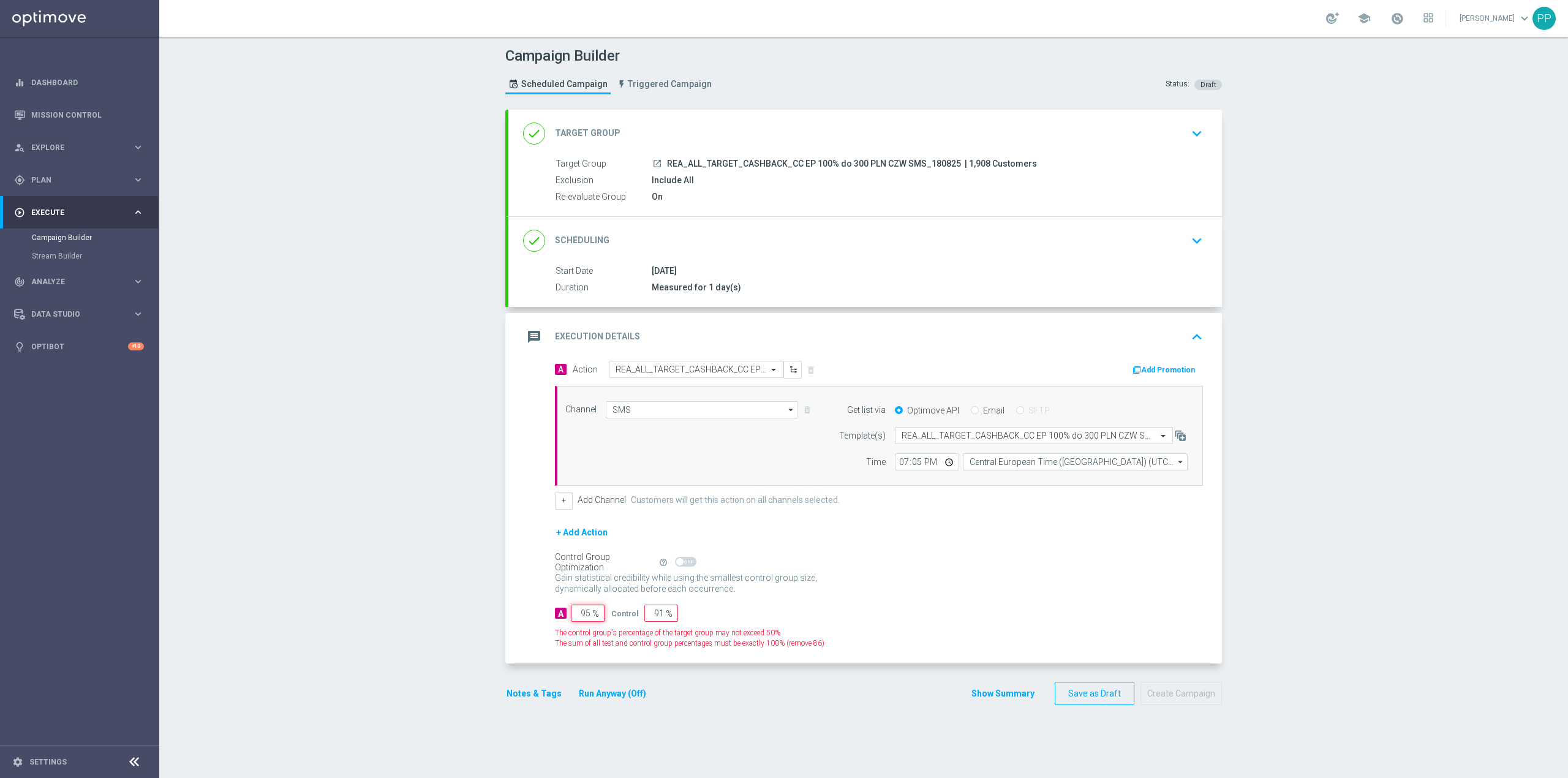
type input "5"
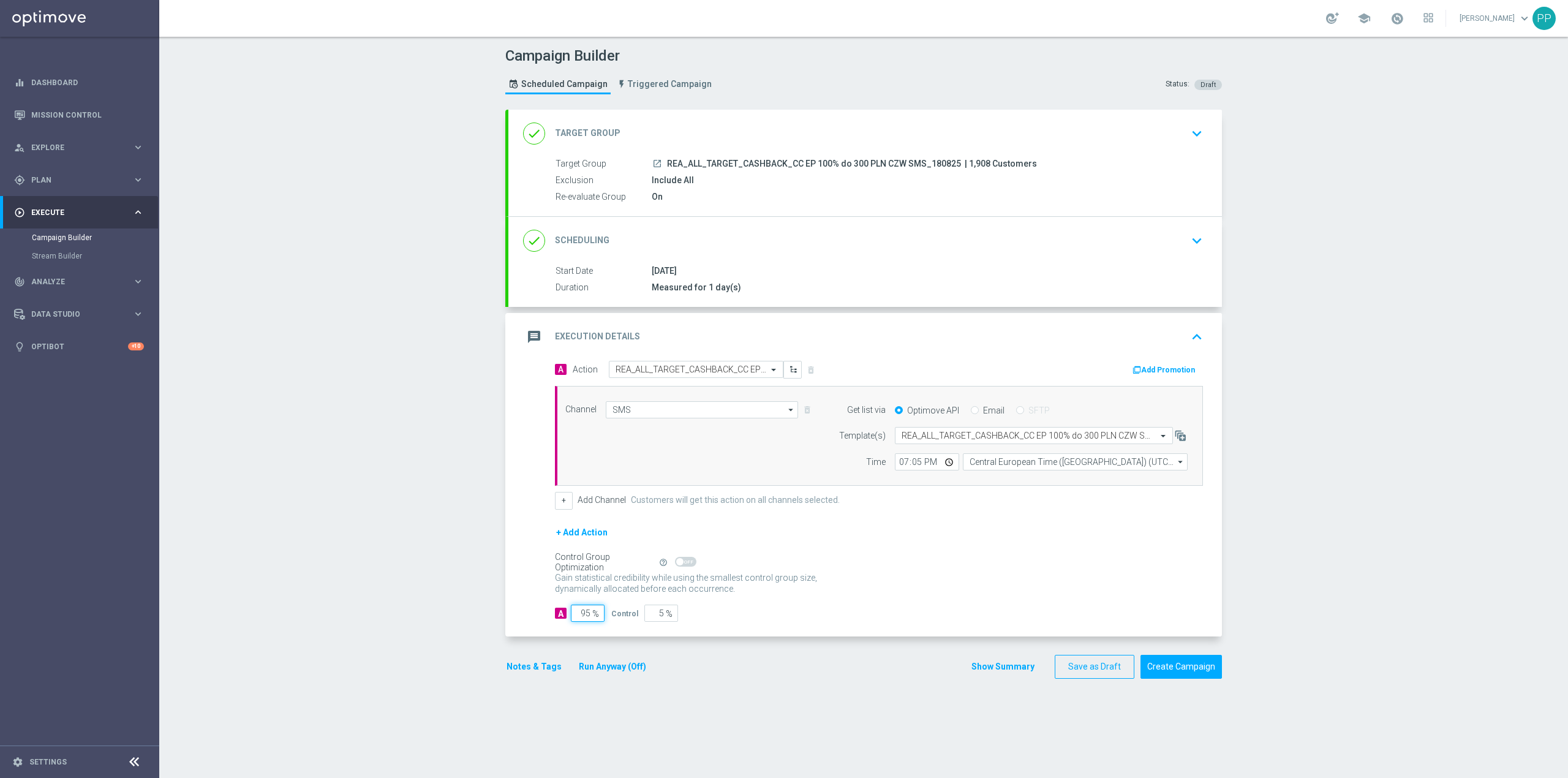
type input "95"
click at [460, 600] on div "Campaign Builder Scheduled Campaign Triggered Campaign Status: Draft done Targe…" at bounding box center [864, 408] width 1409 height 742
click at [525, 669] on button "Notes & Tags" at bounding box center [534, 667] width 58 height 15
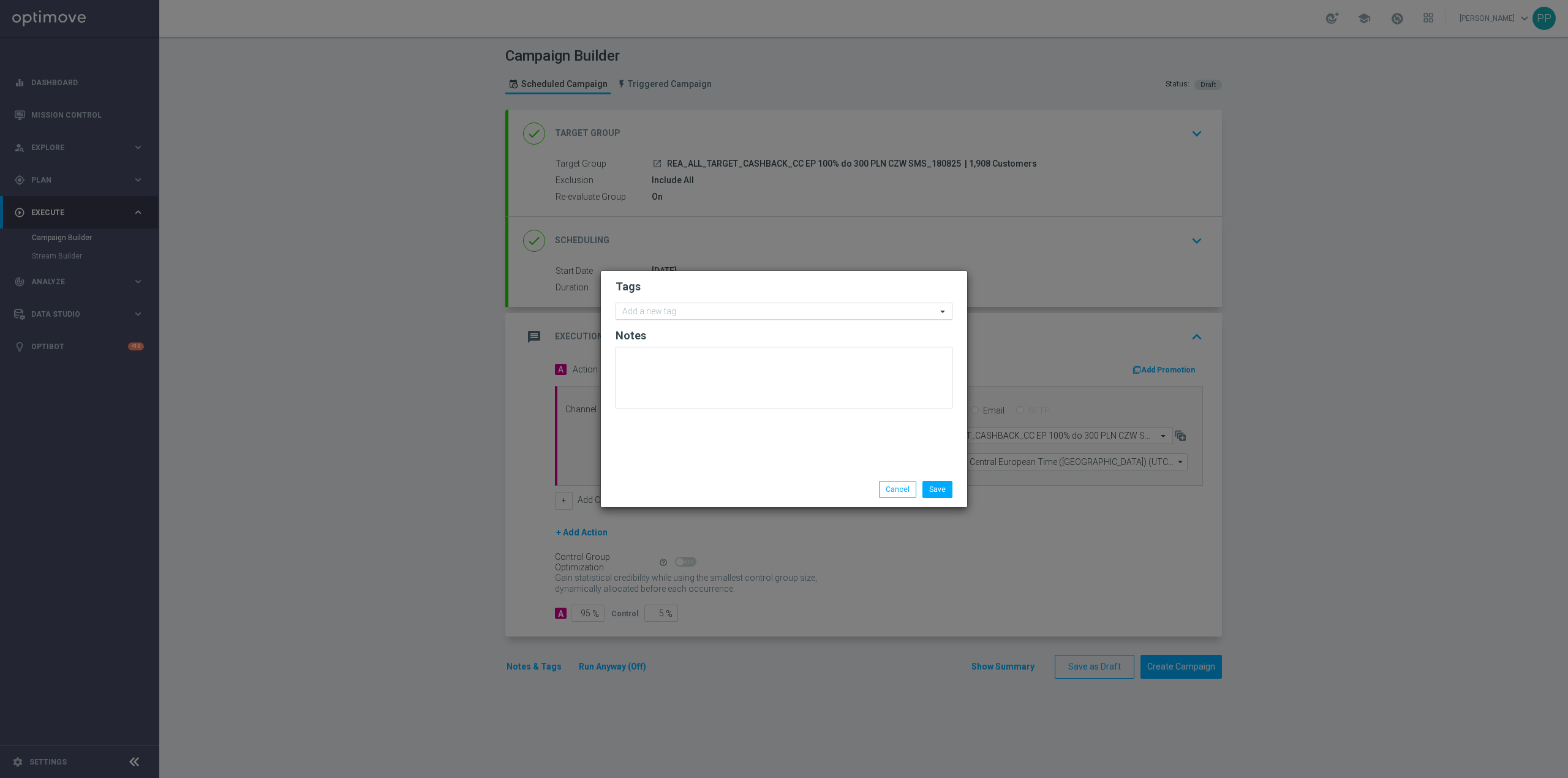
click at [677, 314] on input "text" at bounding box center [779, 312] width 314 height 11
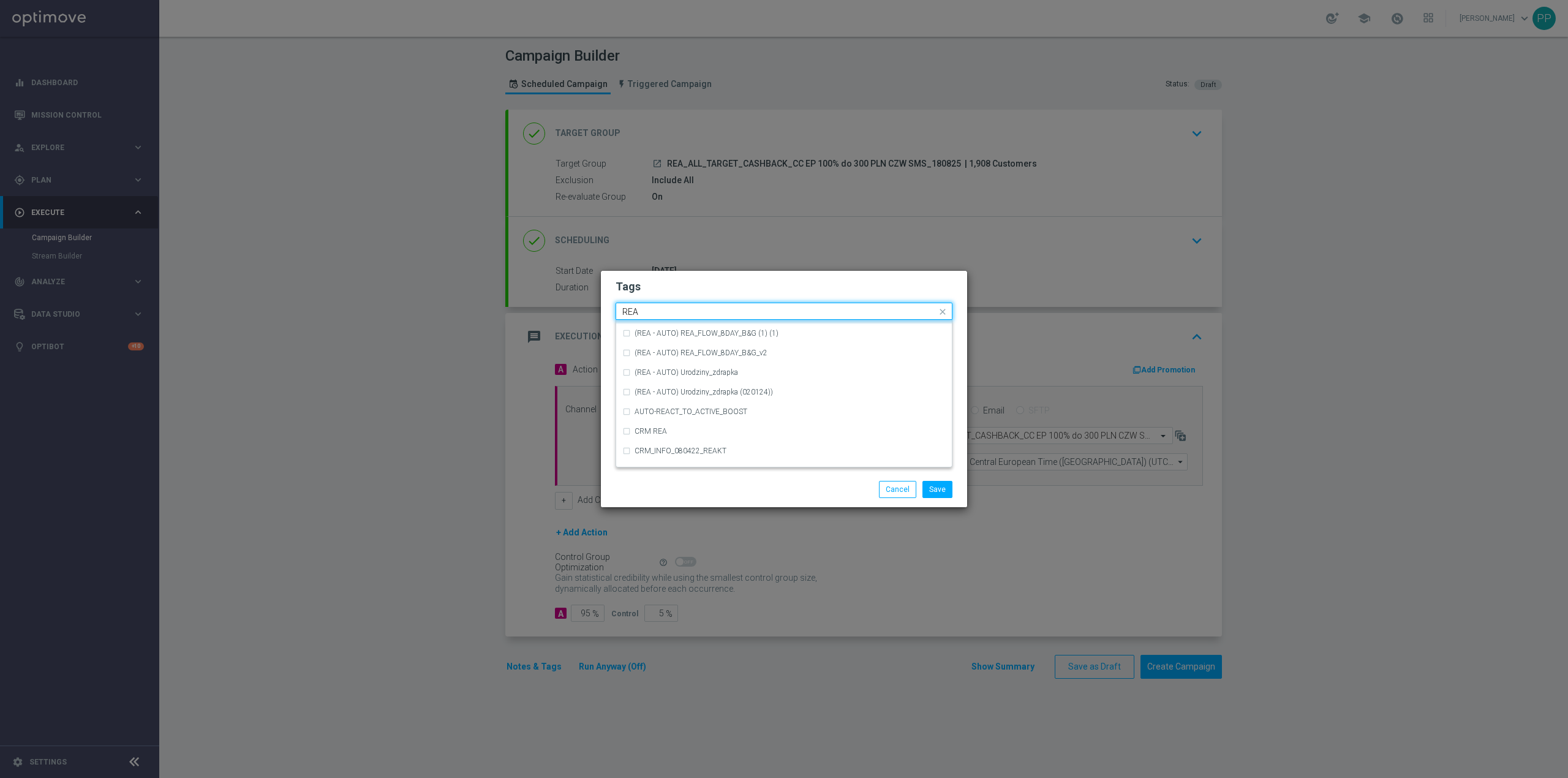
scroll to position [653, 0]
click at [768, 402] on div "REA" at bounding box center [790, 402] width 311 height 8
click at [699, 309] on input "REA" at bounding box center [779, 312] width 314 height 11
type input "R"
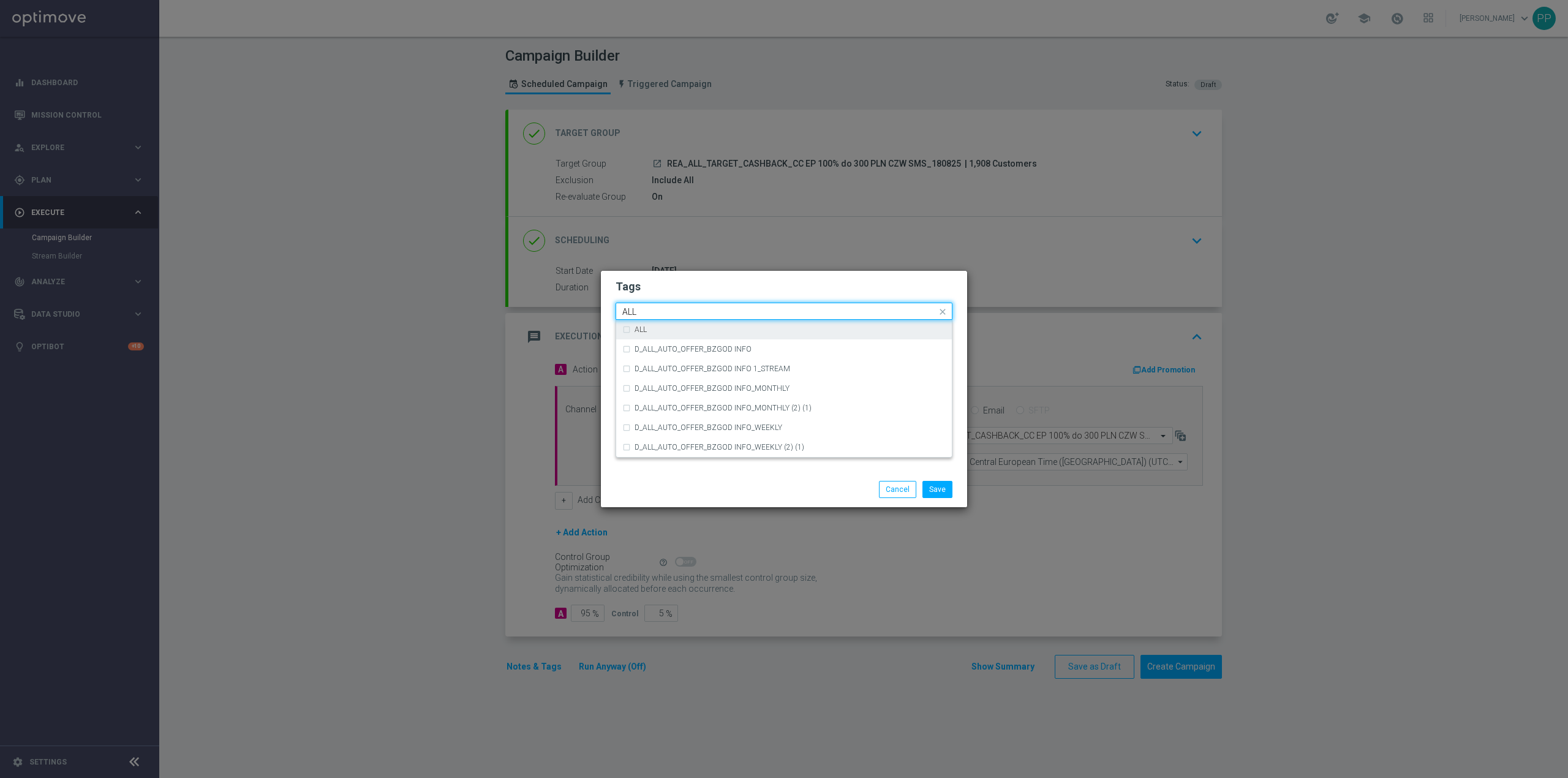
click at [684, 324] on div "ALL" at bounding box center [784, 329] width 324 height 19
click at [671, 310] on input "ALL" at bounding box center [779, 312] width 314 height 11
type input "A"
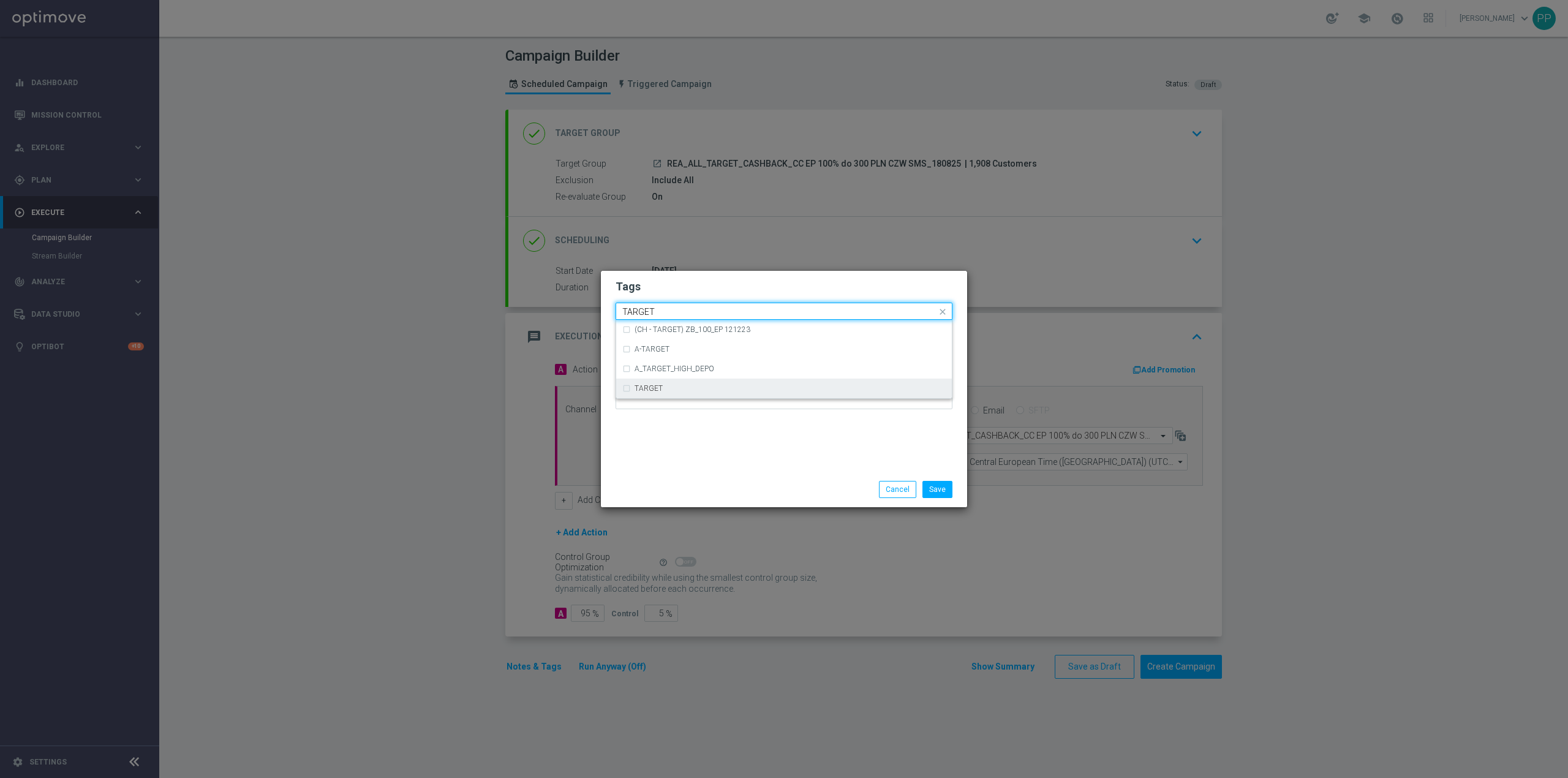
click at [665, 387] on div "TARGET" at bounding box center [790, 388] width 311 height 8
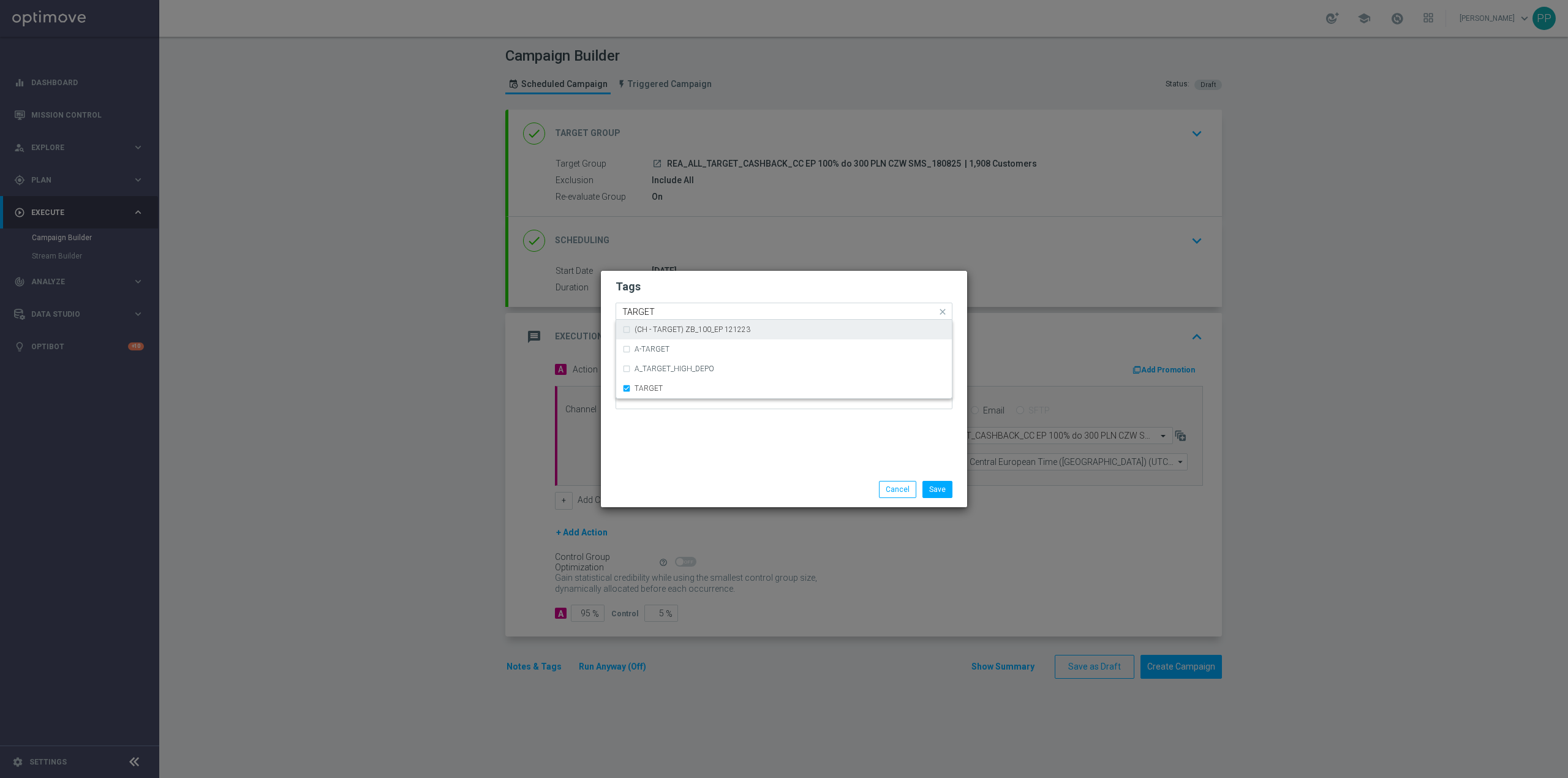
click at [665, 311] on input "TARGET" at bounding box center [779, 312] width 314 height 11
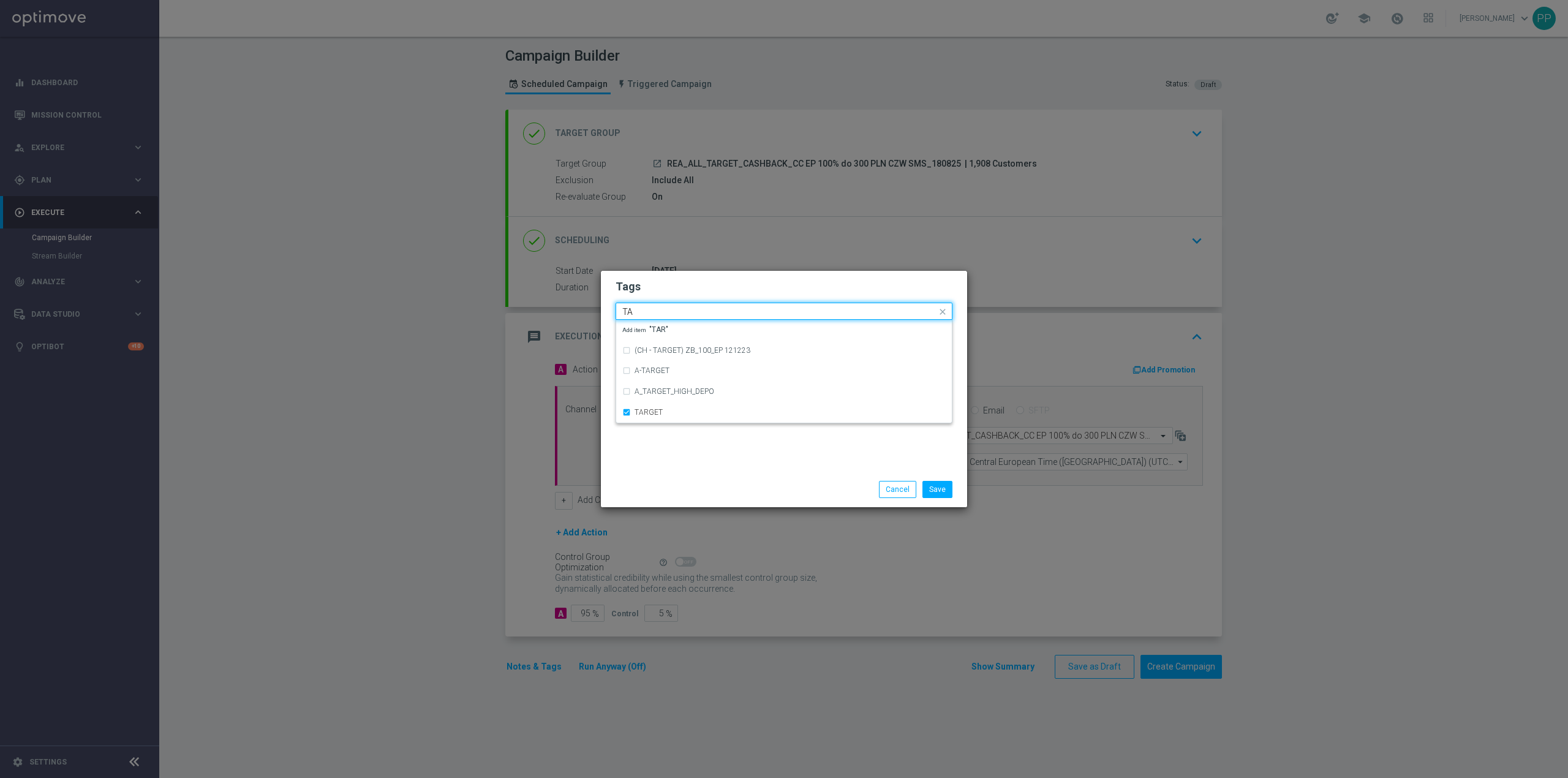
type input "T"
click at [676, 342] on div "Call Center" at bounding box center [784, 349] width 324 height 19
click at [667, 314] on input "Call" at bounding box center [779, 312] width 314 height 11
type input "C"
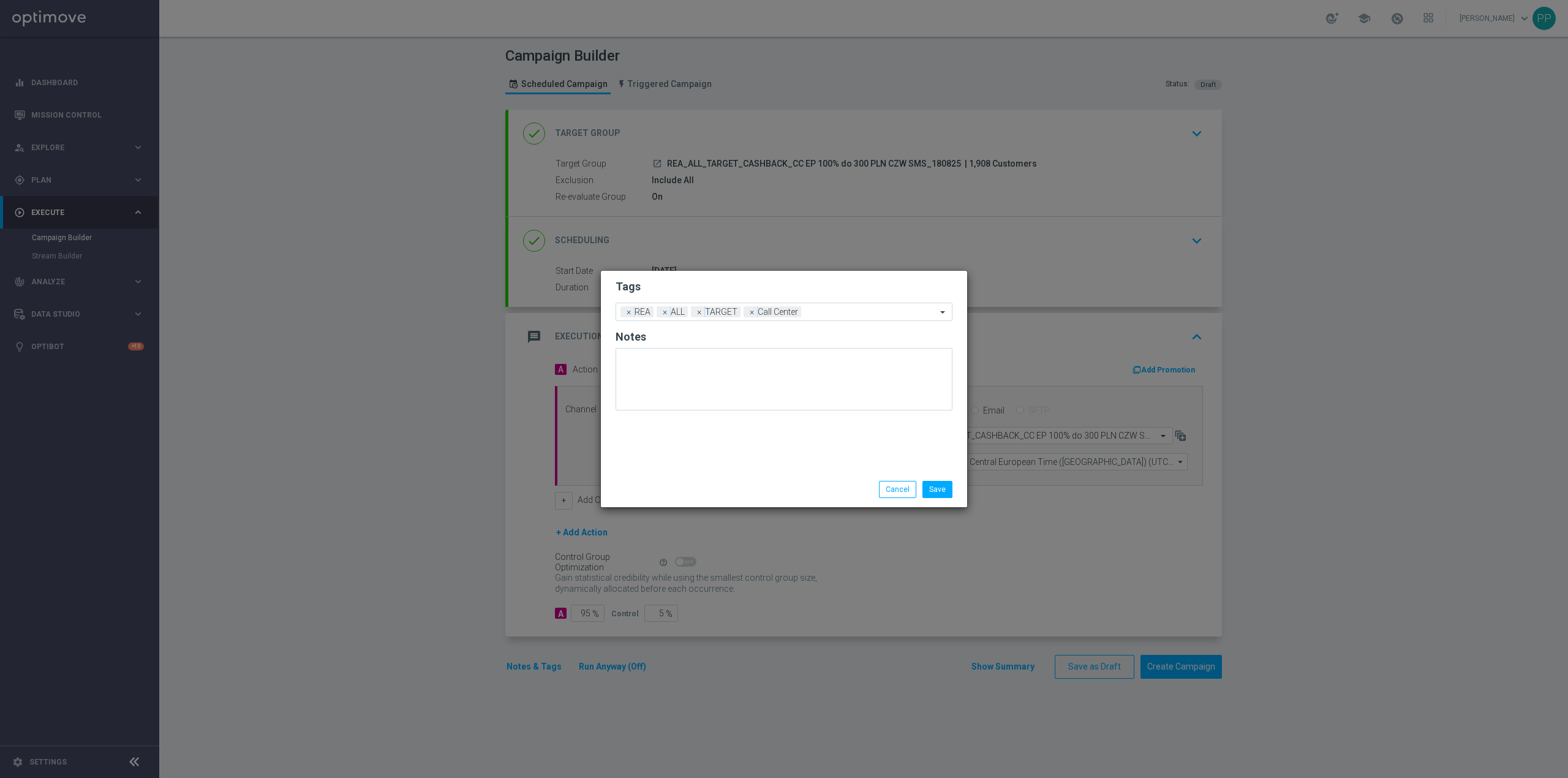
click at [746, 503] on div "Save Cancel" at bounding box center [784, 489] width 366 height 36
click at [825, 307] on input "text" at bounding box center [871, 312] width 130 height 11
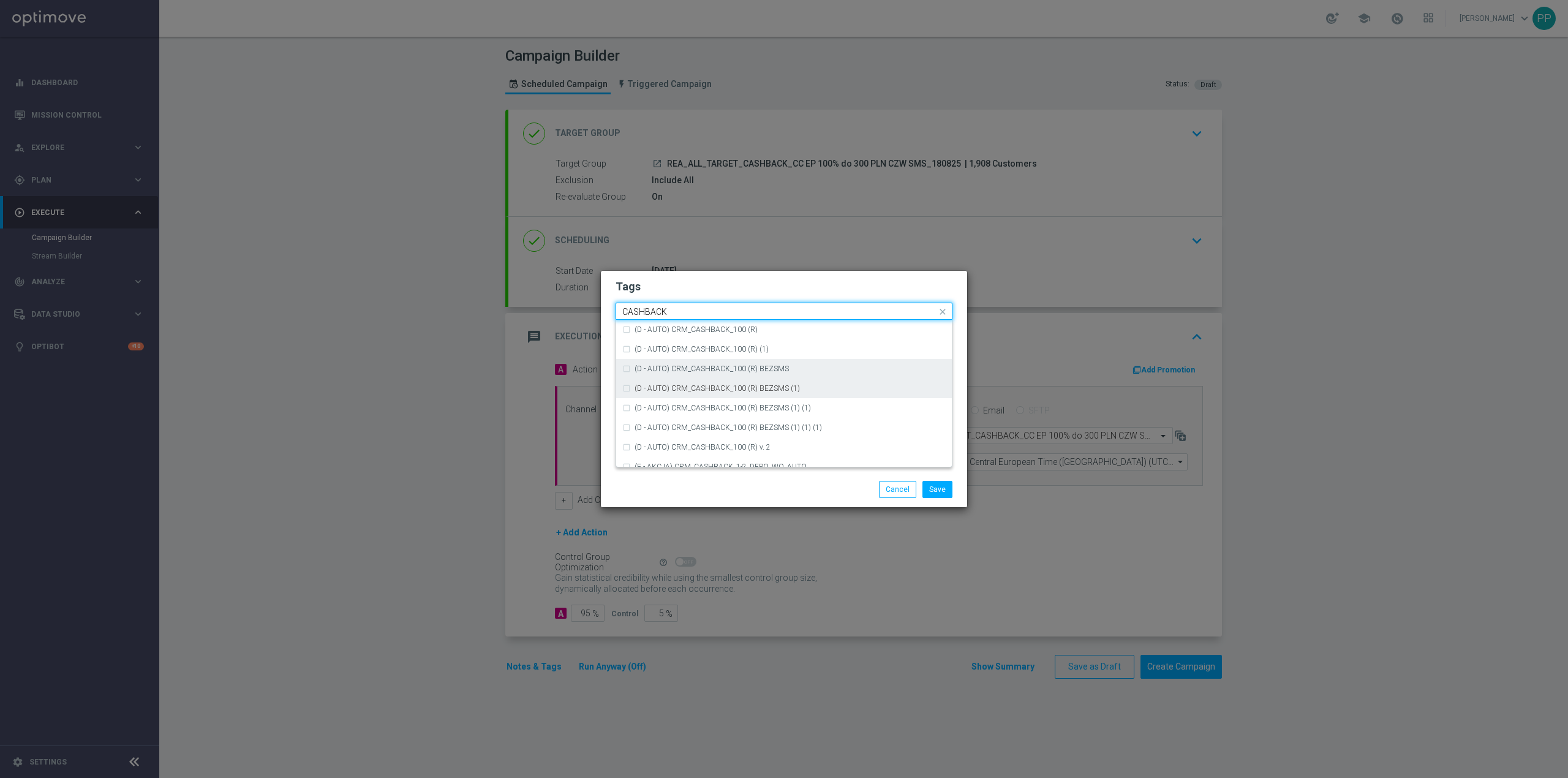
scroll to position [186, 0]
click at [741, 397] on div "CASHBACK" at bounding box center [790, 398] width 311 height 8
type input "CASHBACK"
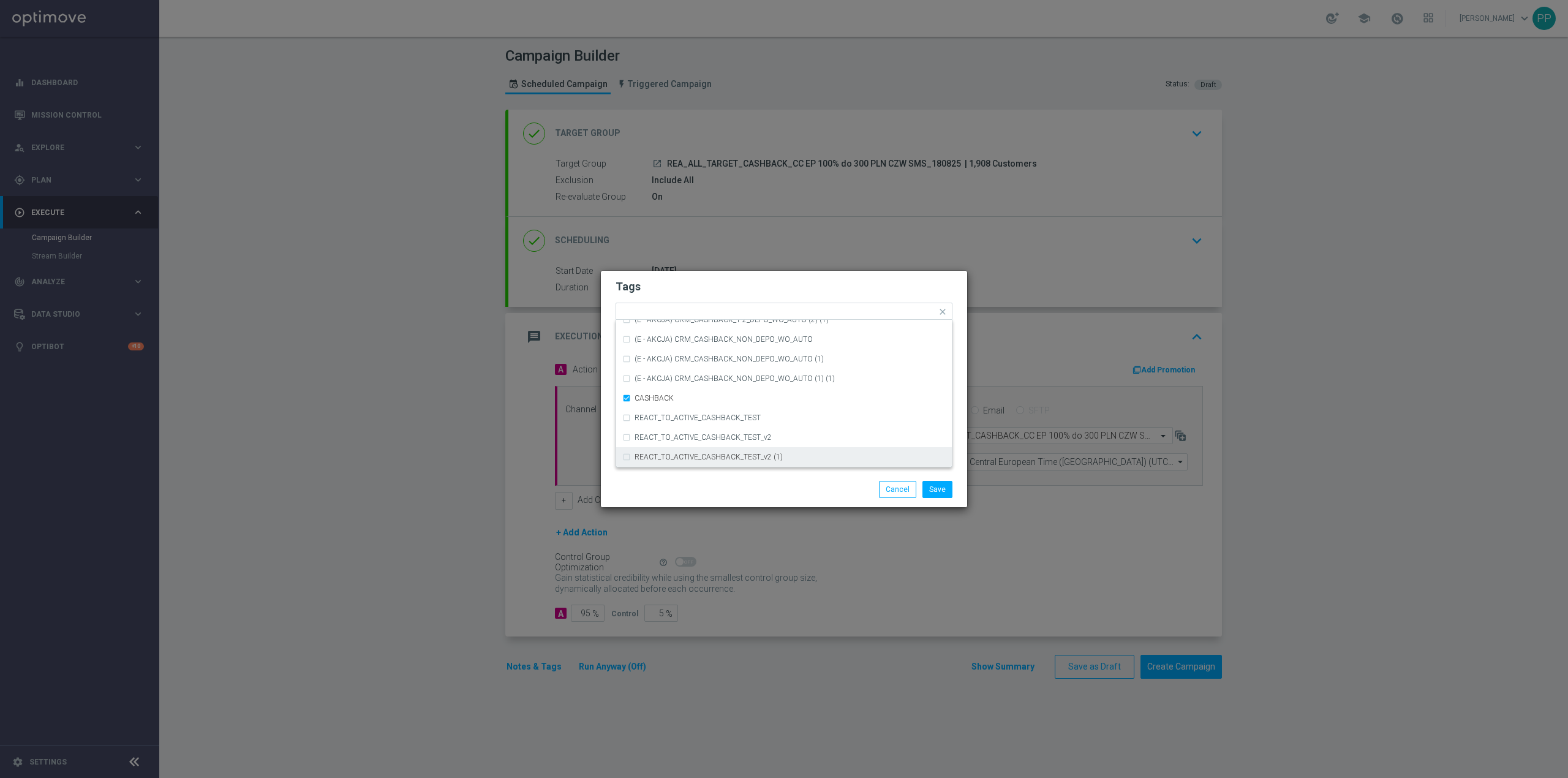
click at [824, 494] on div "Save Cancel" at bounding box center [843, 489] width 237 height 17
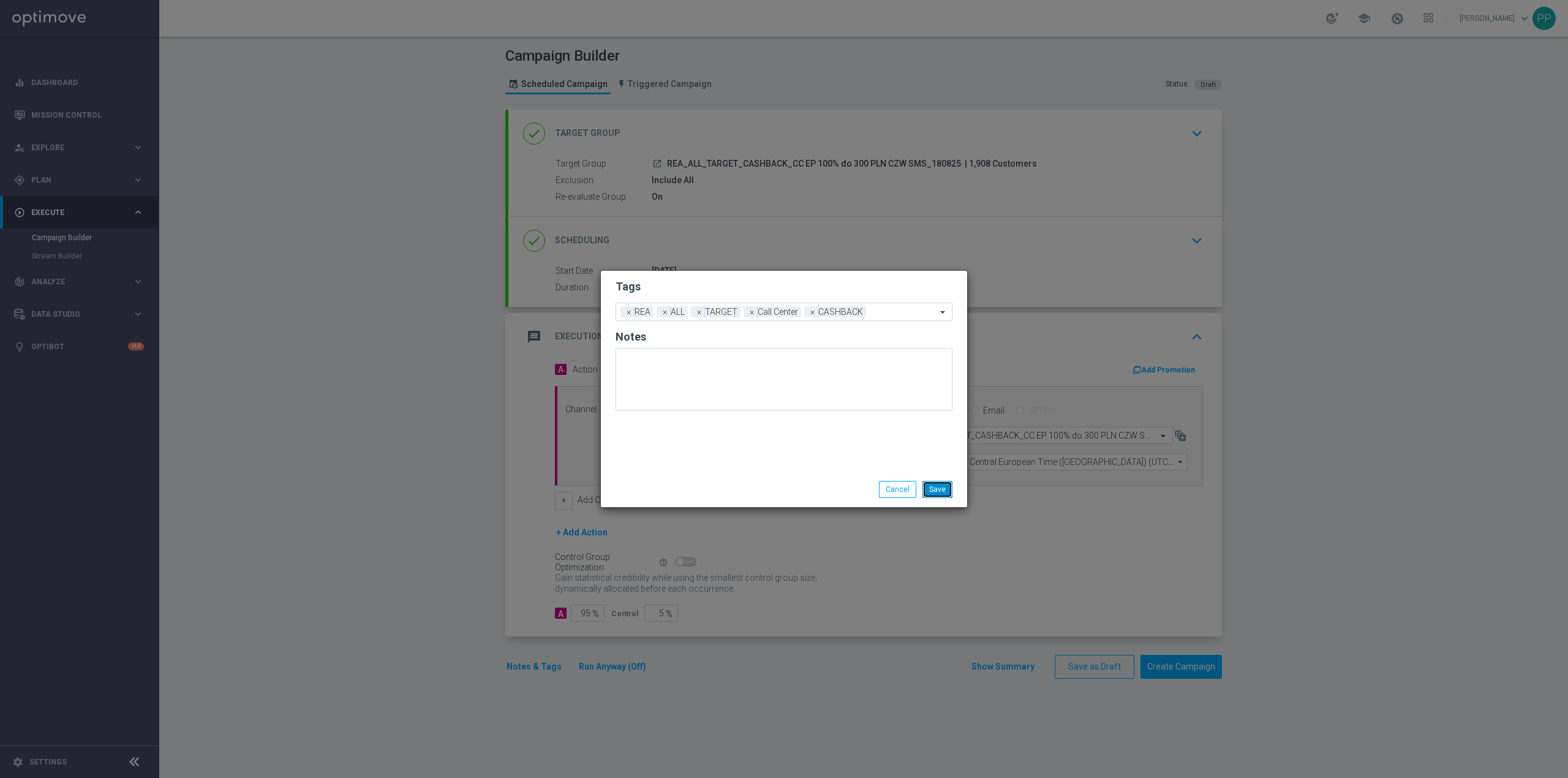
click at [935, 490] on button "Save" at bounding box center [938, 489] width 30 height 17
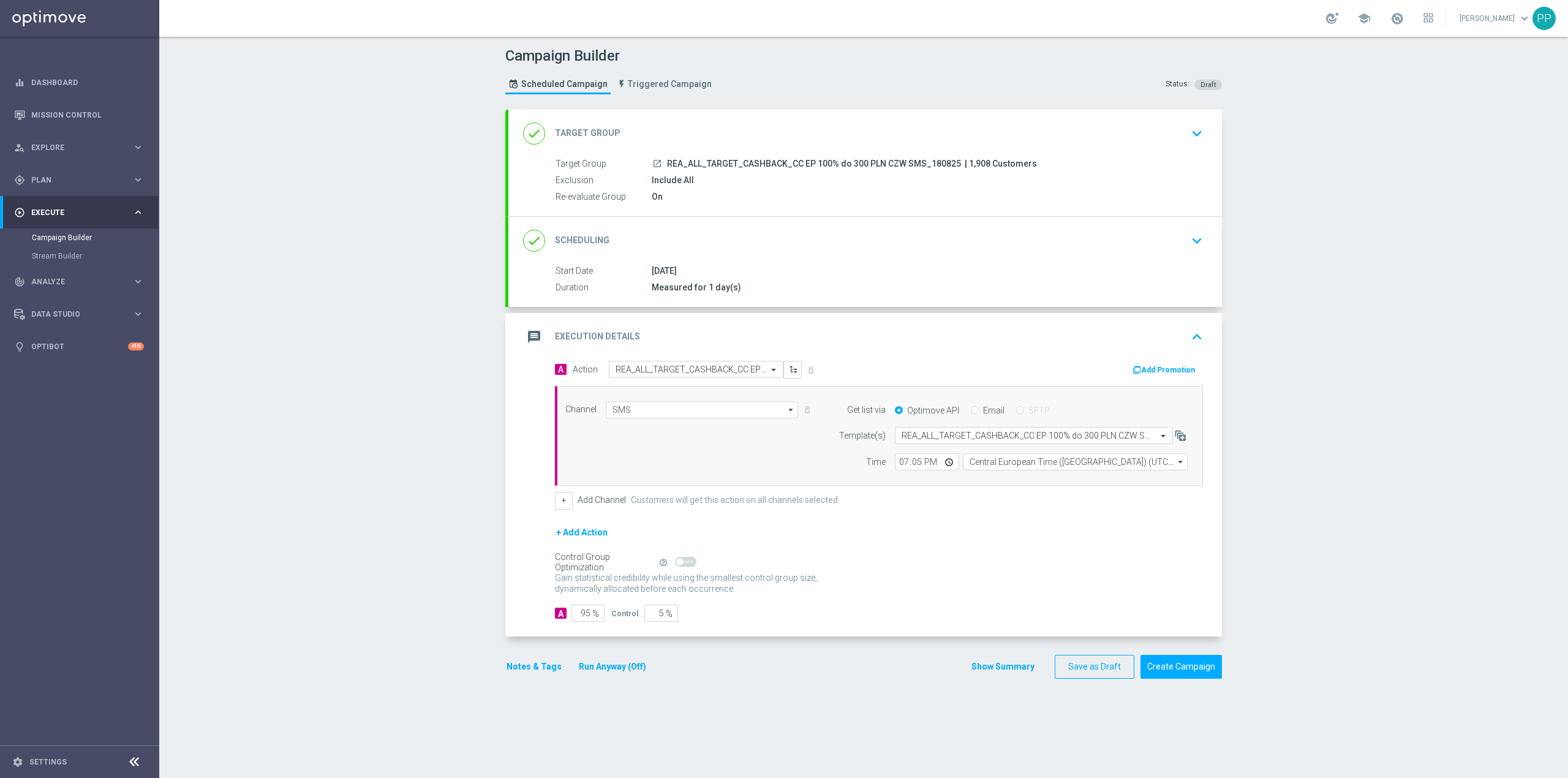
click at [848, 342] on div "message Execution Details keyboard_arrow_up" at bounding box center [865, 337] width 684 height 23
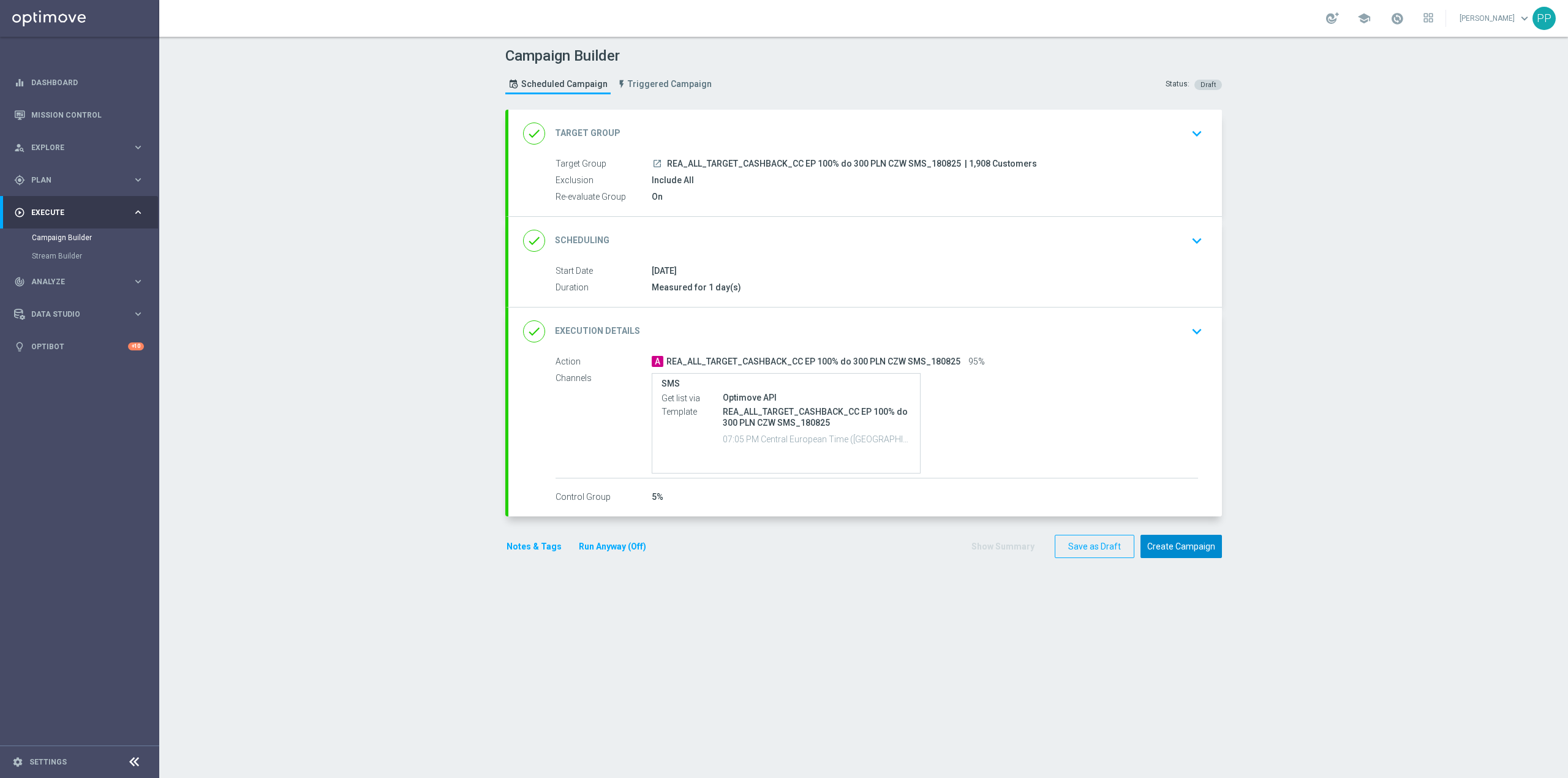
click at [1192, 552] on button "Create Campaign" at bounding box center [1181, 547] width 82 height 24
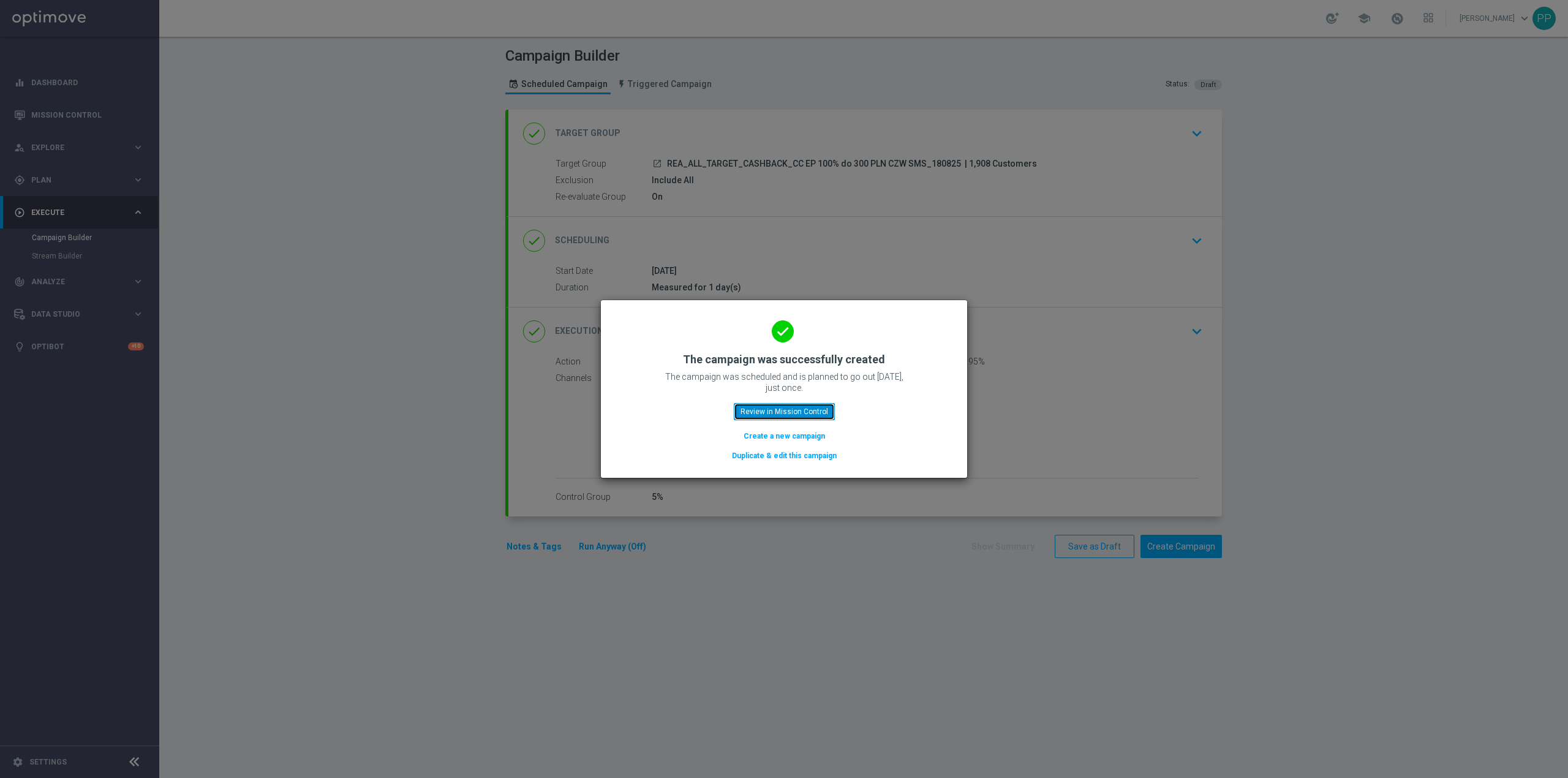
click at [795, 410] on button "Review in Mission Control" at bounding box center [784, 412] width 101 height 17
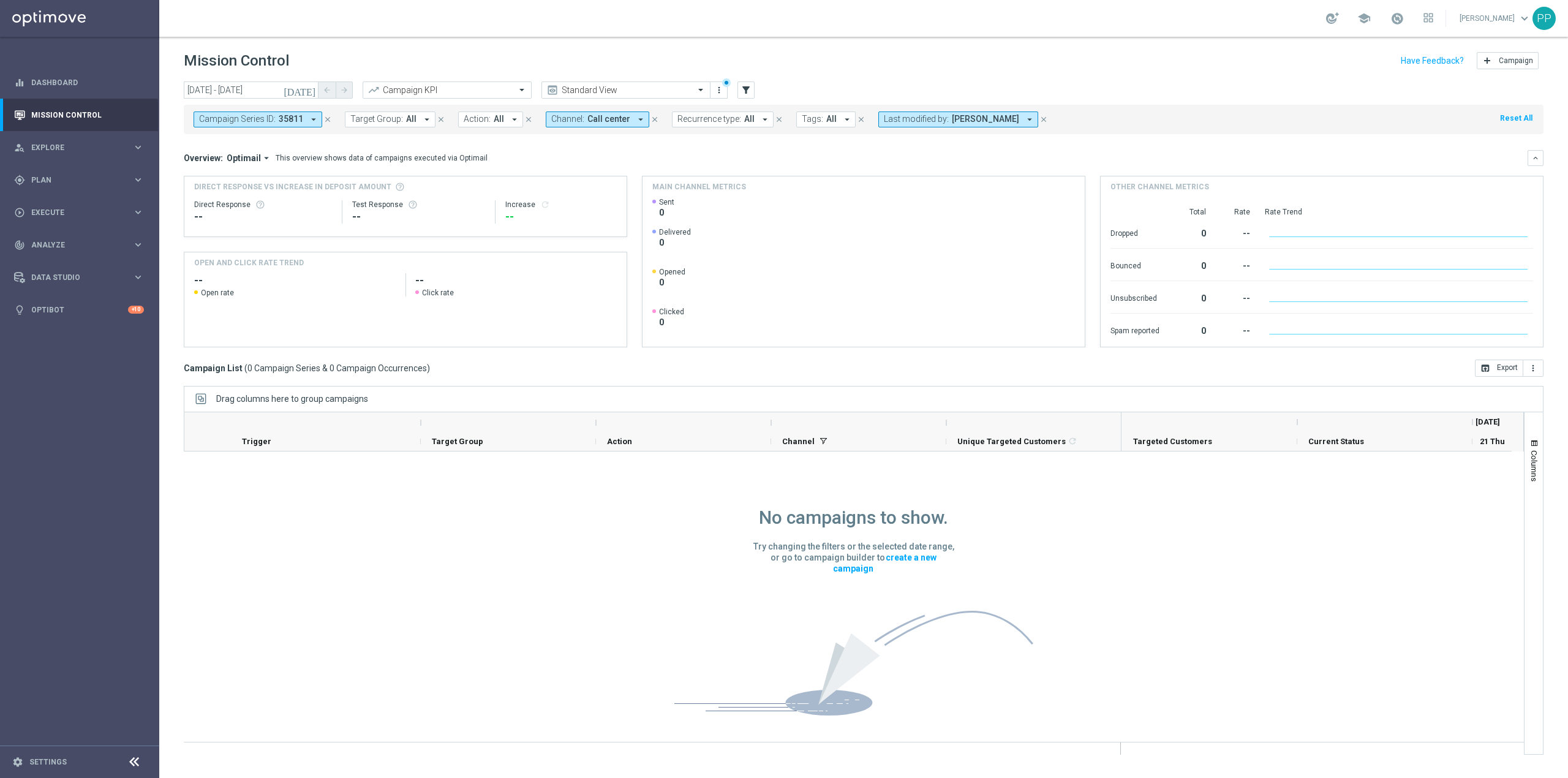
click at [329, 125] on button "close" at bounding box center [328, 119] width 11 height 13
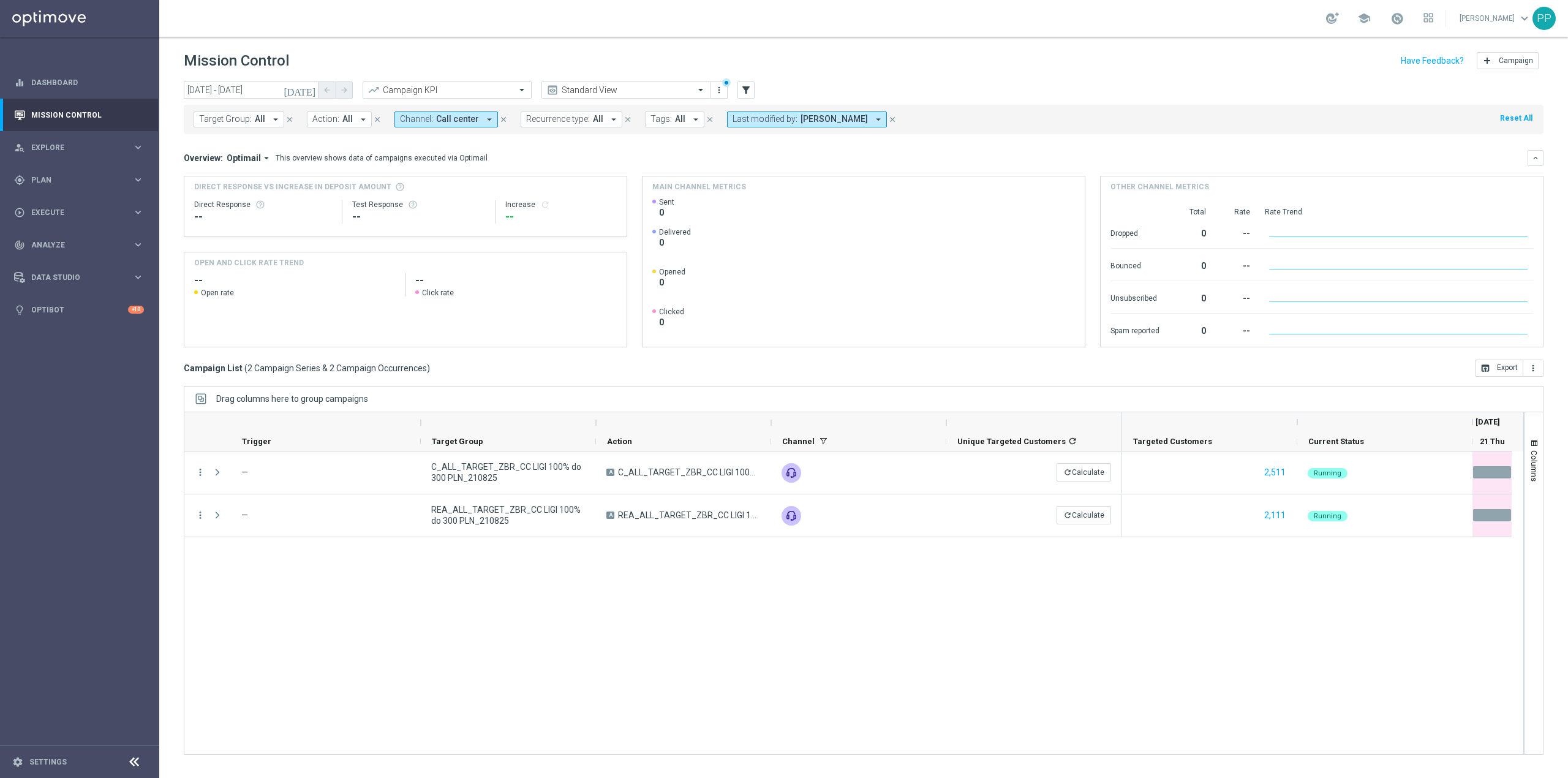
click at [472, 119] on span "Call center" at bounding box center [457, 119] width 43 height 11
click at [422, 274] on label "Call center" at bounding box center [429, 276] width 33 height 8
click at [431, 252] on div "SMS" at bounding box center [502, 246] width 202 height 19
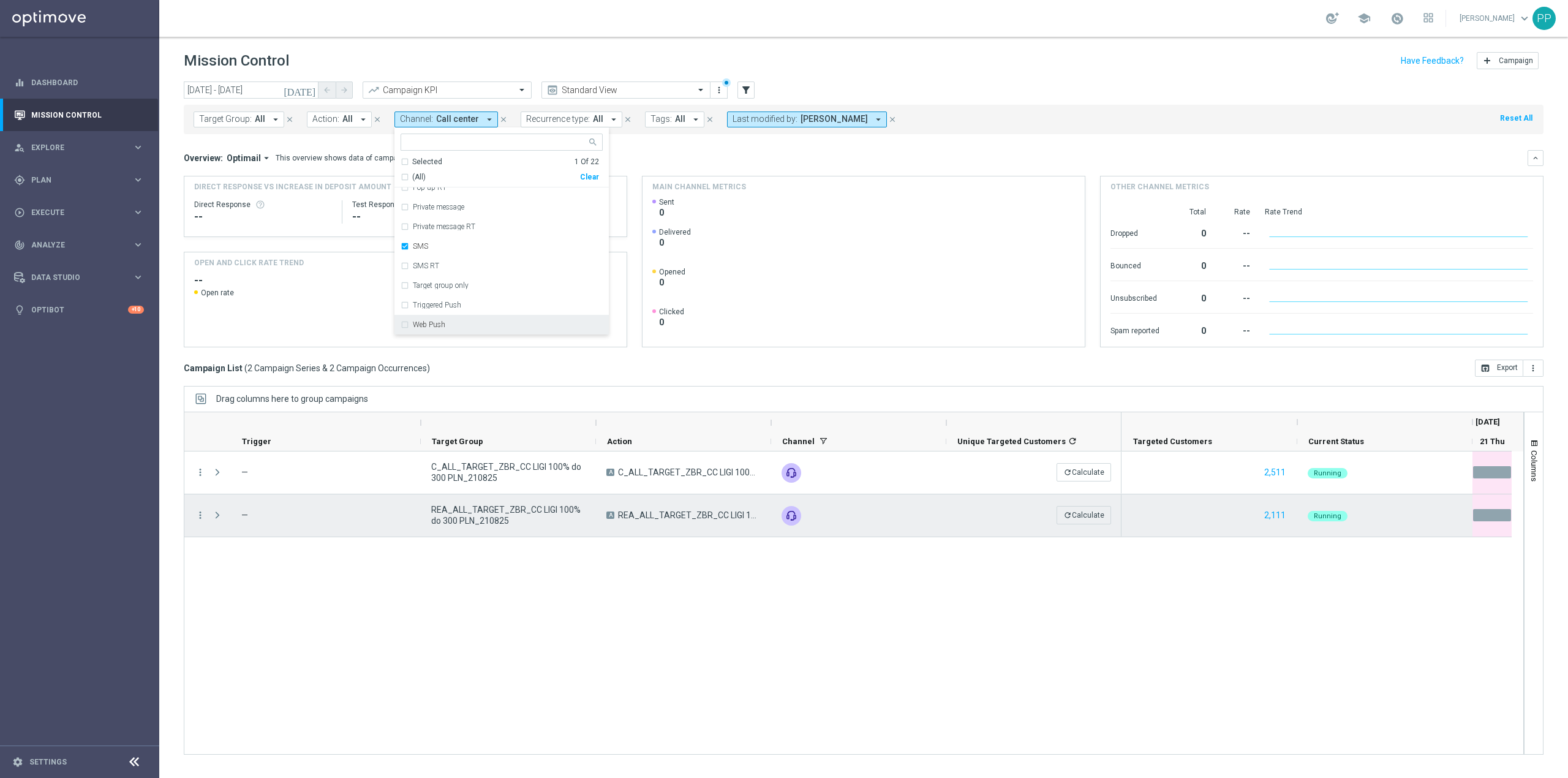
click at [464, 614] on div "more_vert — C_ALL_TARGET_ZBR_CC LIGI 100% do 300 PLN_210825 A C_ALL_TARGET_ZBR_…" at bounding box center [854, 603] width 1340 height 303
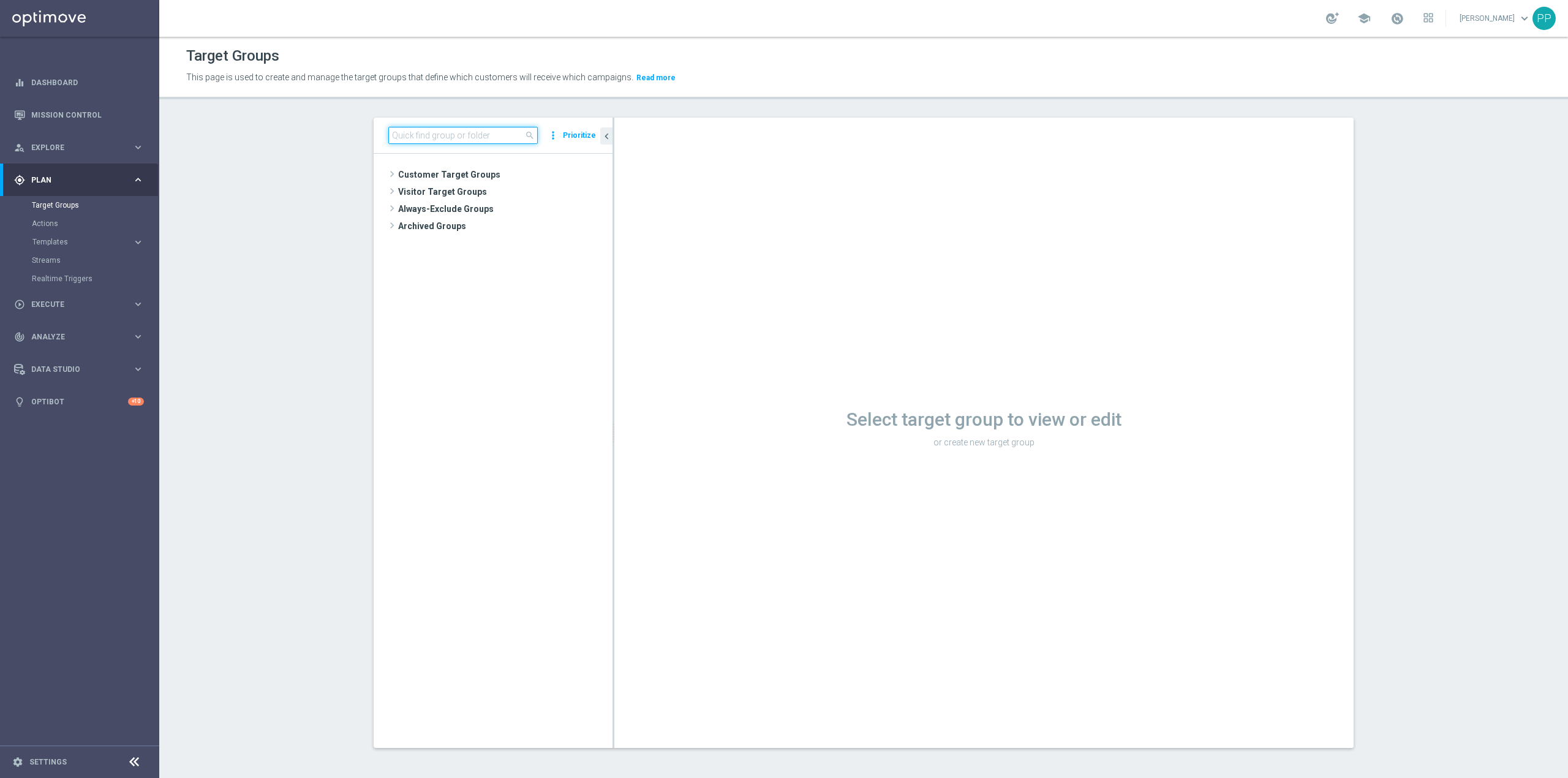
click at [461, 136] on input at bounding box center [463, 135] width 149 height 17
paste input "C_ALL_TARGET_CASHBACK_CC EP 100% do 300 PLN CZW SMS_180825"
click at [477, 228] on span "C_ALL_TARGET_CASHBACK_CC EP 100% do 300 PLN CZW SMS_180825" at bounding box center [516, 227] width 137 height 11
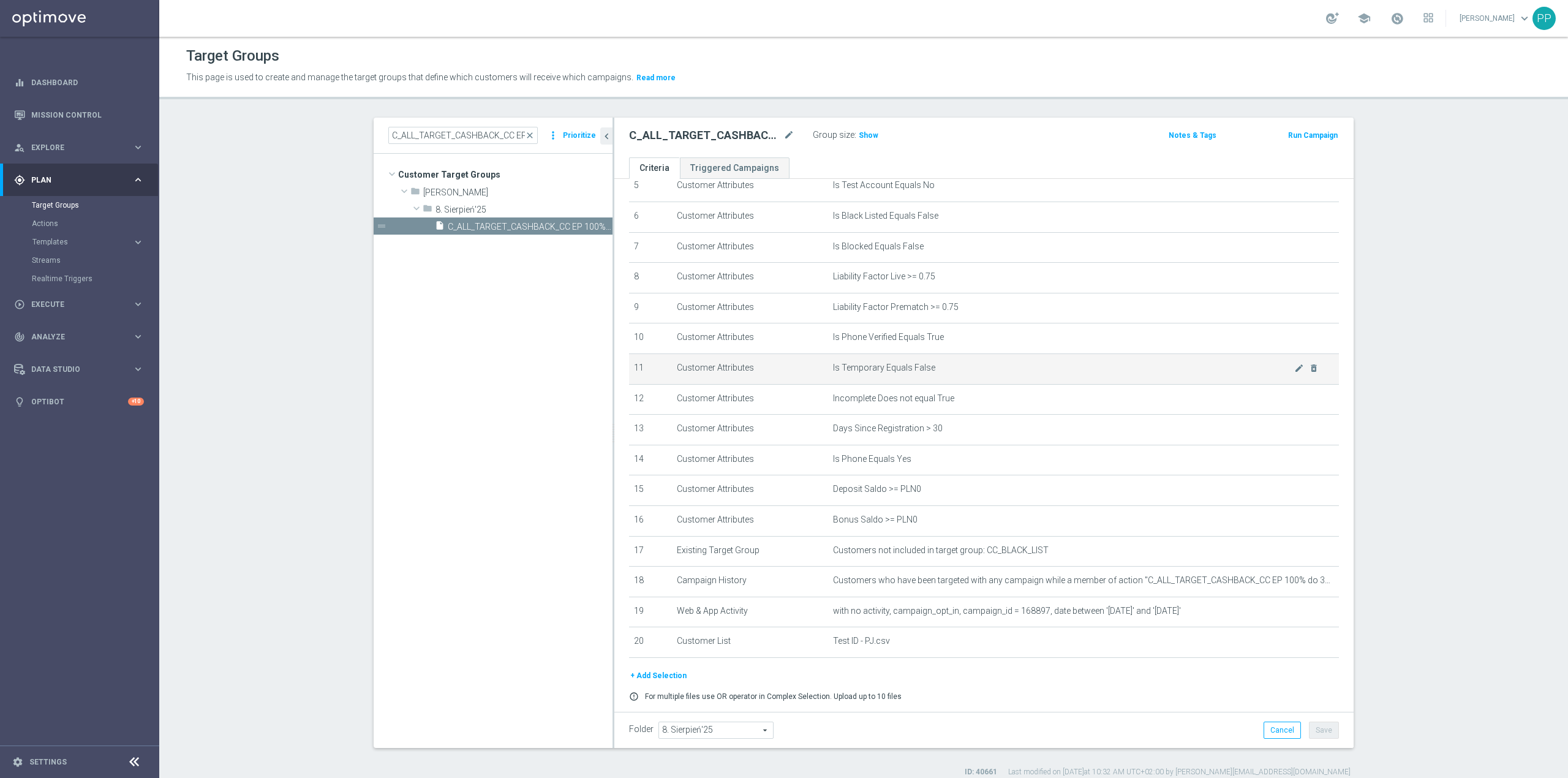
scroll to position [224, 0]
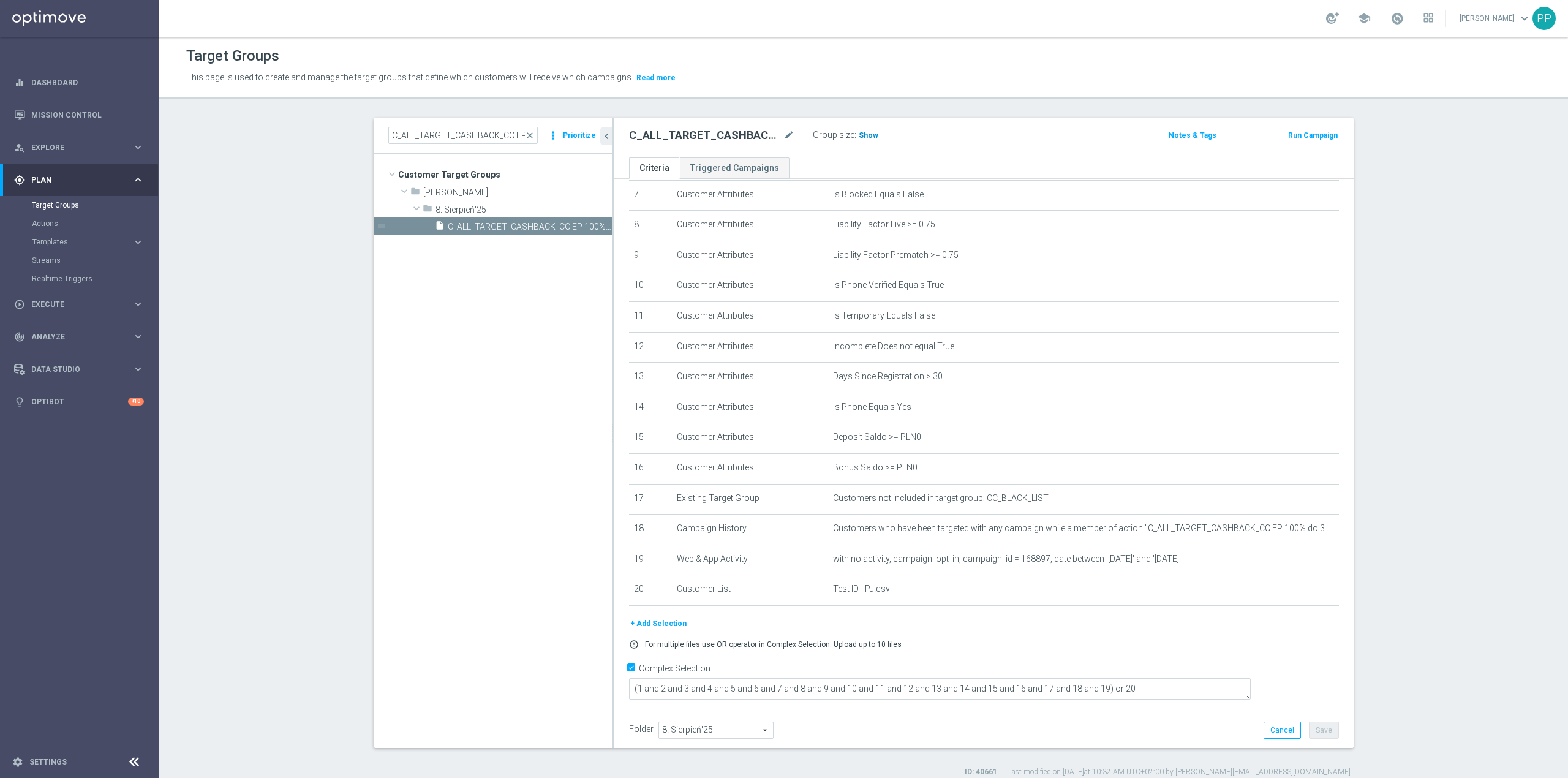
click at [859, 134] on span "Show" at bounding box center [868, 136] width 19 height 9
click at [495, 139] on input "C_ALL_TARGET_CASHBACK_CC EP 100% do 300 PLN CZW SMS_180825" at bounding box center [463, 135] width 149 height 17
paste input "REA"
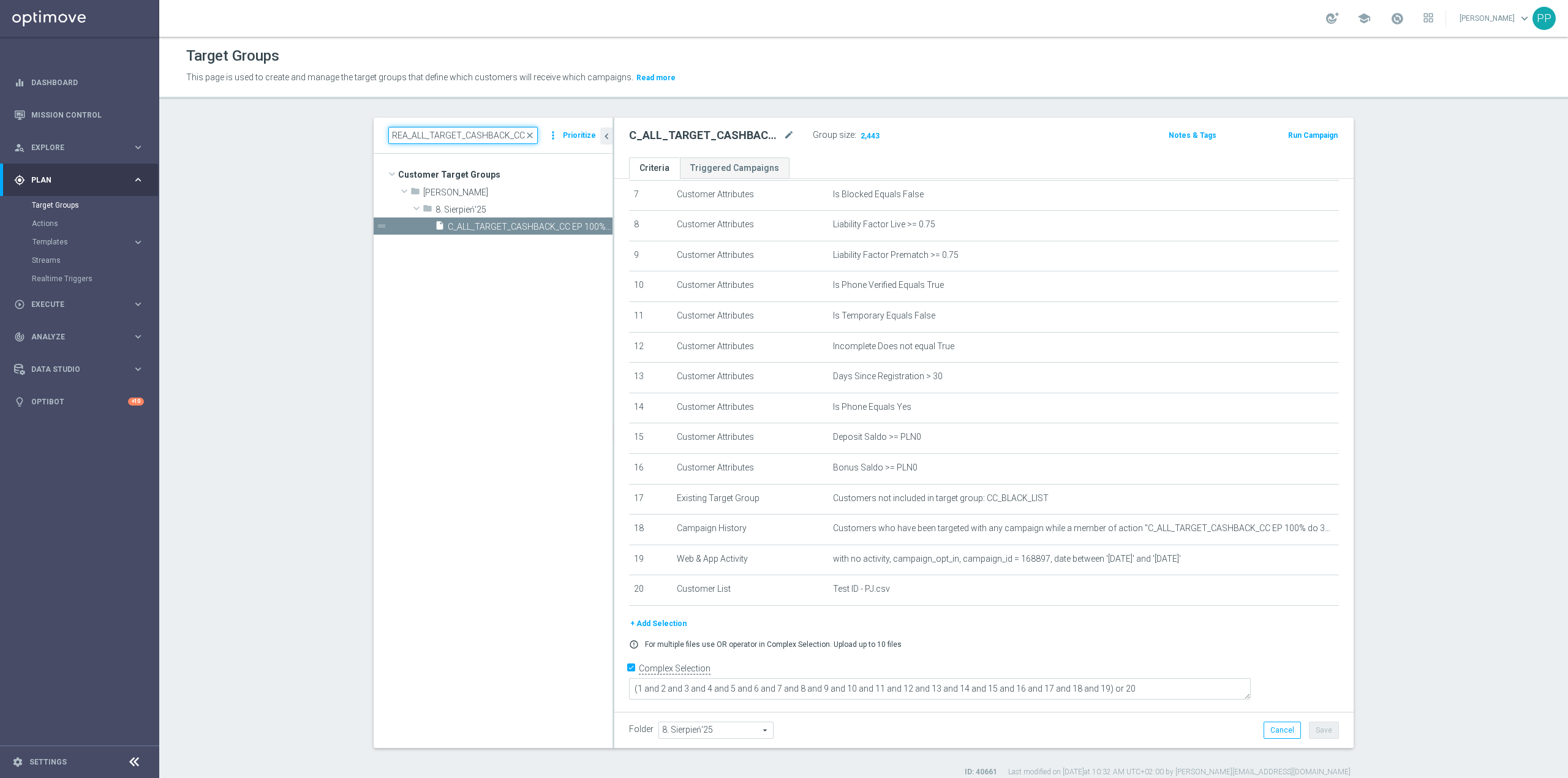
scroll to position [0, 148]
type input "REA_ALL_TARGET_CASHBACK_CC EP 100% do 300 PLN CZW SMS_180825"
click at [511, 229] on span "REA_ALL_TARGET_CASHBACK_CC EP 100% do 300 PLN CZW SMS_180825" at bounding box center [516, 227] width 137 height 11
click at [526, 139] on span "close" at bounding box center [530, 136] width 10 height 10
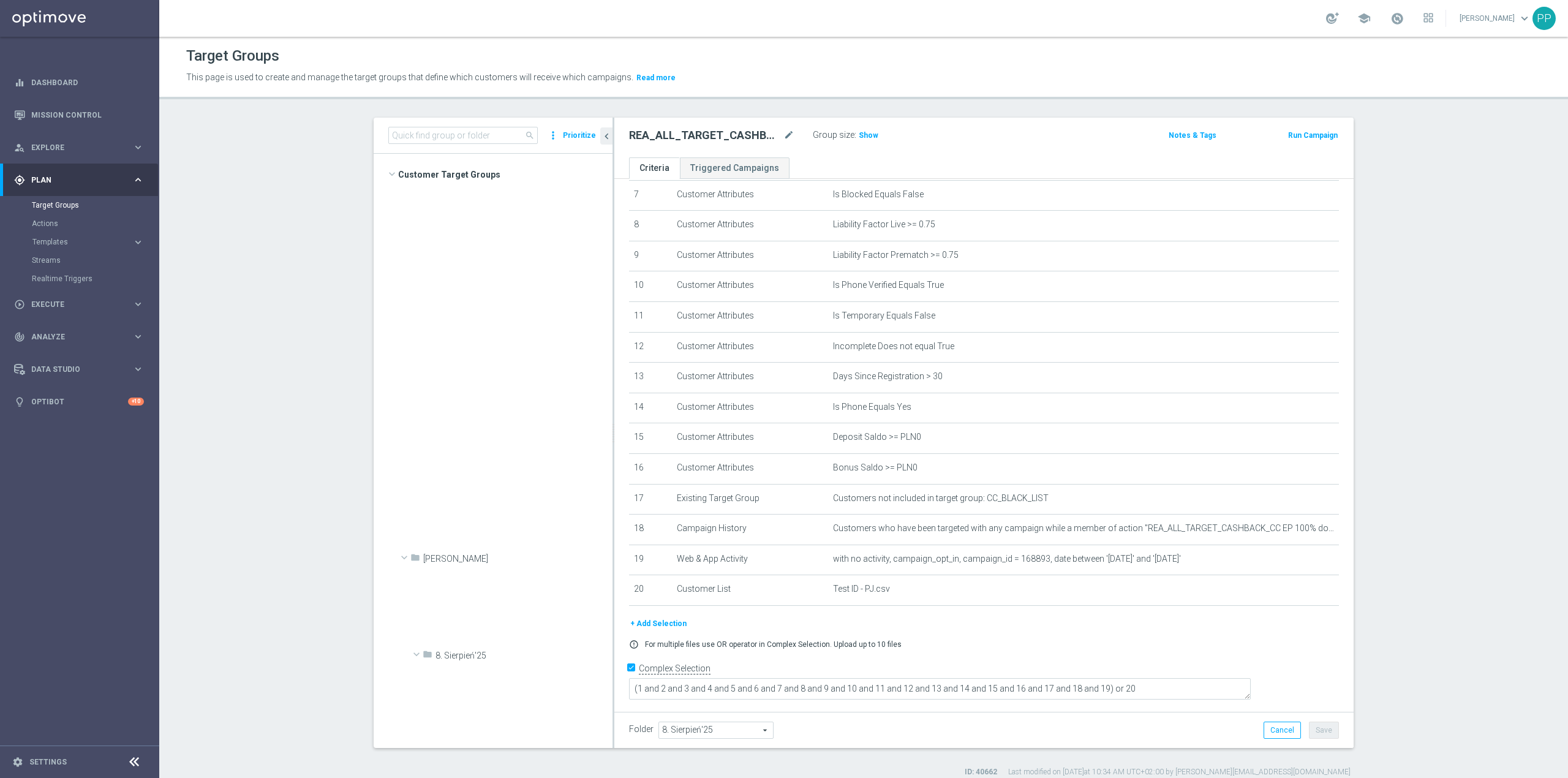
scroll to position [898, 0]
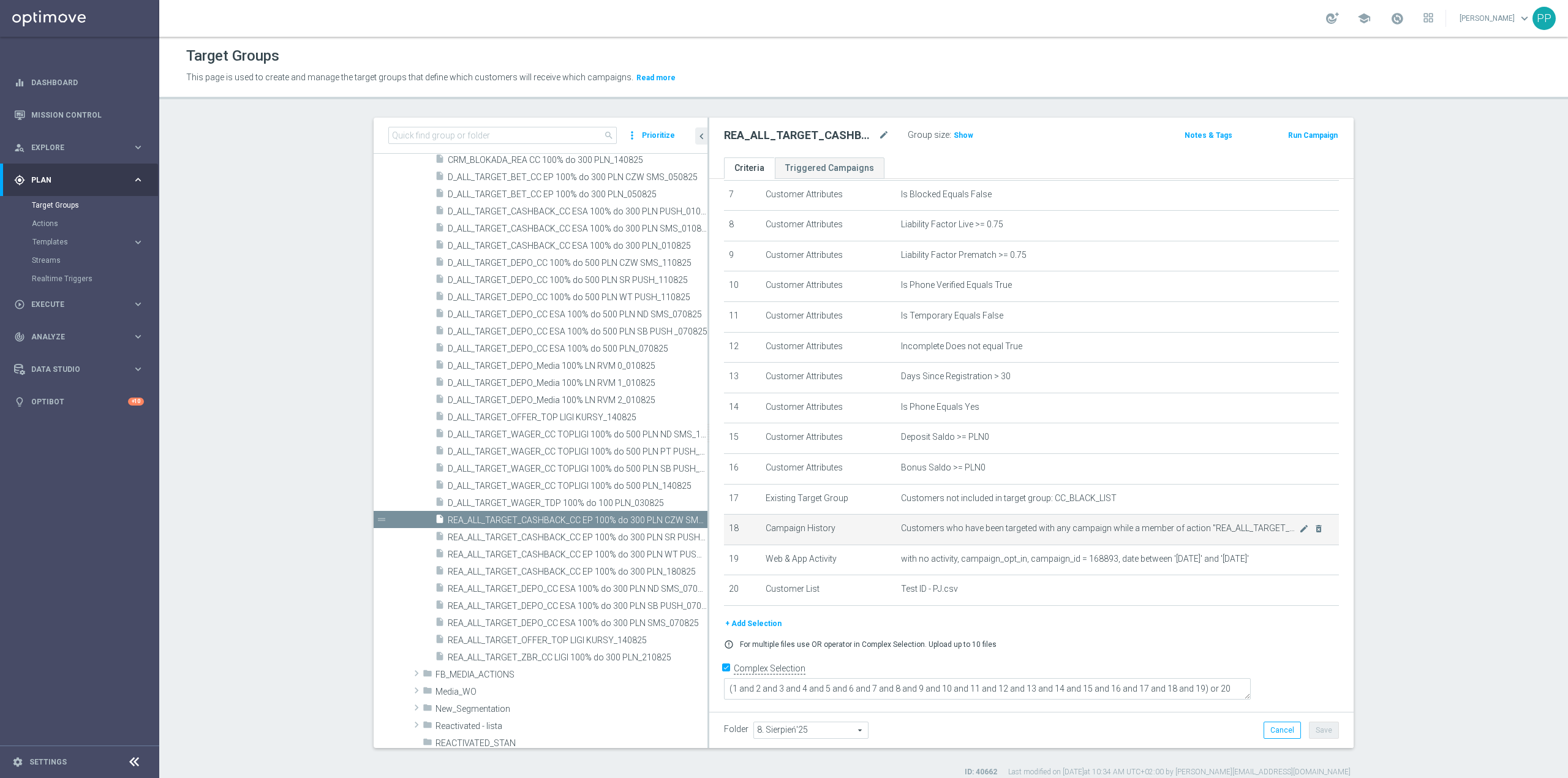
drag, startPoint x: 607, startPoint y: 549, endPoint x: 793, endPoint y: 533, distance: 186.7
click at [793, 533] on as-split "search more_vert Prioritize Customer Target Groups library_add create_new_folder" at bounding box center [864, 432] width 980 height 631
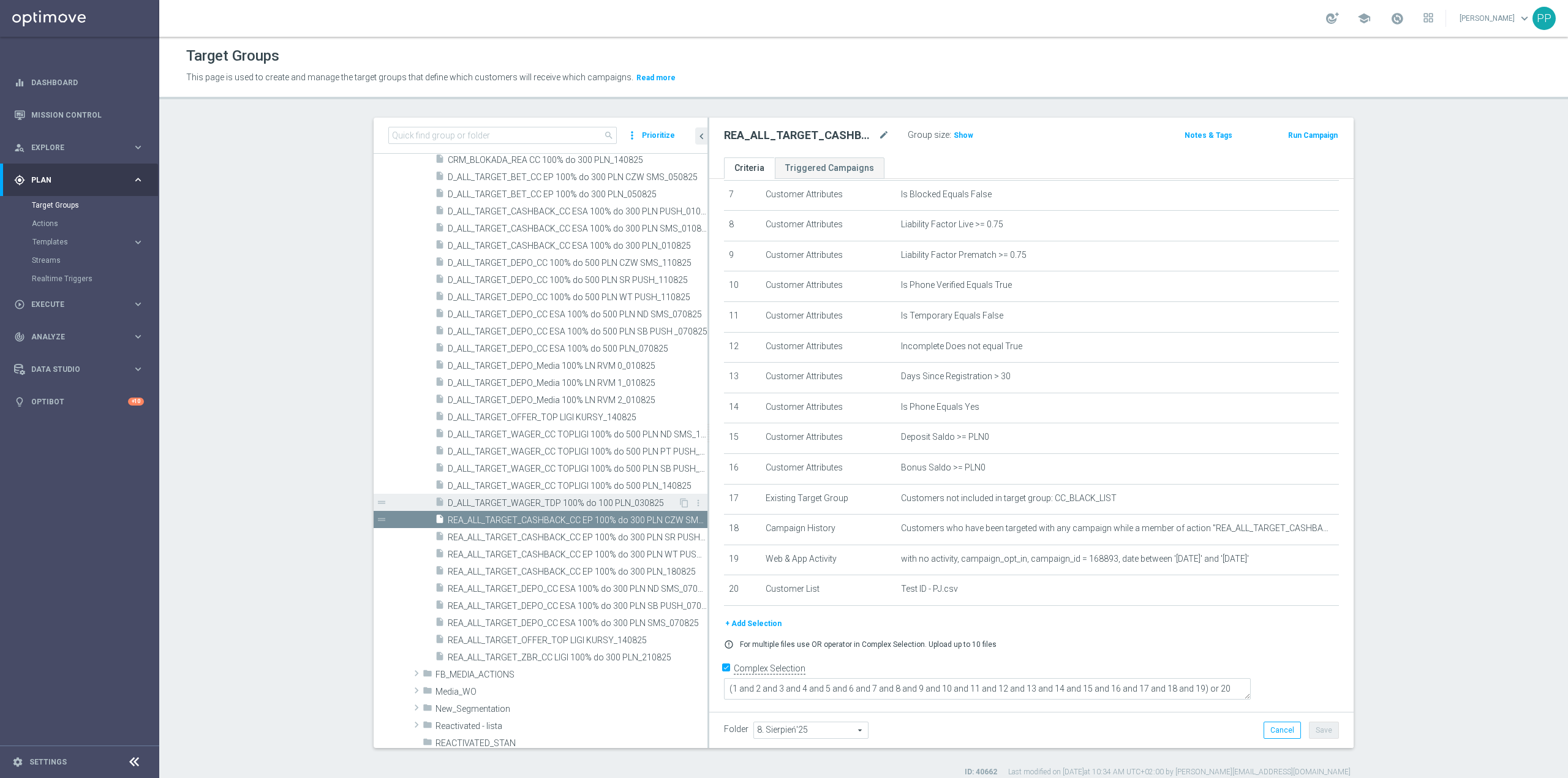
click at [608, 498] on div "insert_drive_file D_ALL_TARGET_WAGER_TDP 100% do 100 PLN_030825" at bounding box center [556, 502] width 243 height 17
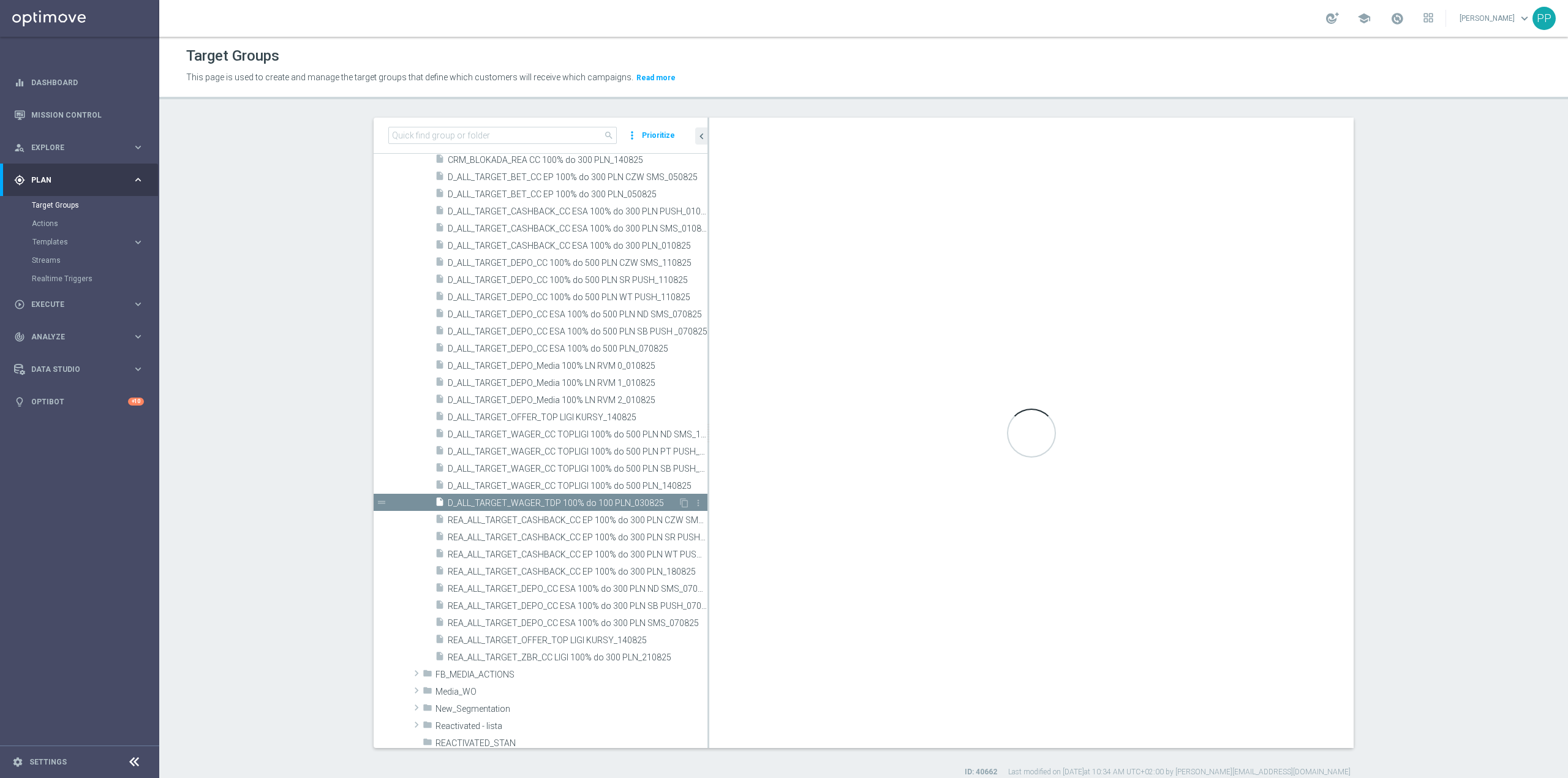
checkbox input "false"
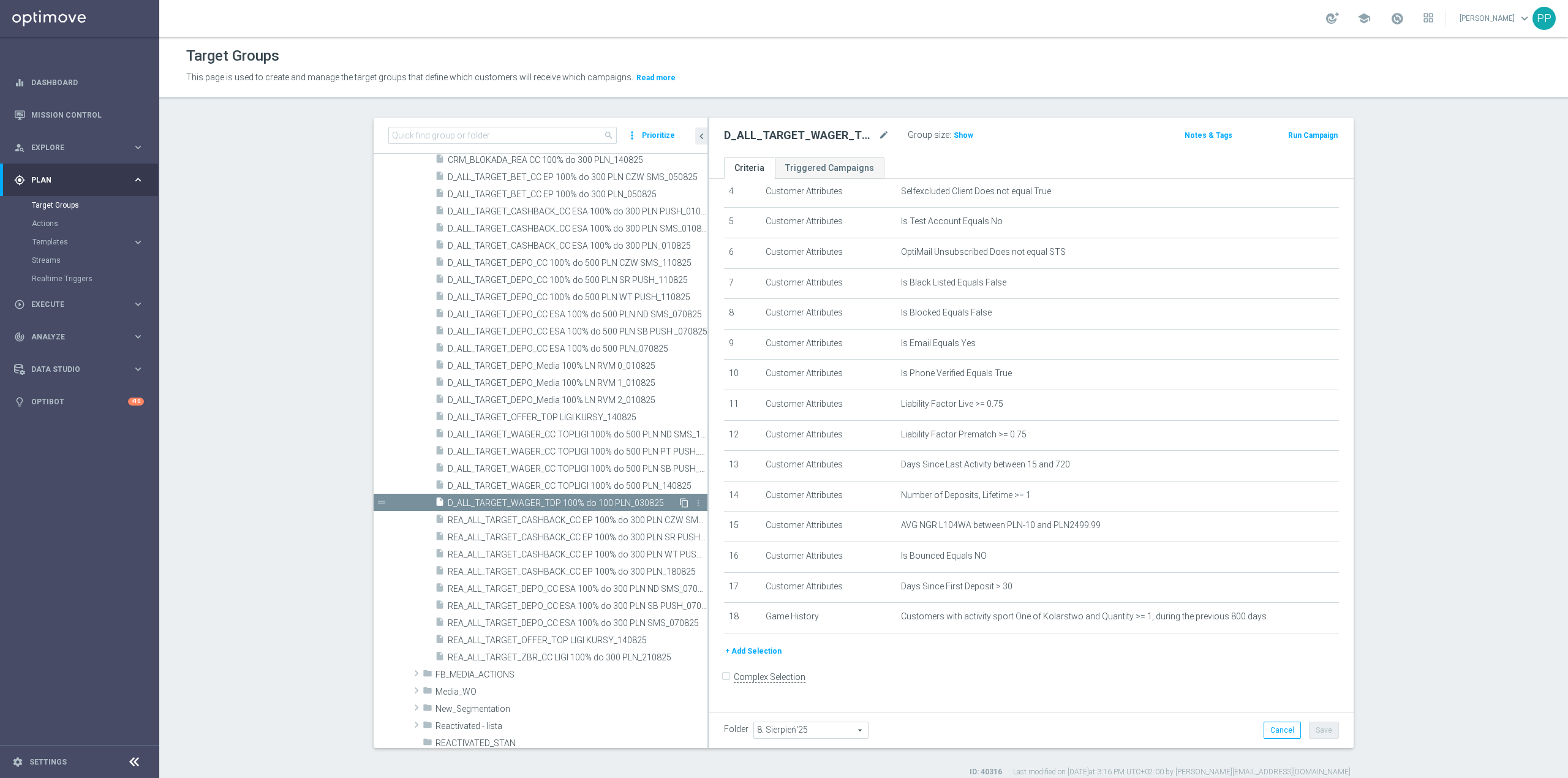
click at [679, 503] on icon "content_copy" at bounding box center [684, 503] width 10 height 10
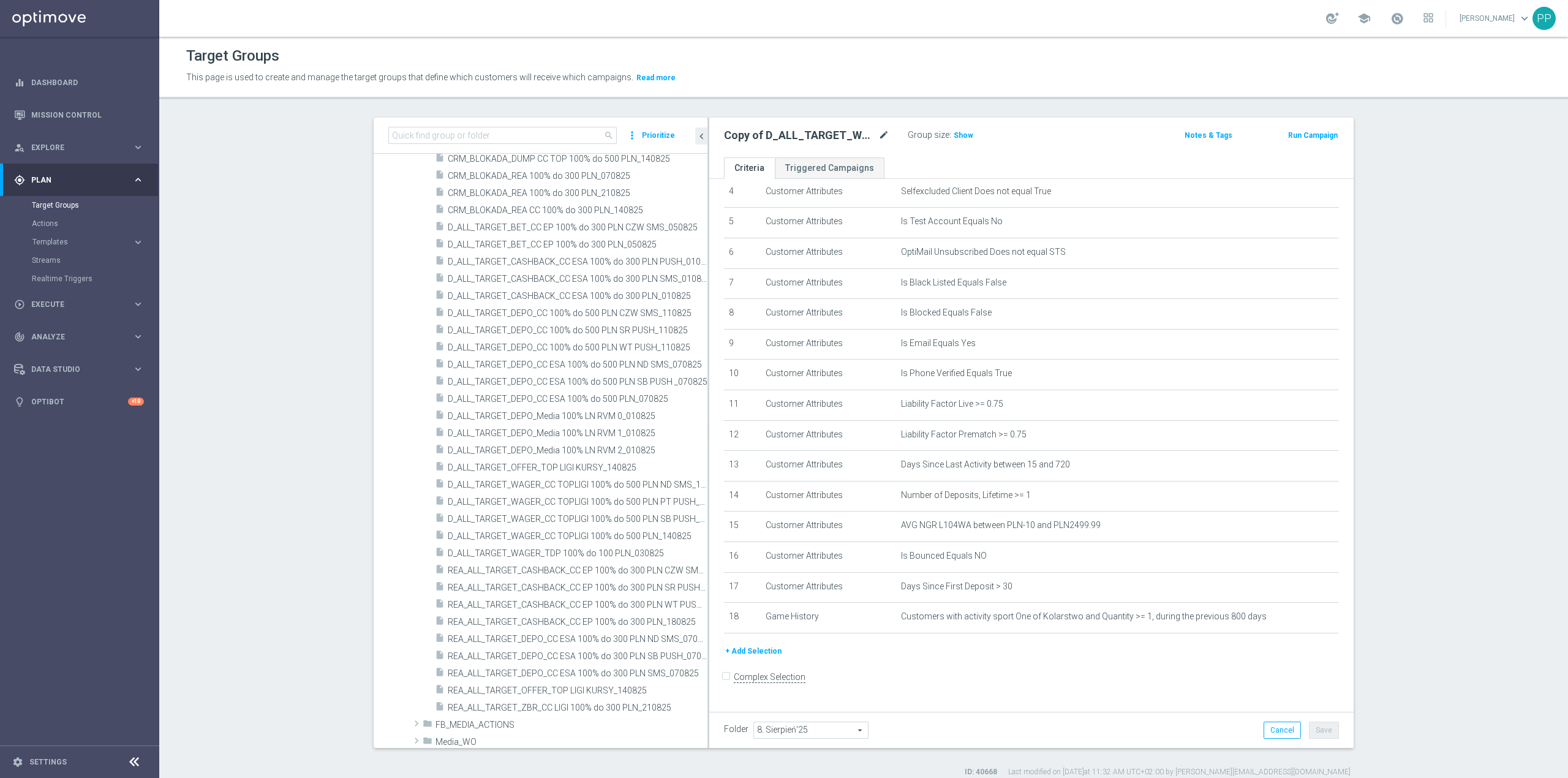
scroll to position [420, 0]
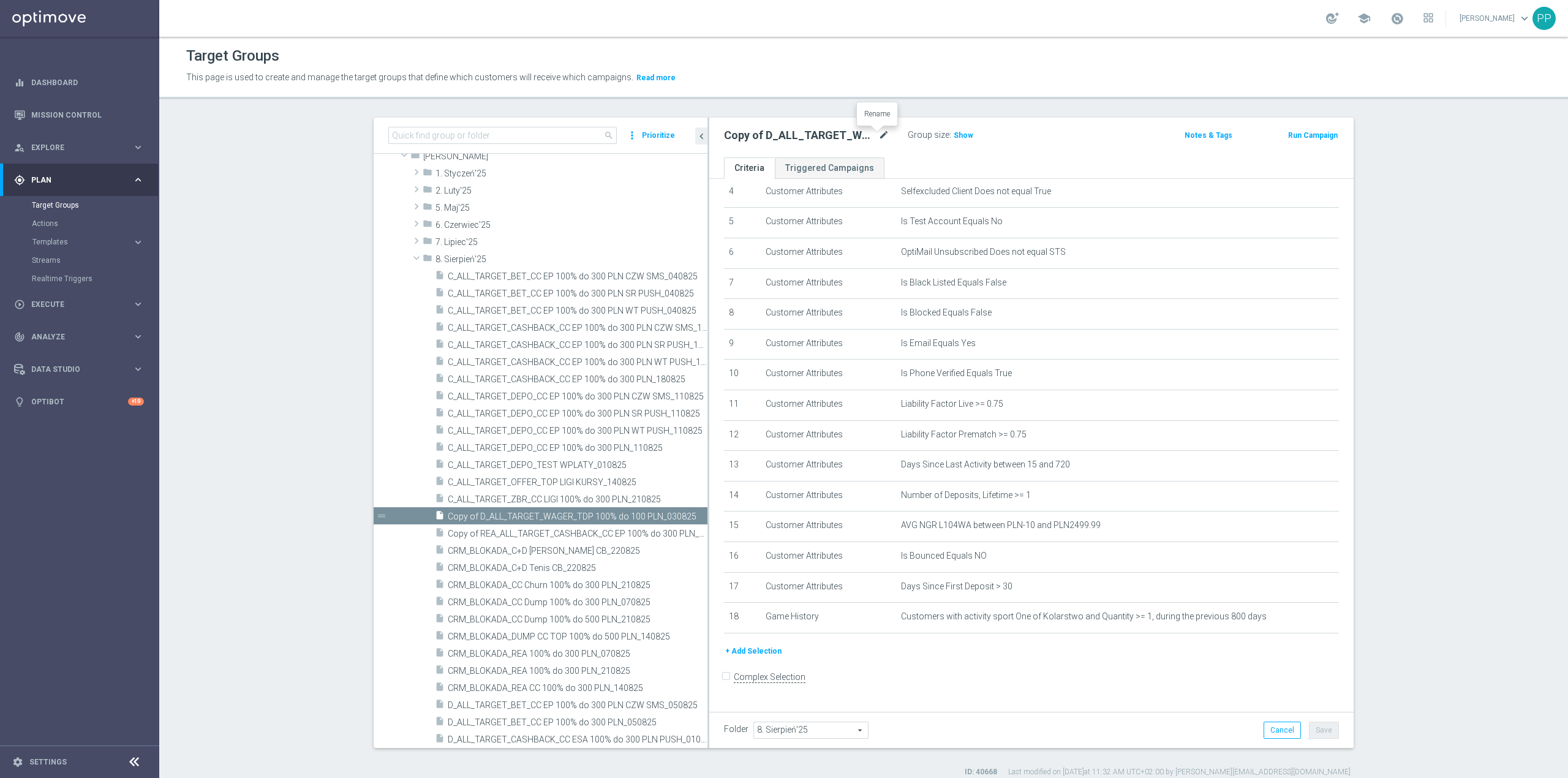
click at [879, 134] on icon "mode_edit" at bounding box center [884, 135] width 11 height 14
click at [768, 136] on input "Copy of D_ALL_TARGET_WAGER_TDP 100% do 100 PLN_030825" at bounding box center [807, 136] width 166 height 17
drag, startPoint x: 797, startPoint y: 137, endPoint x: 693, endPoint y: 141, distance: 104.1
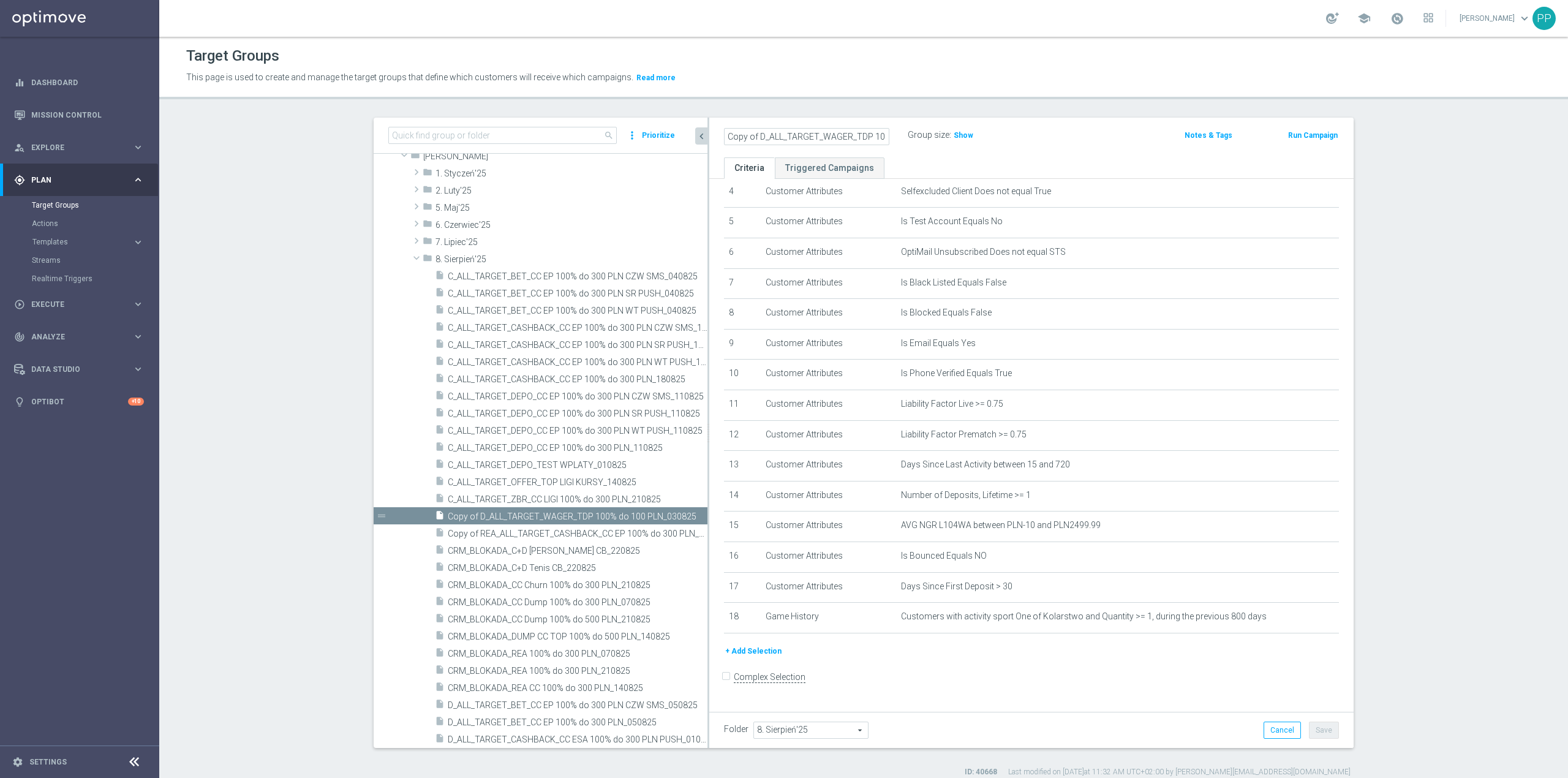
click at [693, 141] on as-split "search more_vert Prioritize Customer Target Groups library_add create_new_folder" at bounding box center [864, 432] width 980 height 631
click at [755, 135] on input "Copy of D_ALL_TARGET_WAGER_TDP 100% do 100 PLN_030825" at bounding box center [807, 136] width 166 height 17
click at [811, 136] on input "D_ALL_TARGET_WAGER_TDP 100% do 100 PLN_030825" at bounding box center [807, 136] width 166 height 17
drag, startPoint x: 812, startPoint y: 136, endPoint x: 955, endPoint y: 98, distance: 148.0
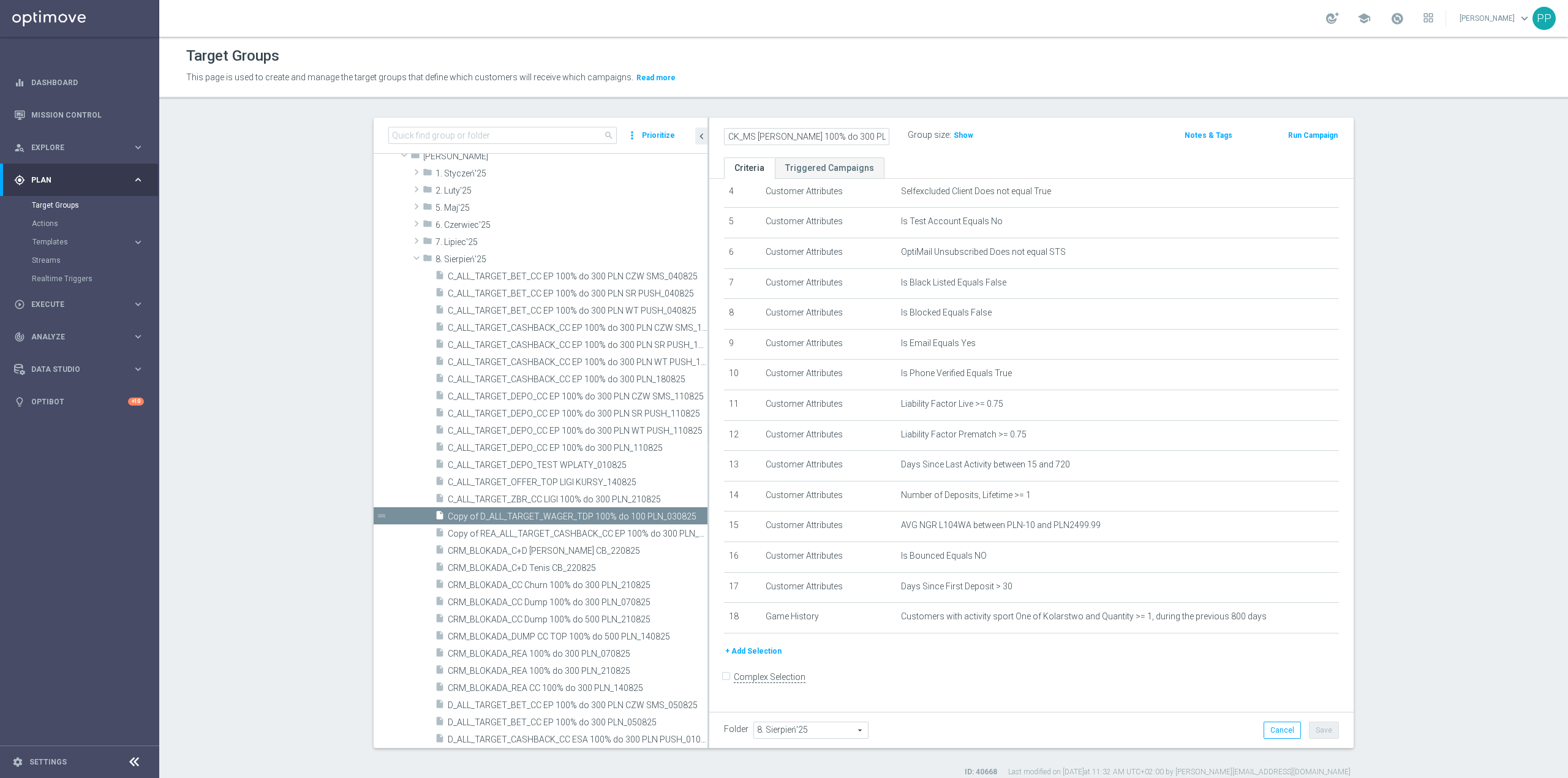
click at [961, 119] on div "D_ALL_TARGET_CASHBACK_MS SIATKA 100% do 300 PLN_220825 Group size : Show Notes …" at bounding box center [1031, 137] width 644 height 40
type input "D_ALL_TARGET_CASHBACK_MS SIATKA 100% do 300 PLN_220825"
click at [945, 75] on p "This page is used to create and manage the target groups that define which cust…" at bounding box center [692, 77] width 1012 height 13
click at [1311, 729] on button "Save" at bounding box center [1324, 730] width 30 height 17
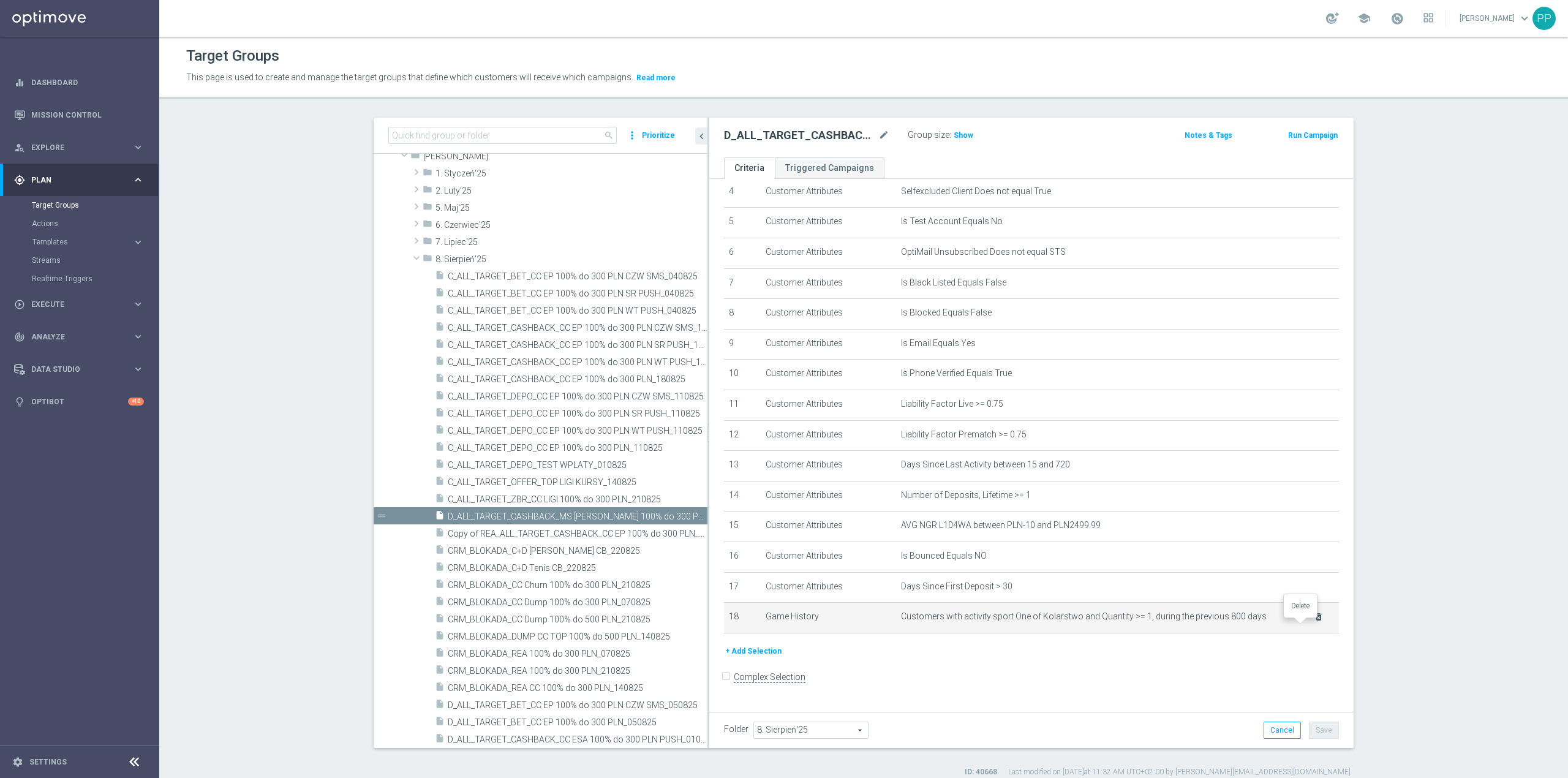
click at [1314, 622] on icon "delete_forever" at bounding box center [1319, 617] width 10 height 10
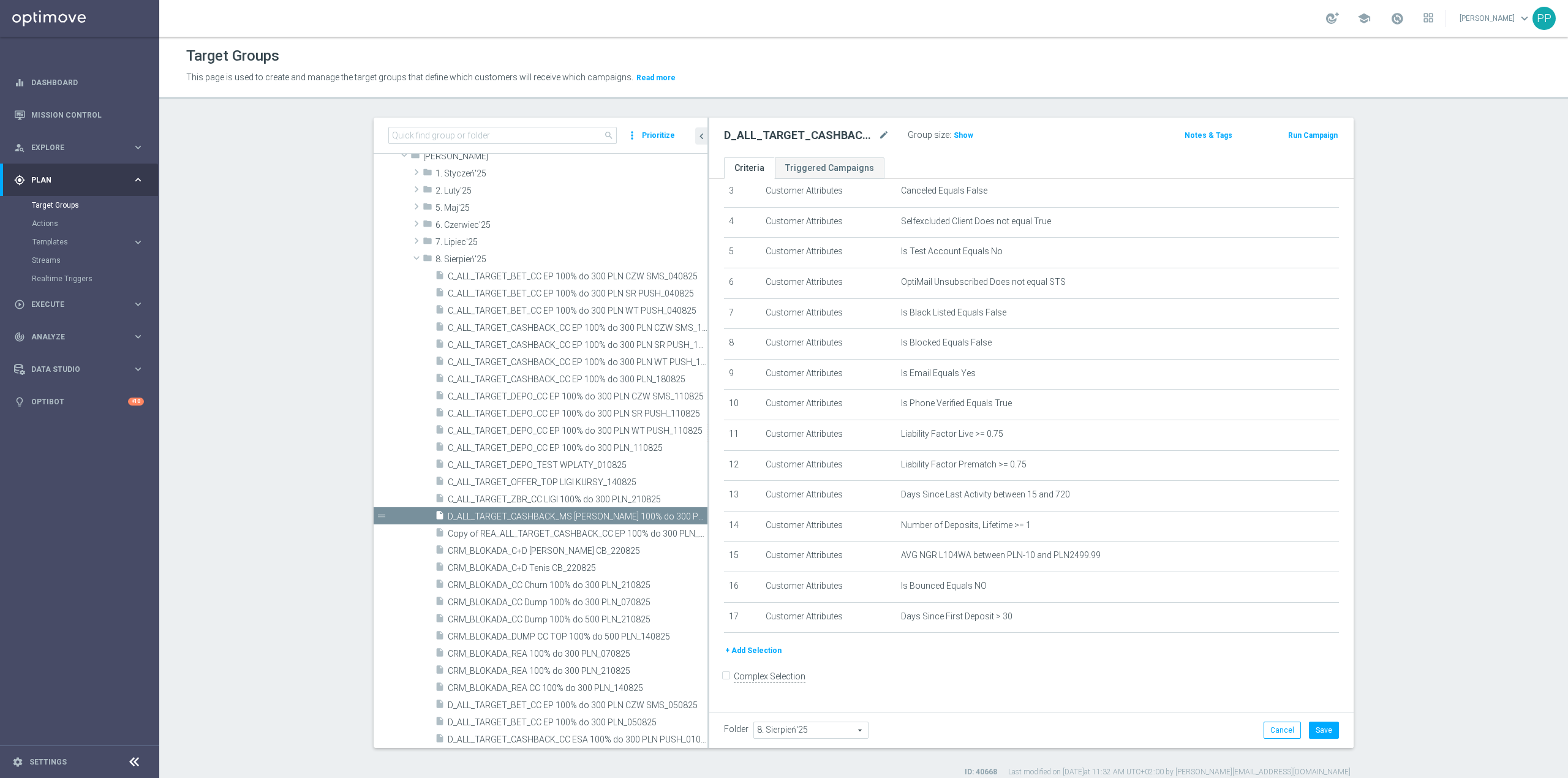
click at [745, 654] on button "+ Add Selection" at bounding box center [753, 650] width 59 height 13
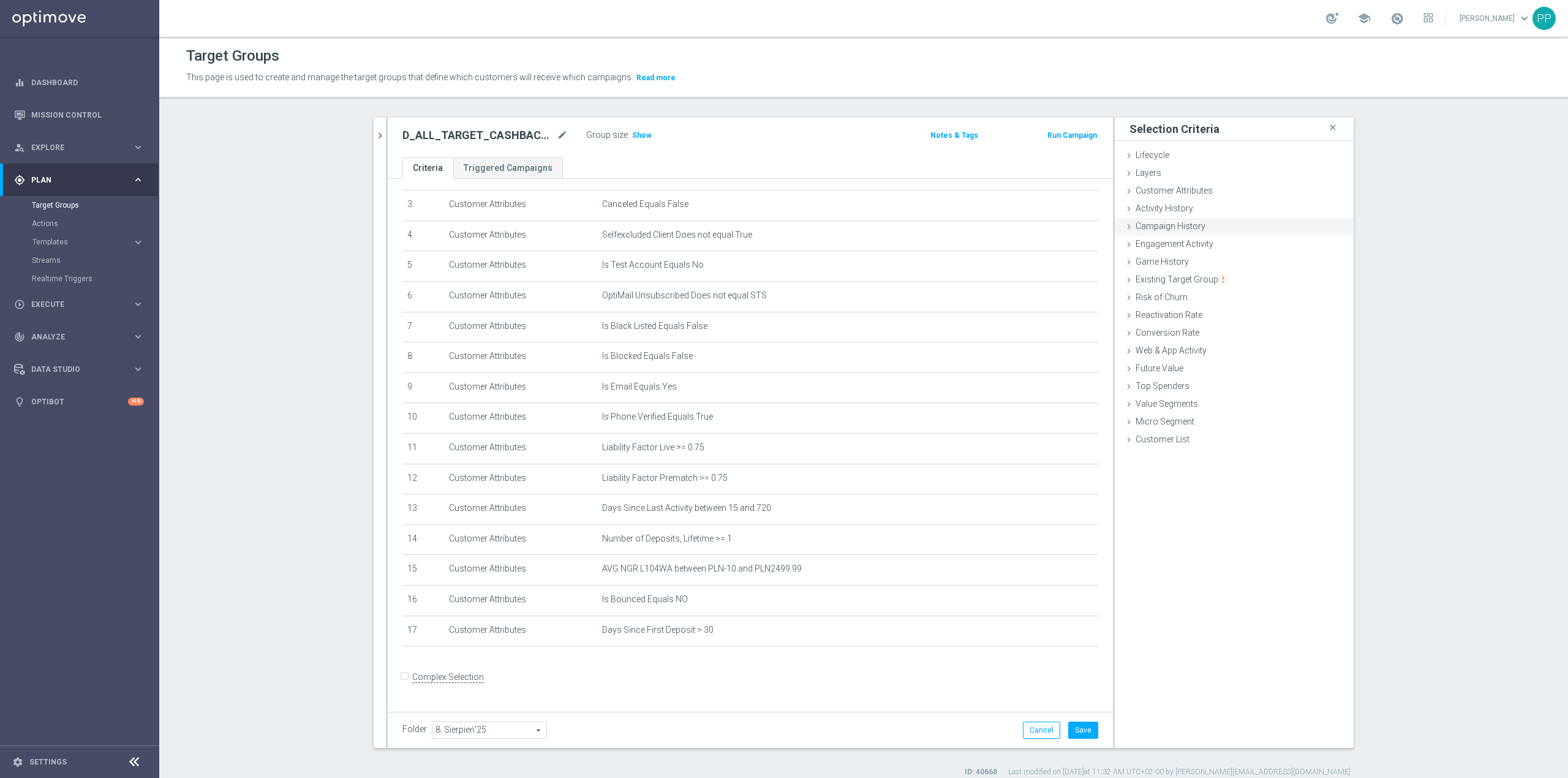
click at [1182, 229] on span "Campaign History" at bounding box center [1170, 226] width 70 height 10
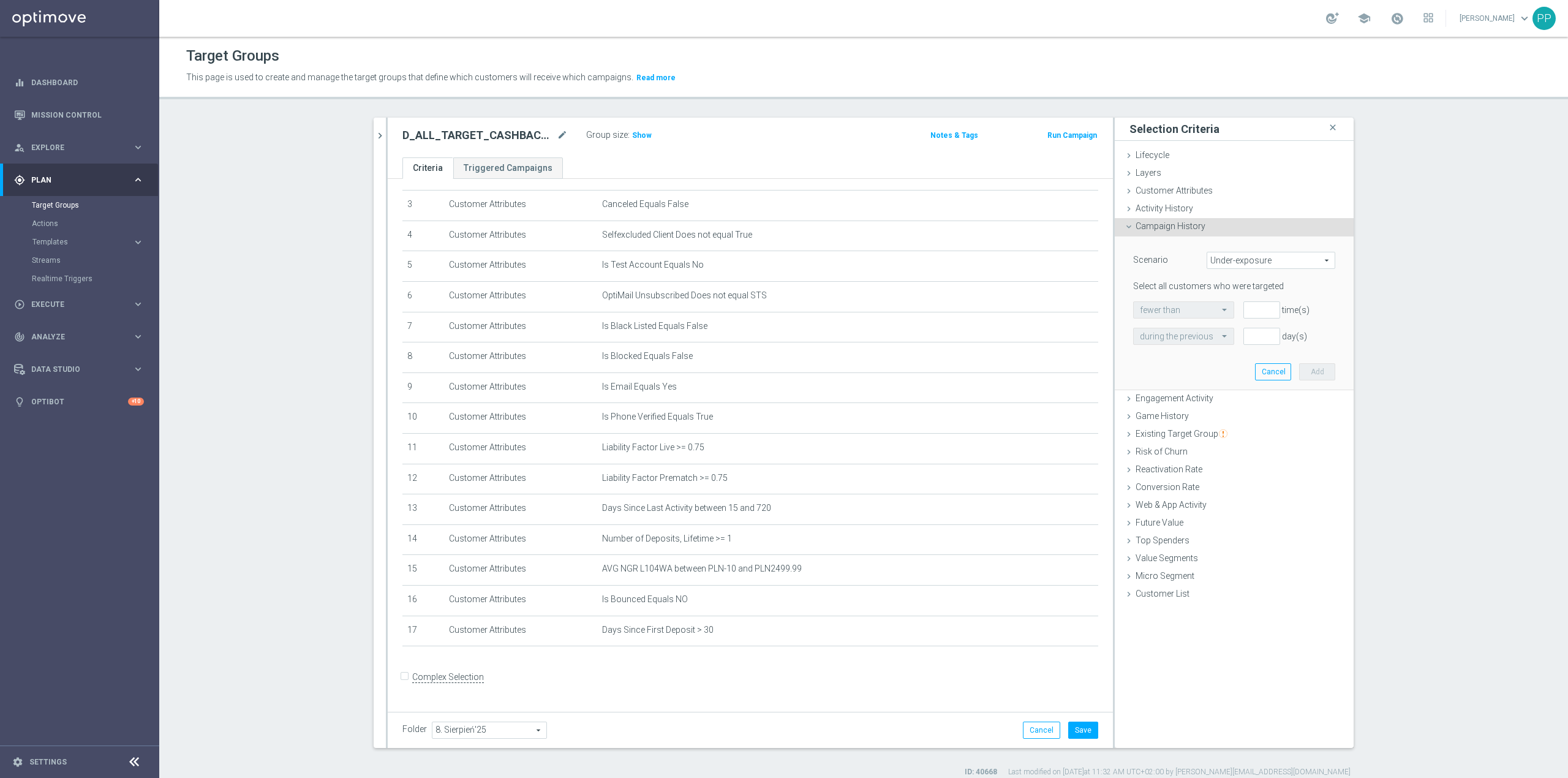
click at [1226, 266] on span "Under-exposure" at bounding box center [1271, 260] width 127 height 16
click at [1223, 344] on span "Custom" at bounding box center [1271, 342] width 115 height 10
type input "Custom"
drag, startPoint x: 1236, startPoint y: 309, endPoint x: 1241, endPoint y: 316, distance: 8.6
click at [1237, 309] on span "responded to" at bounding box center [1280, 309] width 109 height 16
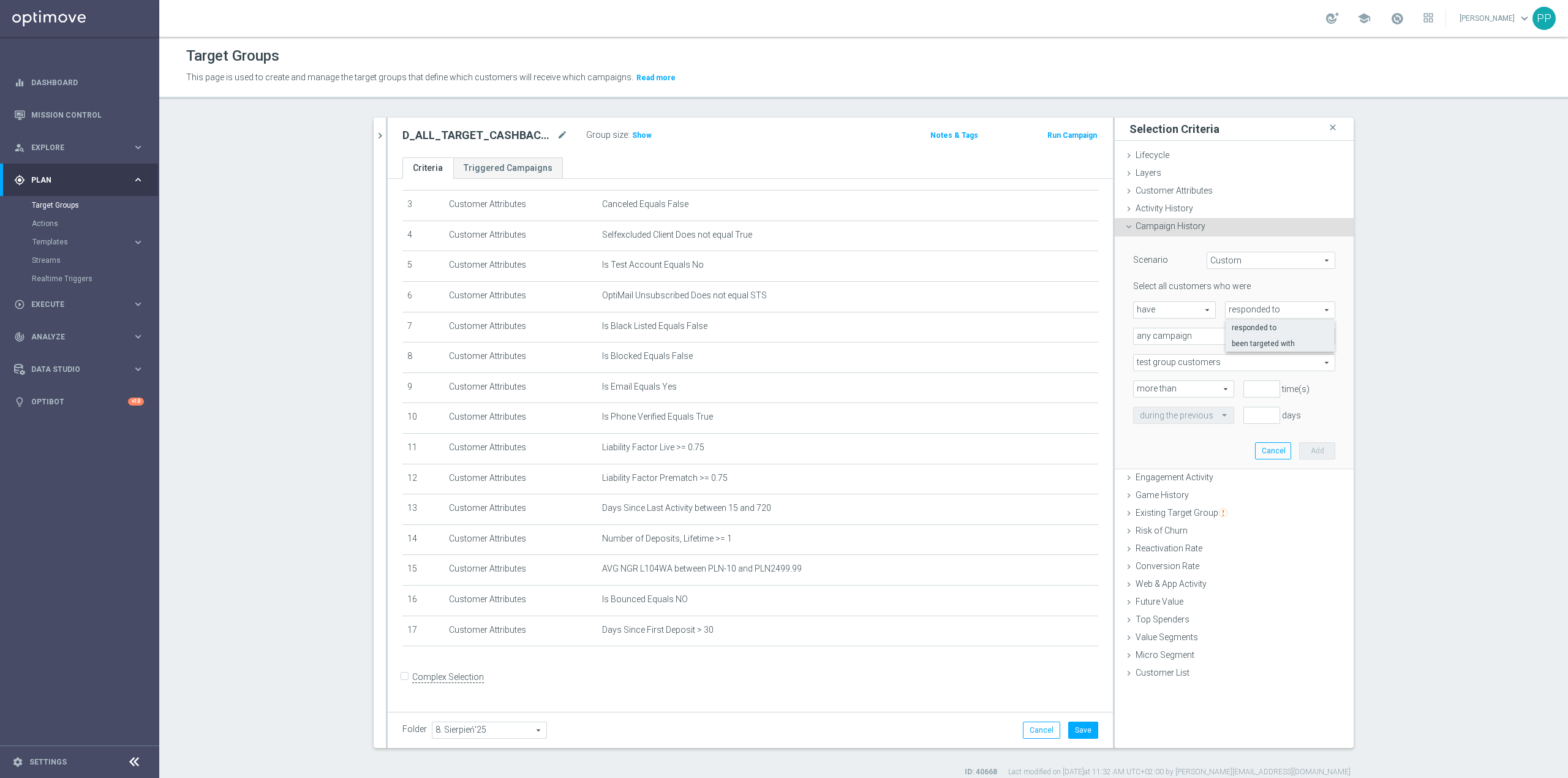
click at [1245, 341] on span "been targeted with" at bounding box center [1280, 344] width 97 height 10
type input "been targeted with"
click at [1210, 336] on span "any campaign" at bounding box center [1234, 336] width 201 height 16
click at [1155, 385] on span "one or more actions" at bounding box center [1234, 386] width 189 height 10
type input "one or more actions"
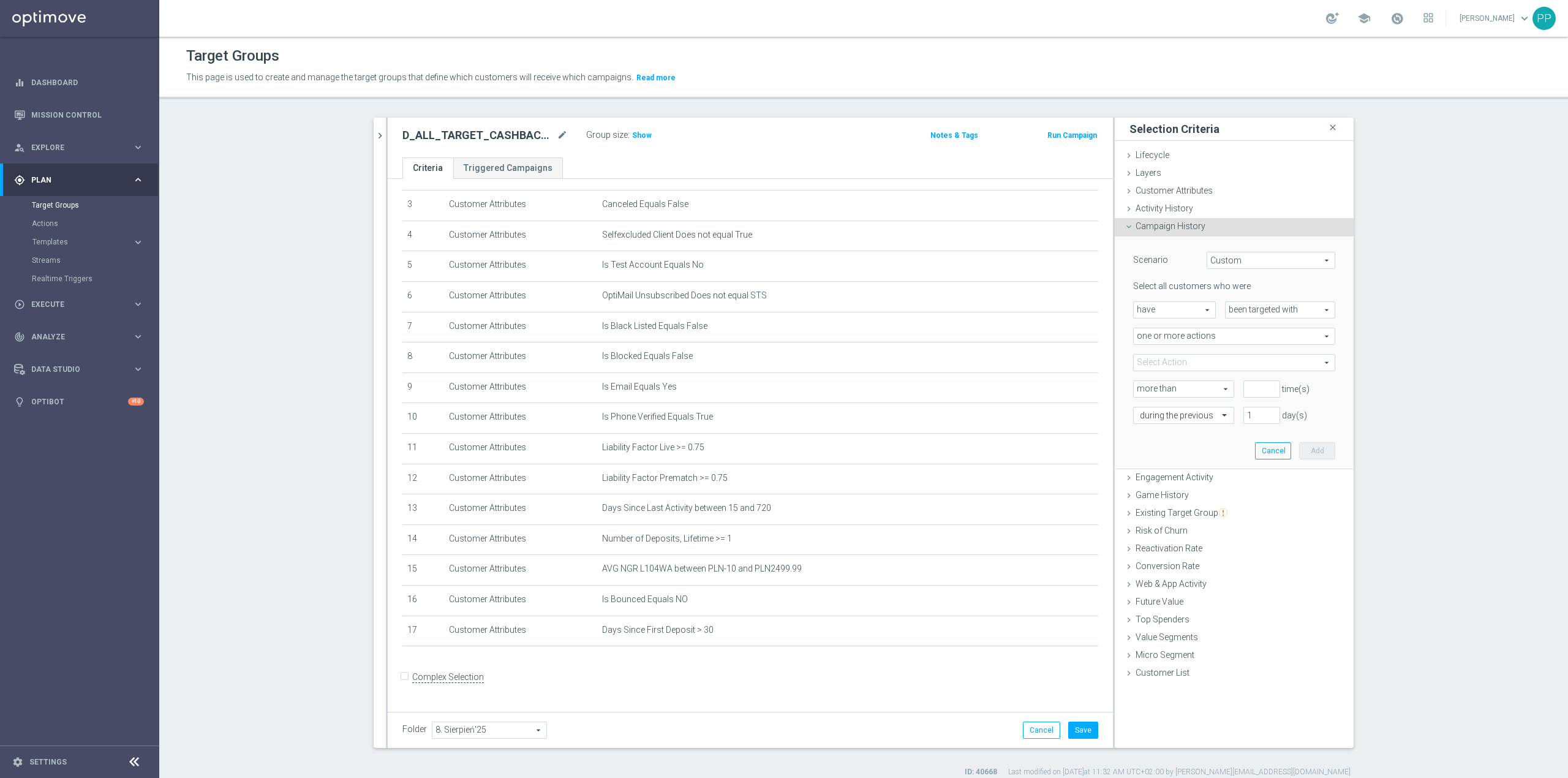
click at [1155, 359] on span at bounding box center [1234, 362] width 201 height 16
click at [1155, 359] on input "search" at bounding box center [1234, 362] width 202 height 17
click at [1136, 364] on input "search" at bounding box center [1234, 362] width 202 height 17
paste input "CRM_BLOKADA_C+D [PERSON_NAME] CB_220825"
type input "CRM_BLOKADA_C+D [PERSON_NAME] CB_220825"
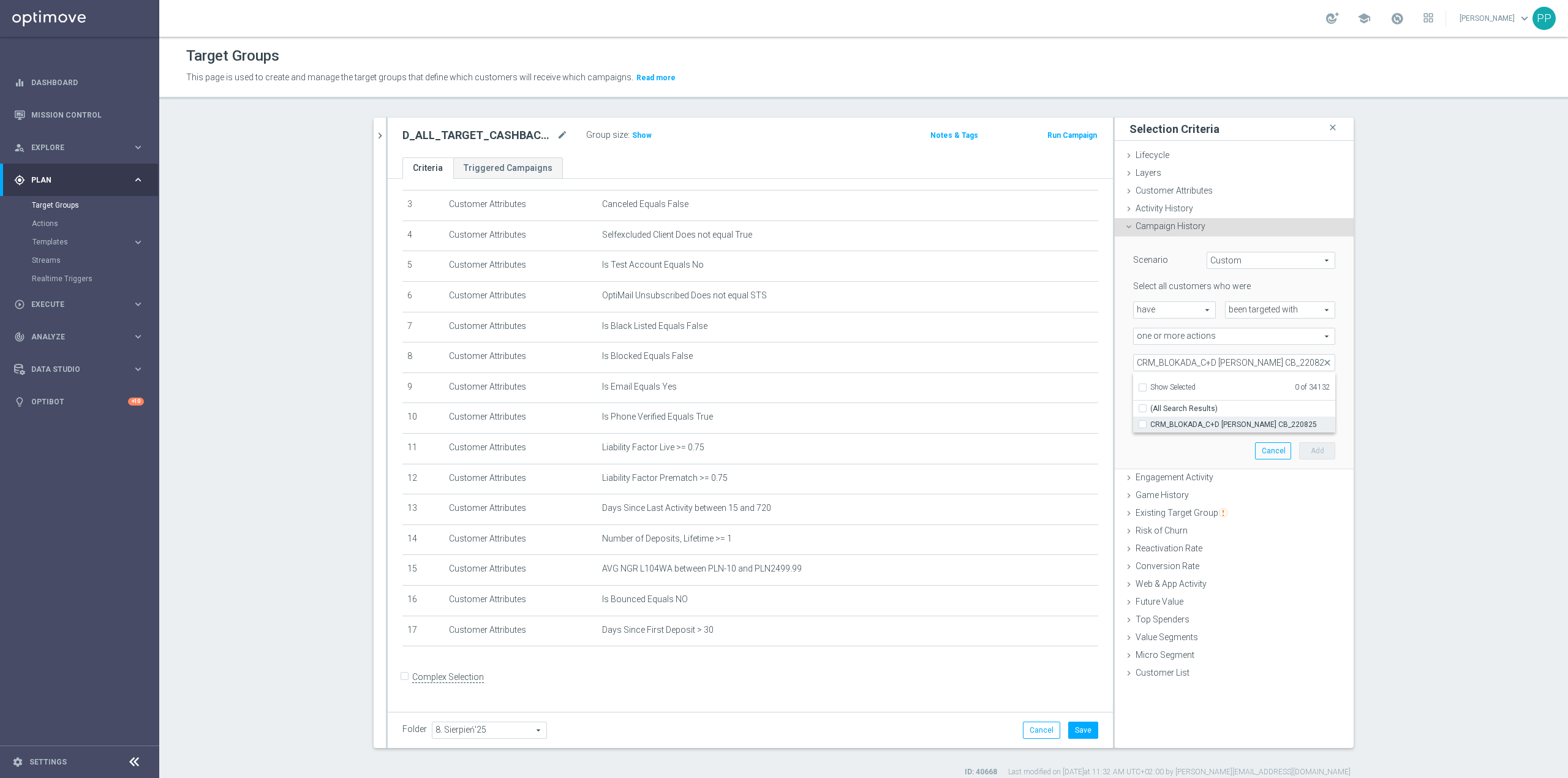
click at [1181, 420] on span "CRM_BLOKADA_C+D [PERSON_NAME] CB_220825" at bounding box center [1242, 425] width 185 height 10
click at [1150, 420] on input "CRM_BLOKADA_C+D [PERSON_NAME] CB_220825" at bounding box center [1146, 424] width 8 height 8
checkbox input "true"
type input "CRM_BLOKADA_C+D [PERSON_NAME] CB_220825"
checkbox input "true"
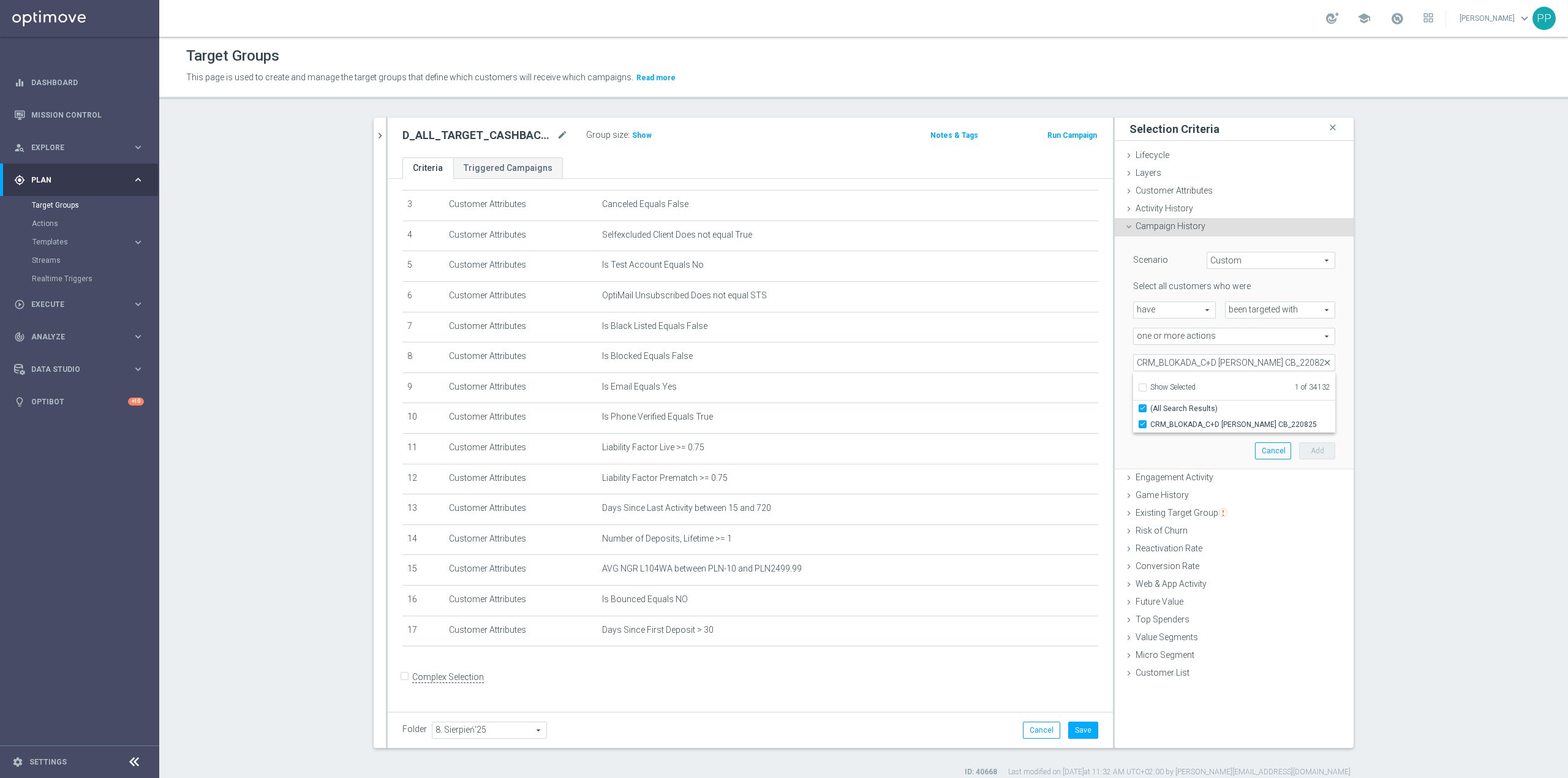
click at [1124, 354] on div "CRM_BLOKADA_C+D MS Siatka CB_220825 CRM_BLOKADA_C+D MS Siatka CB_220825 arrow_d…" at bounding box center [1234, 362] width 221 height 17
click at [1184, 388] on span "more than" at bounding box center [1184, 388] width 100 height 16
click at [1166, 439] on span "exactly" at bounding box center [1184, 439] width 88 height 10
type input "exactly"
click at [1250, 392] on input "number" at bounding box center [1261, 388] width 37 height 17
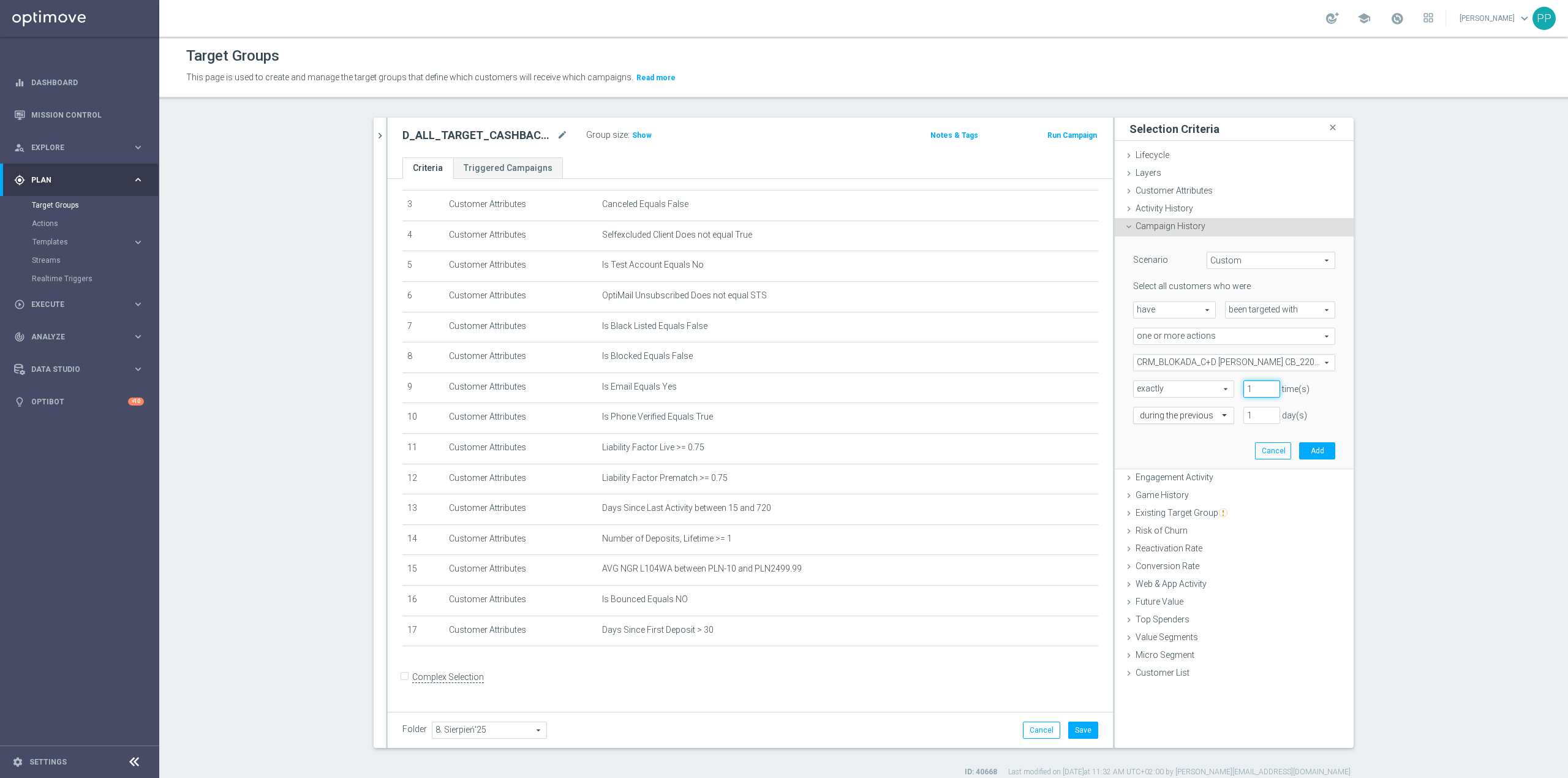
type input "1"
click at [1179, 418] on input "text" at bounding box center [1171, 416] width 63 height 11
click at [1163, 522] on label "on this date" at bounding box center [1158, 520] width 38 height 10
click at [1165, 447] on input at bounding box center [1234, 442] width 202 height 17
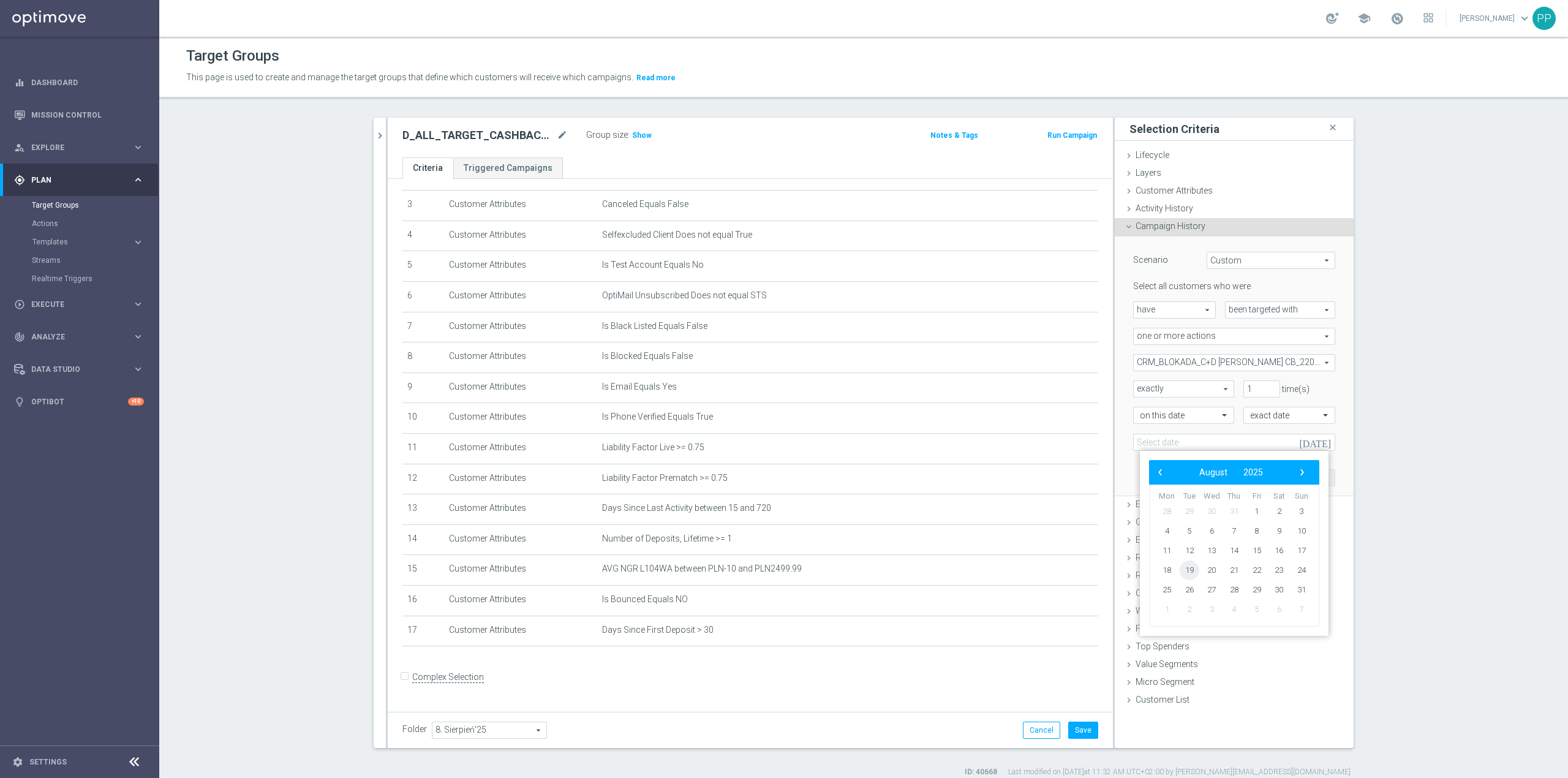
click at [1187, 576] on span "19" at bounding box center [1189, 570] width 19 height 19
type input "19 Aug 2025"
click at [1299, 476] on button "Add" at bounding box center [1317, 477] width 36 height 17
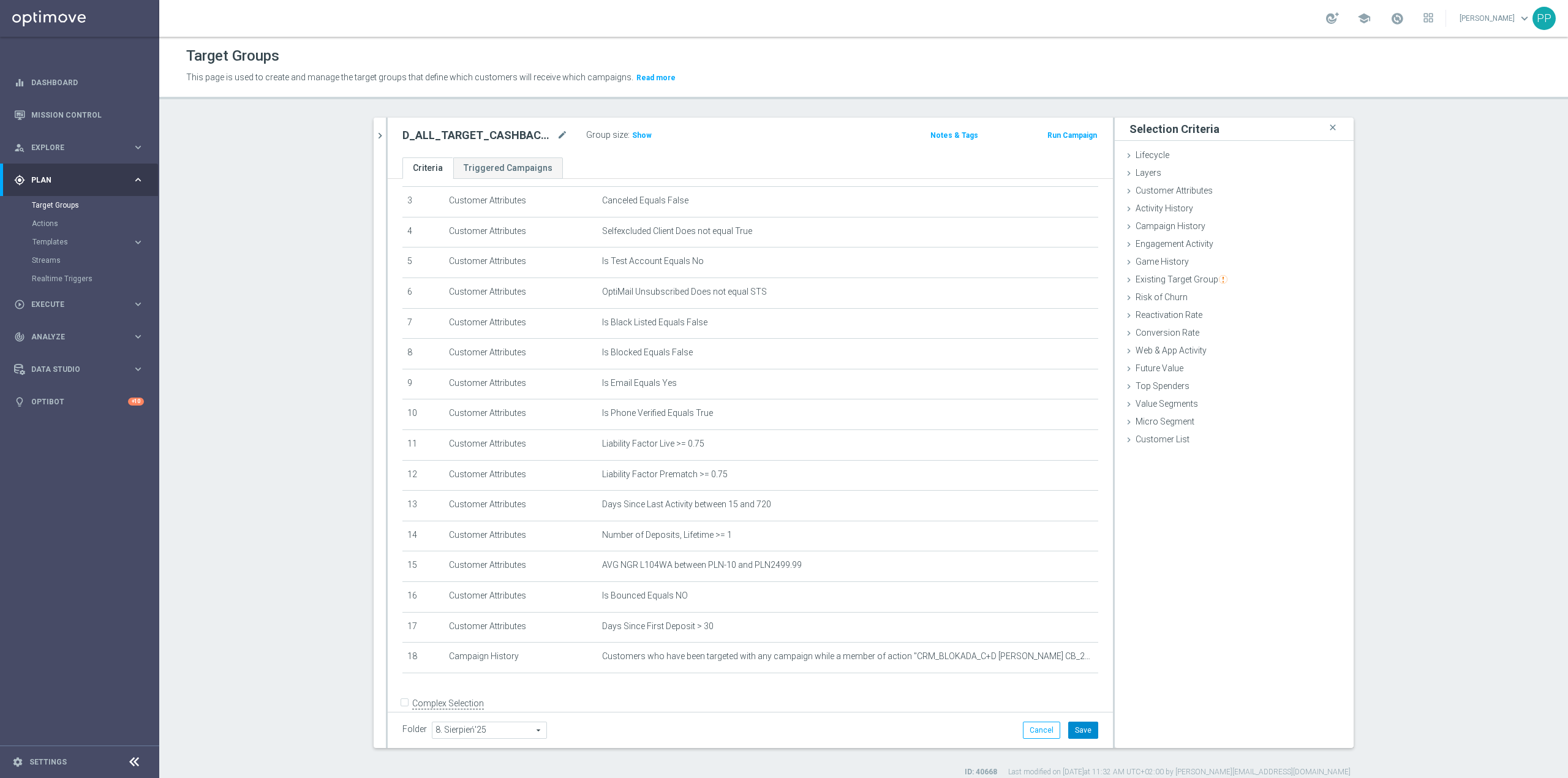
click at [1084, 735] on button "Save" at bounding box center [1083, 730] width 30 height 17
click at [643, 132] on h3 "Show" at bounding box center [642, 135] width 22 height 13
click at [557, 136] on icon "mode_edit" at bounding box center [563, 135] width 11 height 14
click at [626, 109] on div "Target Groups This page is used to create and manage the target groups that def…" at bounding box center [864, 408] width 1409 height 742
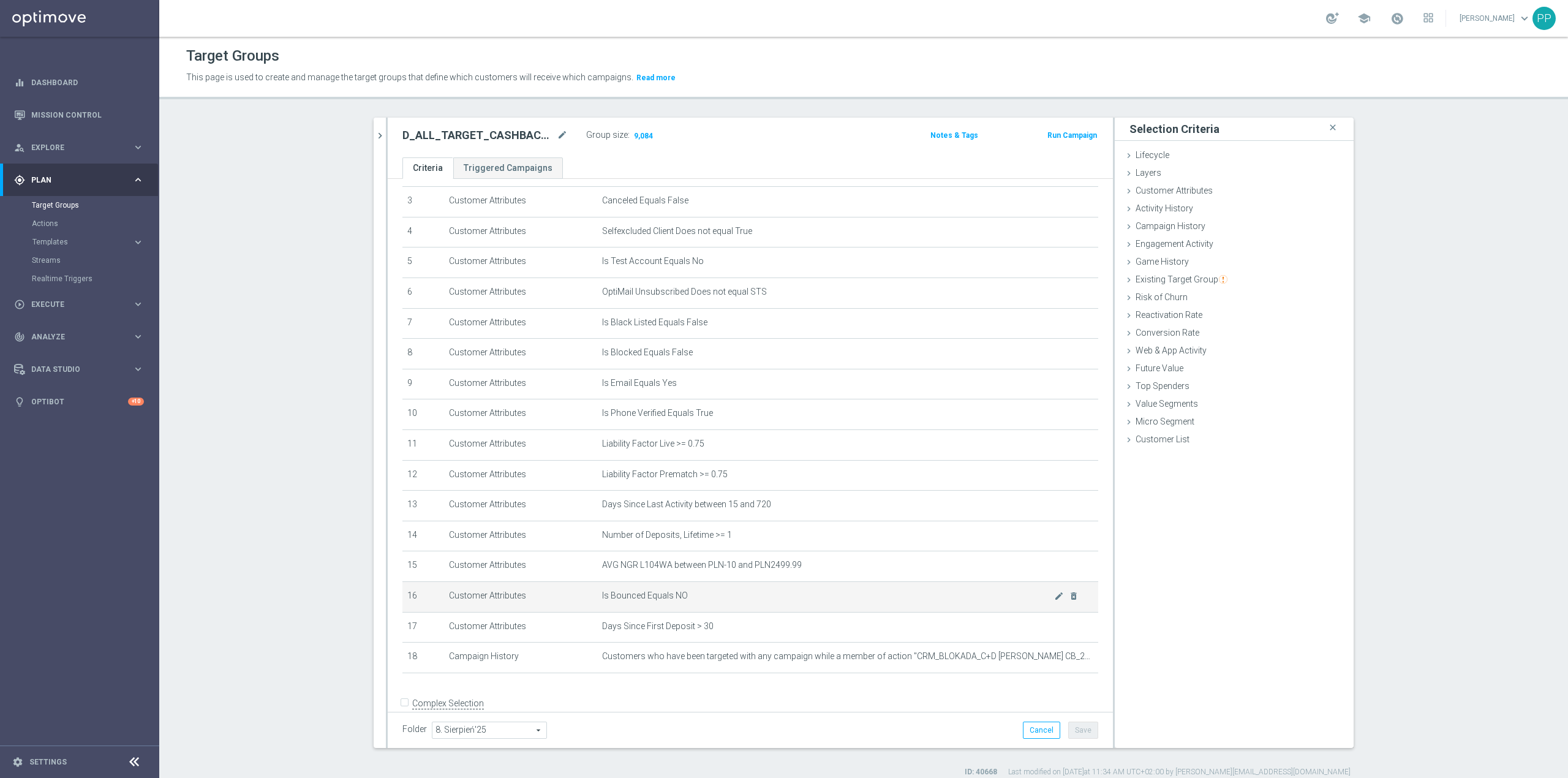
scroll to position [127, 0]
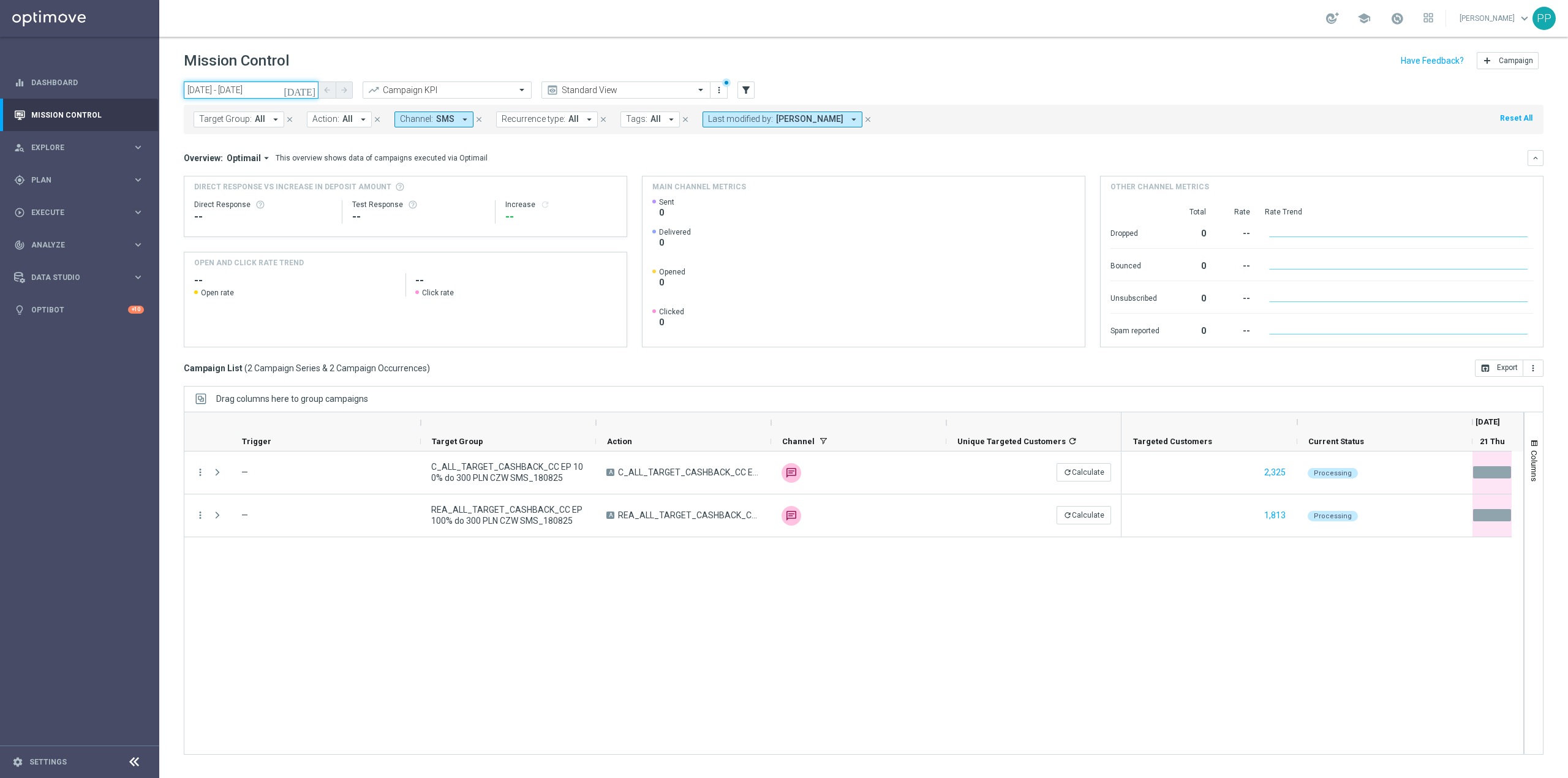
click at [266, 90] on input "[DATE] - [DATE]" at bounding box center [251, 90] width 135 height 17
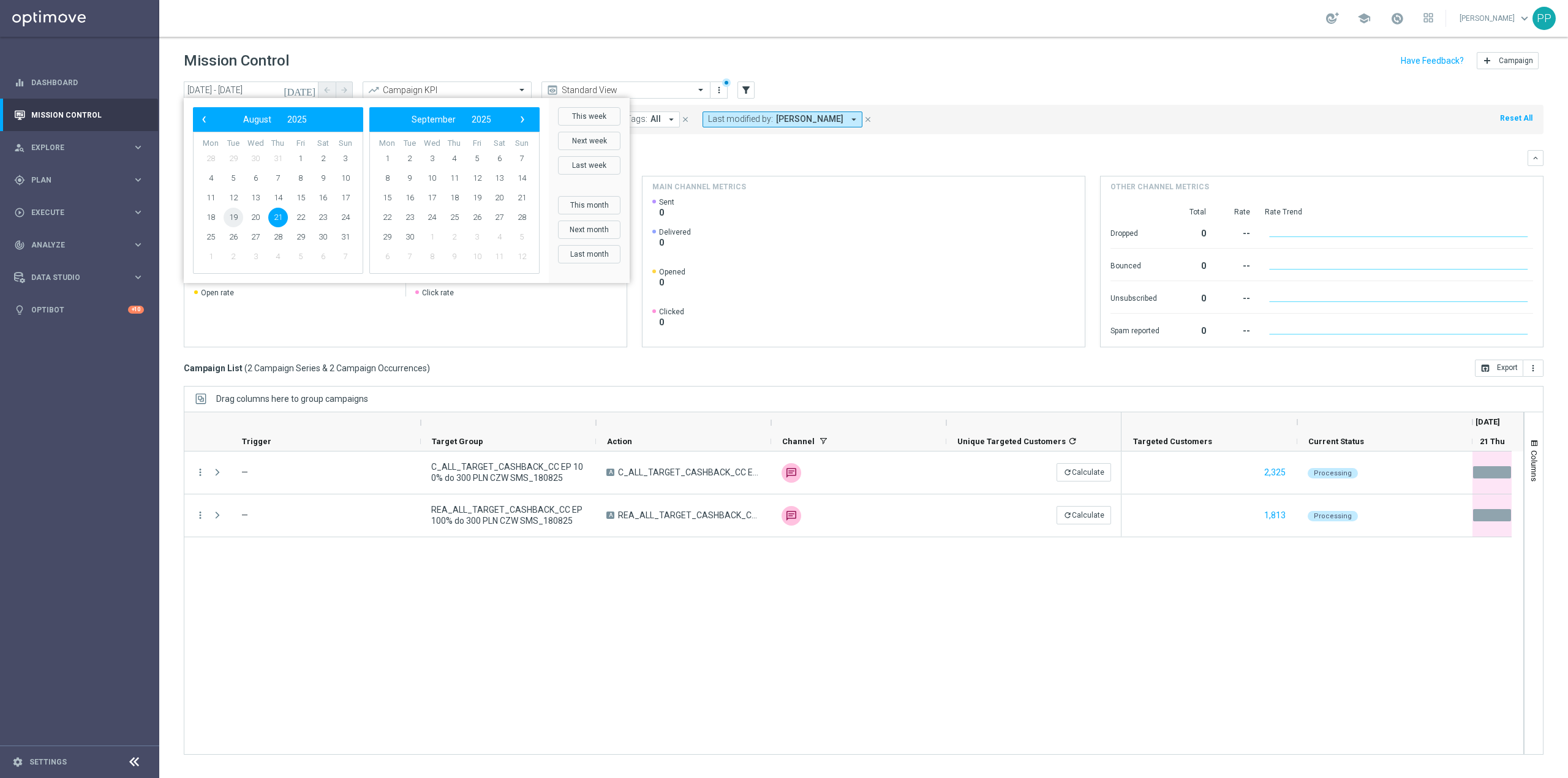
click at [231, 216] on span "19" at bounding box center [233, 217] width 19 height 19
click at [239, 218] on span "19" at bounding box center [233, 217] width 19 height 19
type input "[DATE] - [DATE]"
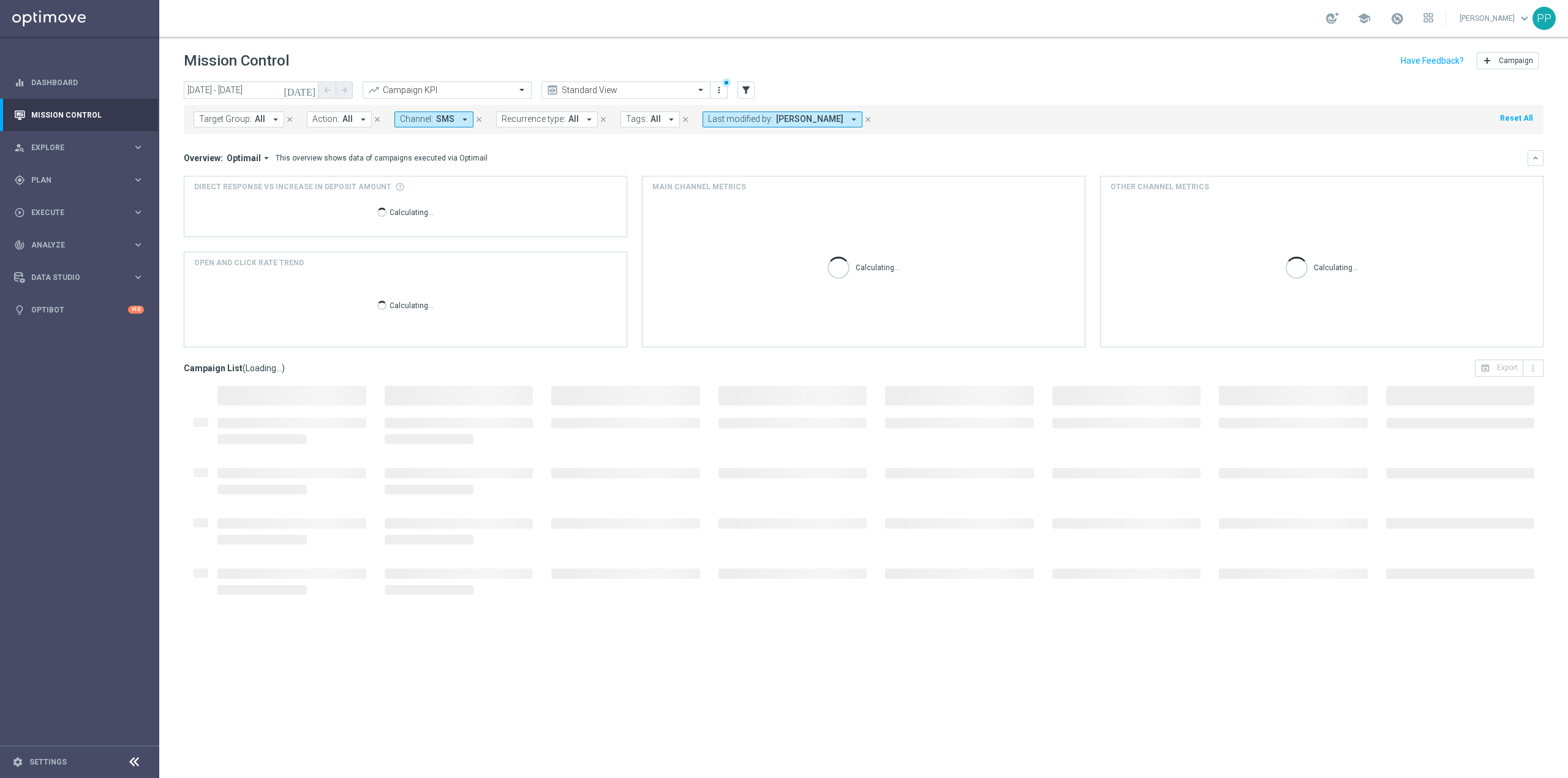
click at [405, 117] on span "Channel:" at bounding box center [416, 119] width 33 height 11
click at [446, 246] on div "SMS" at bounding box center [507, 247] width 190 height 8
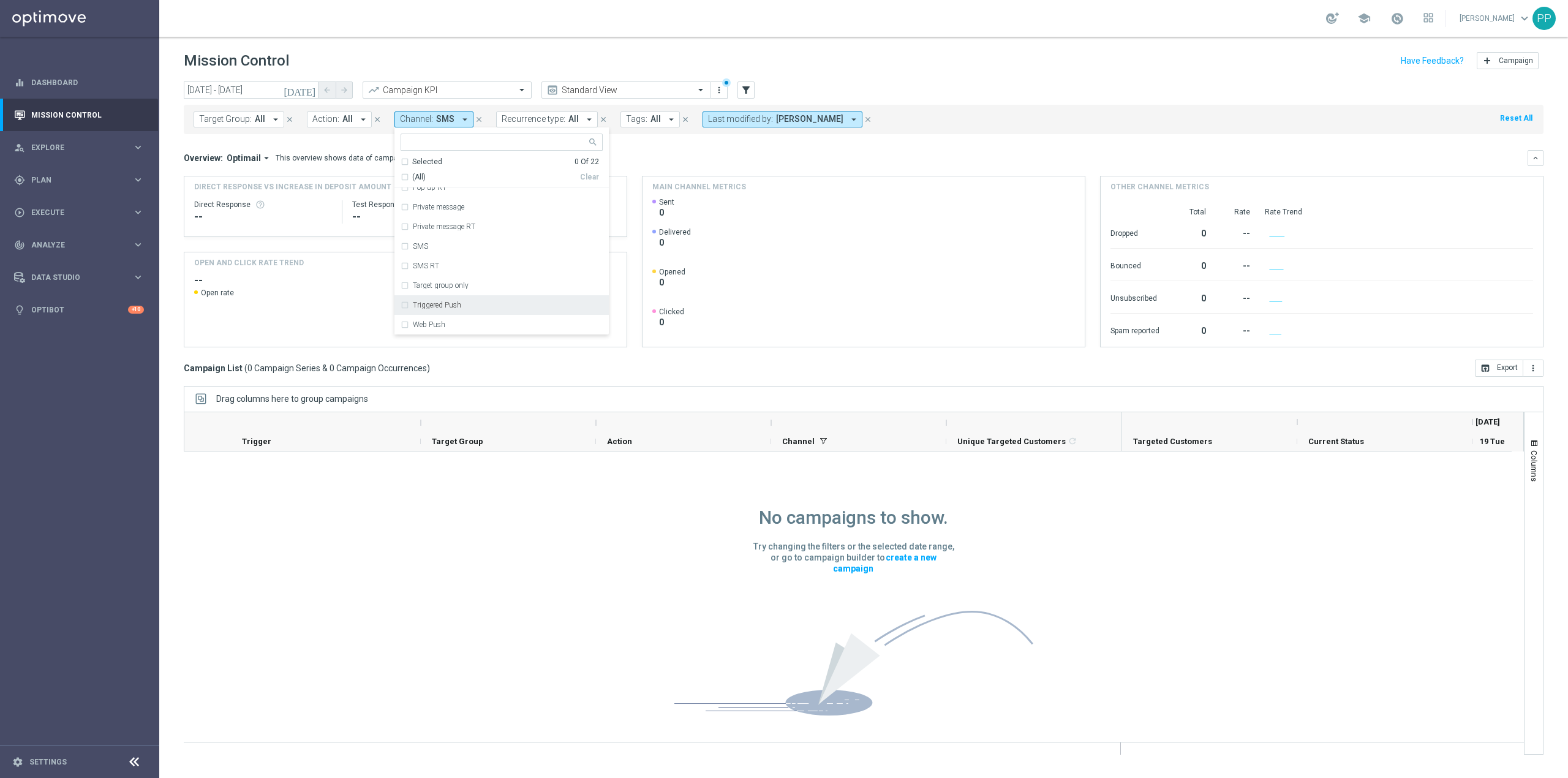
scroll to position [284, 0]
click at [461, 255] on div "Target group only" at bounding box center [502, 246] width 202 height 19
click at [642, 148] on mini-dashboard "Overview: Optimail arrow_drop_down This overview shows data of campaigns execut…" at bounding box center [864, 247] width 1360 height 225
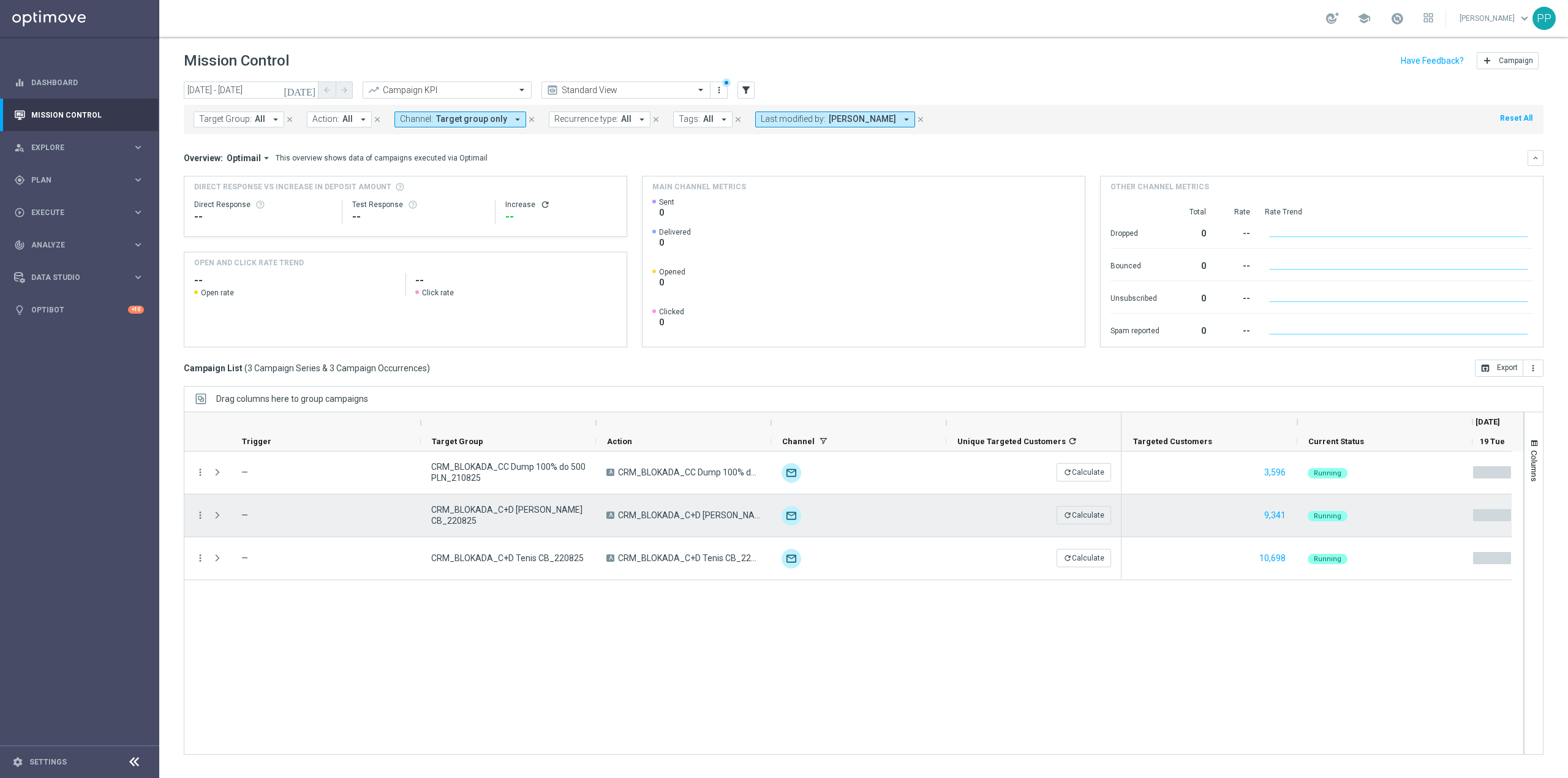
click at [557, 509] on span "CRM_BLOKADA_C+D [PERSON_NAME] CB_220825" at bounding box center [508, 515] width 154 height 22
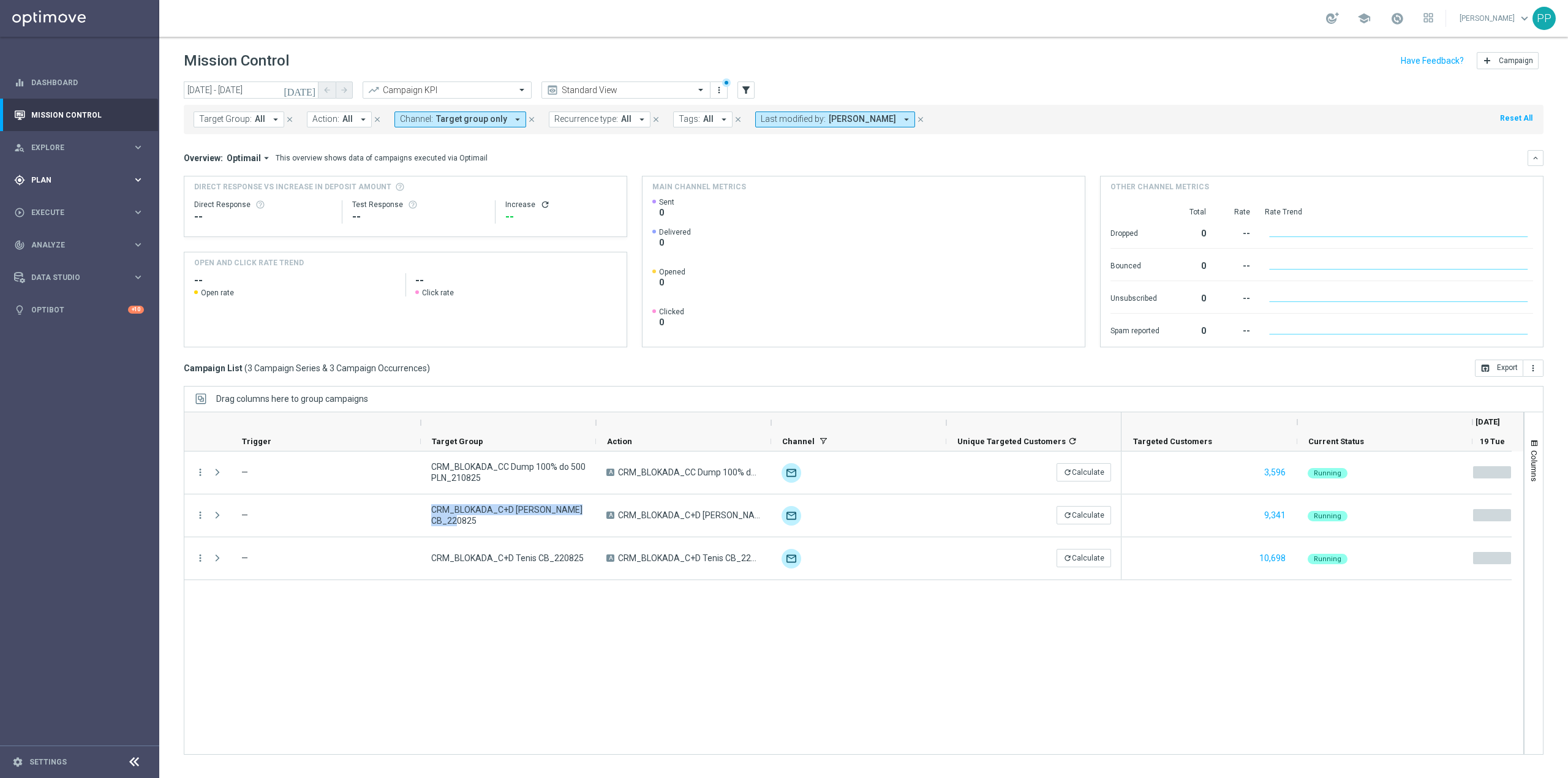
click at [50, 176] on span "Plan" at bounding box center [82, 180] width 101 height 8
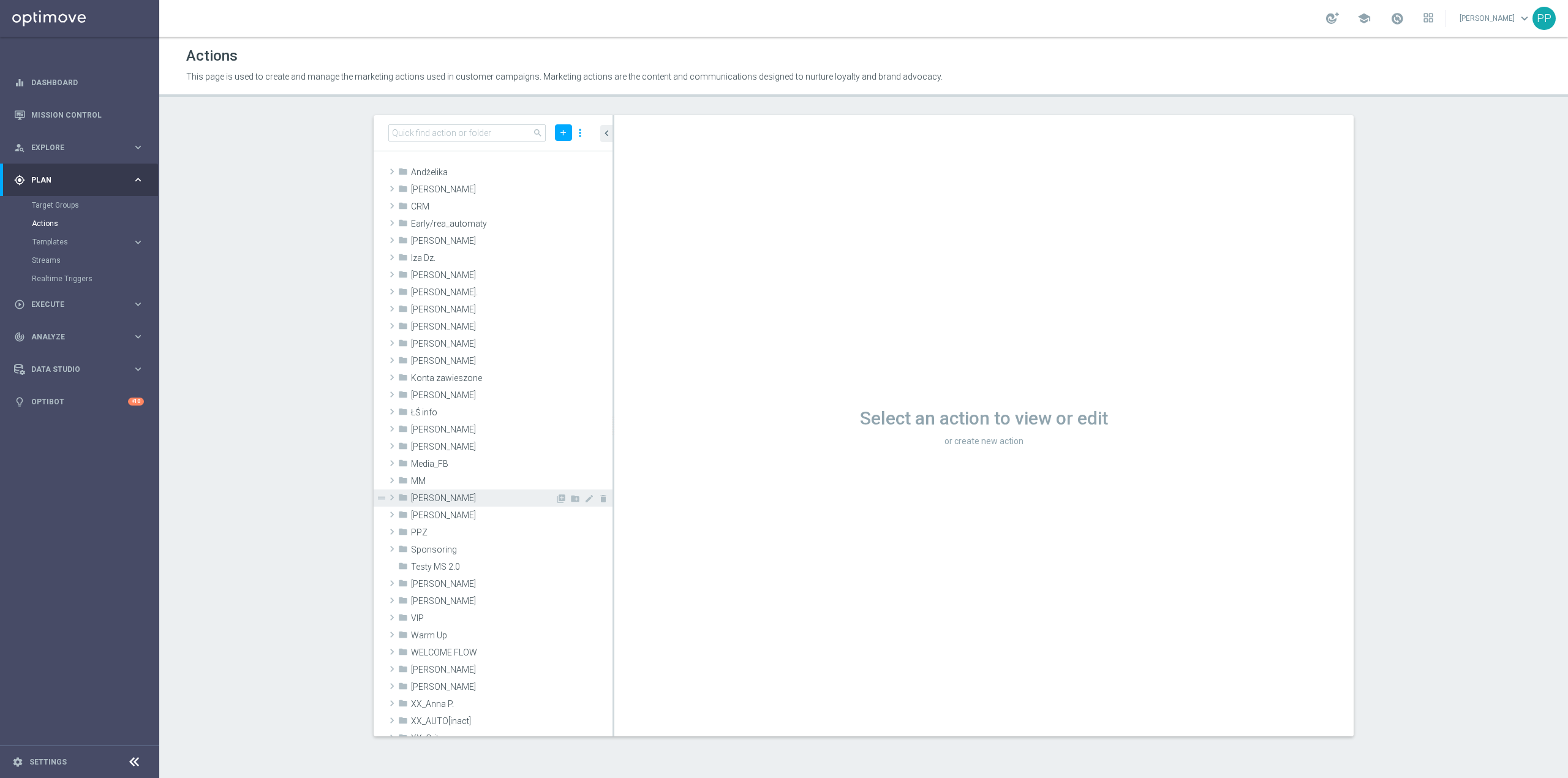
click at [432, 503] on span "[PERSON_NAME]" at bounding box center [482, 498] width 144 height 11
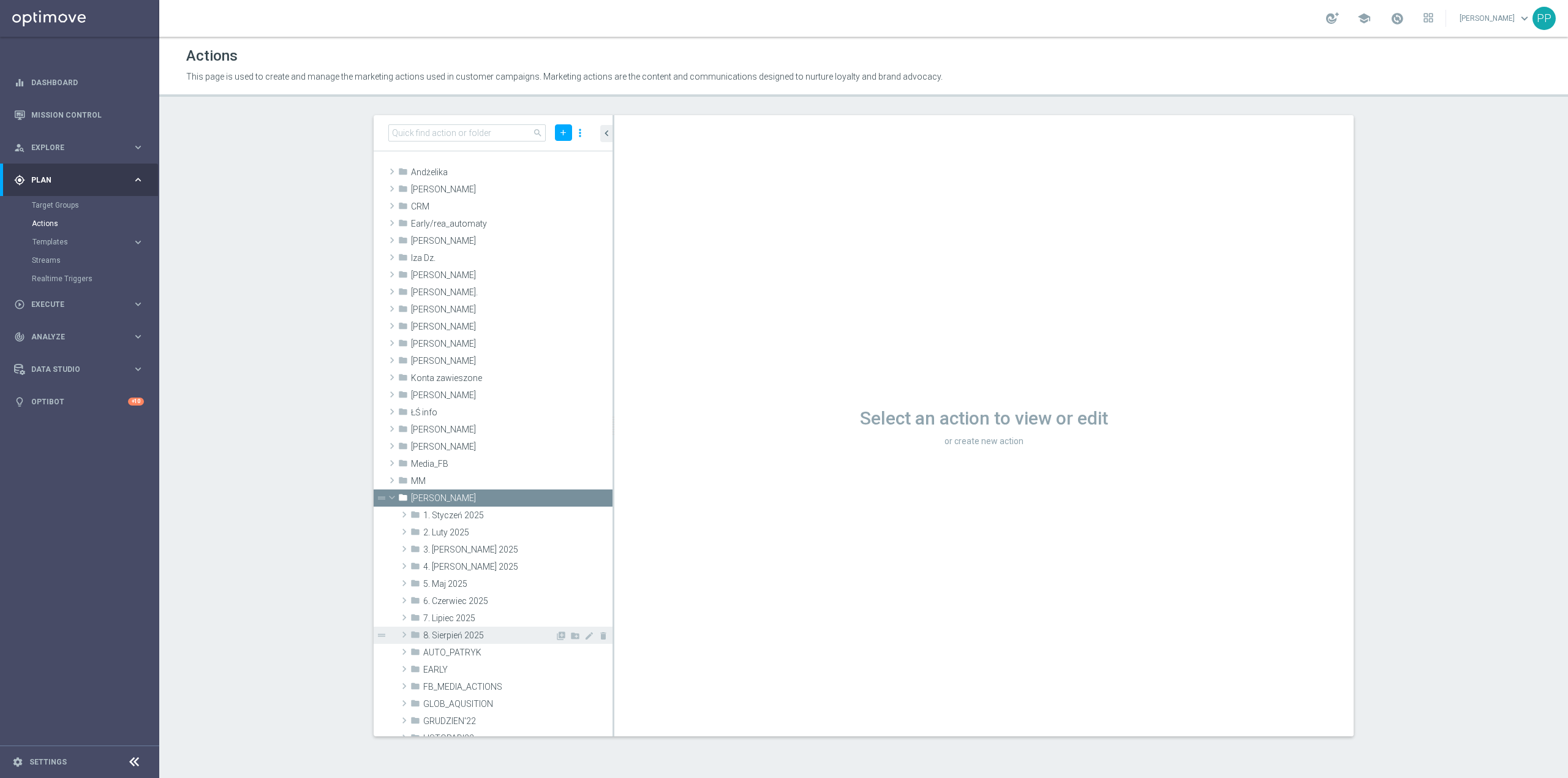
click at [471, 634] on span "8. Sierpień 2025" at bounding box center [489, 636] width 132 height 11
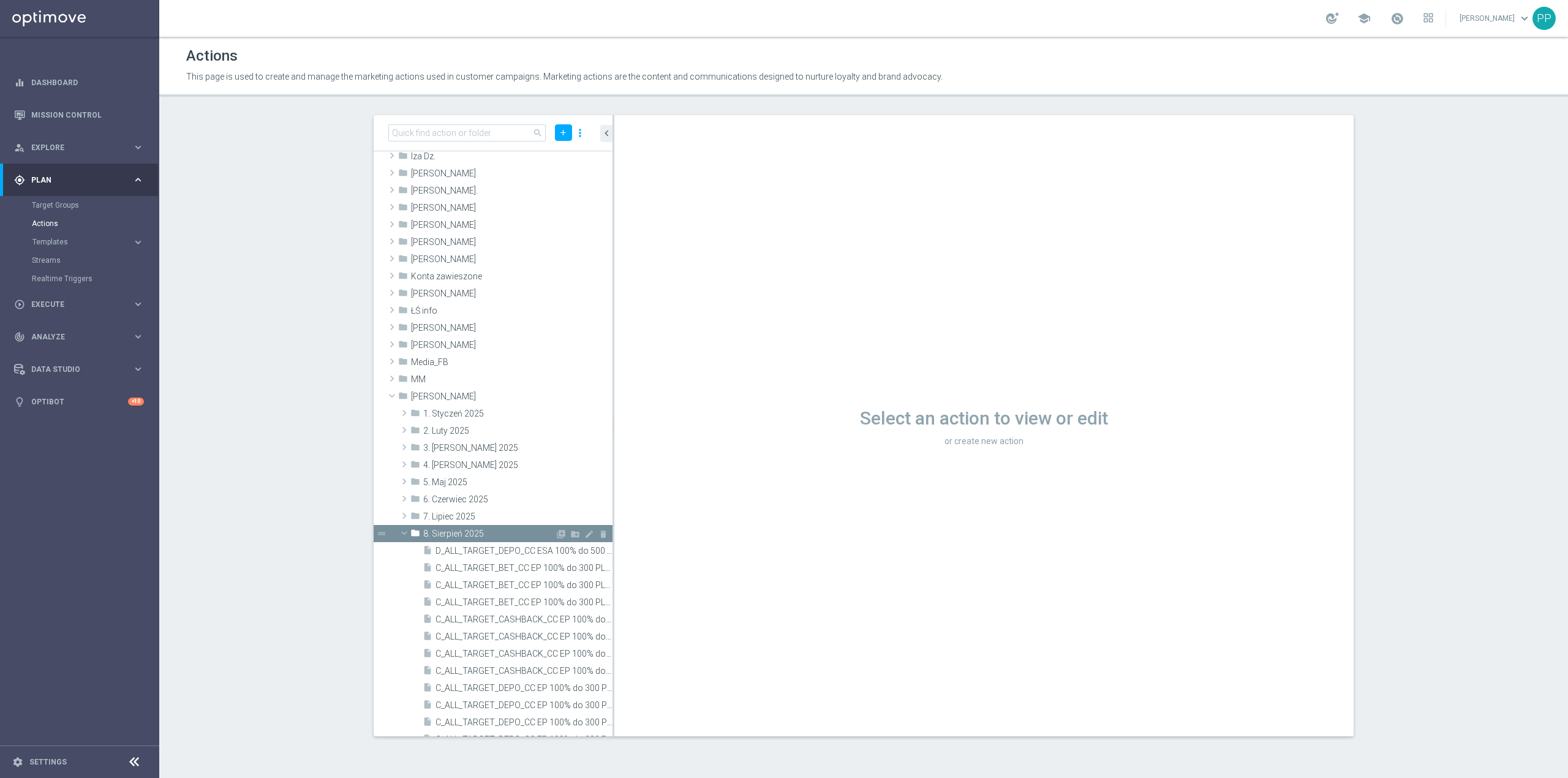
scroll to position [245, 0]
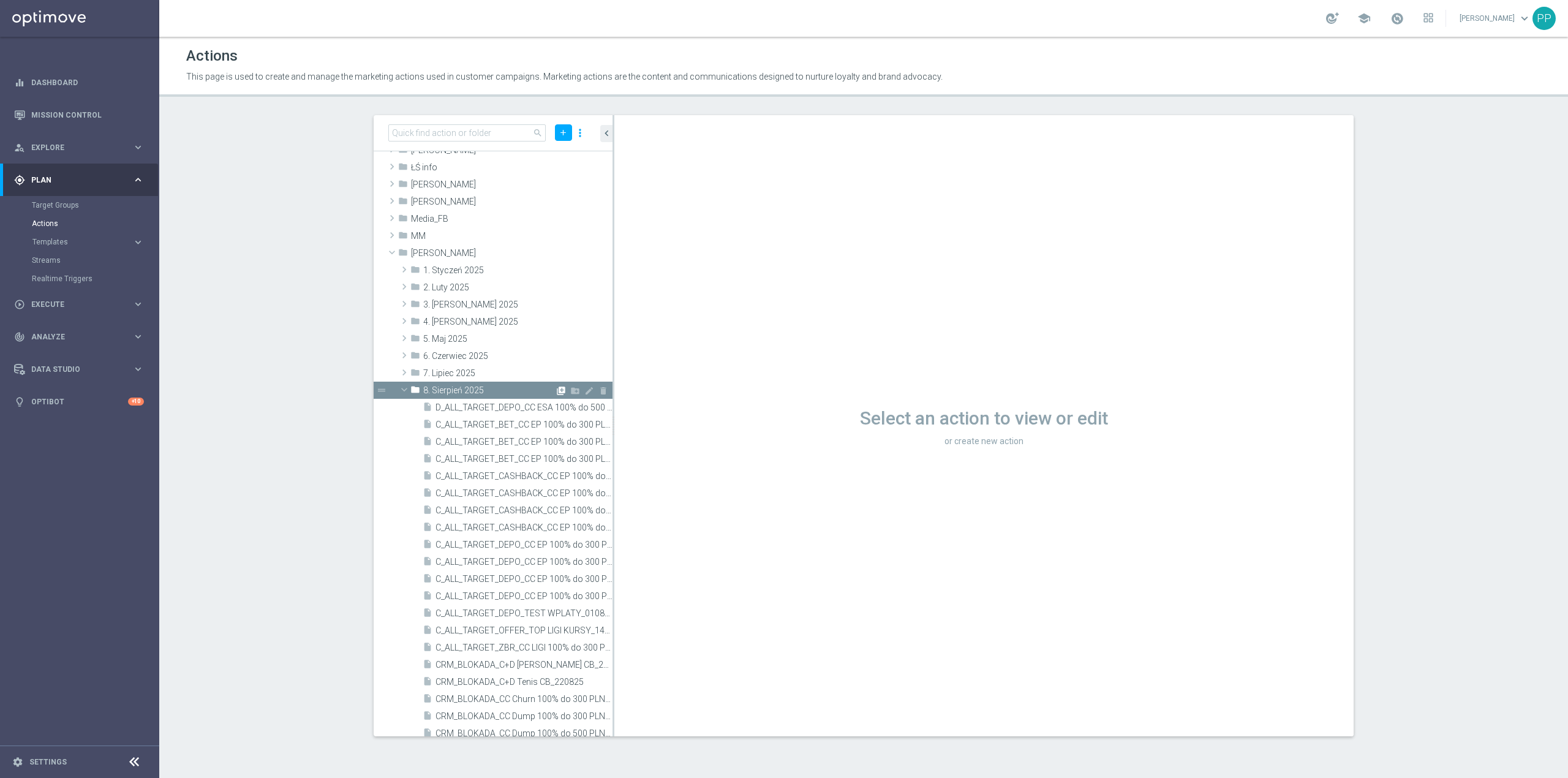
click at [556, 390] on icon "library_add" at bounding box center [561, 391] width 10 height 10
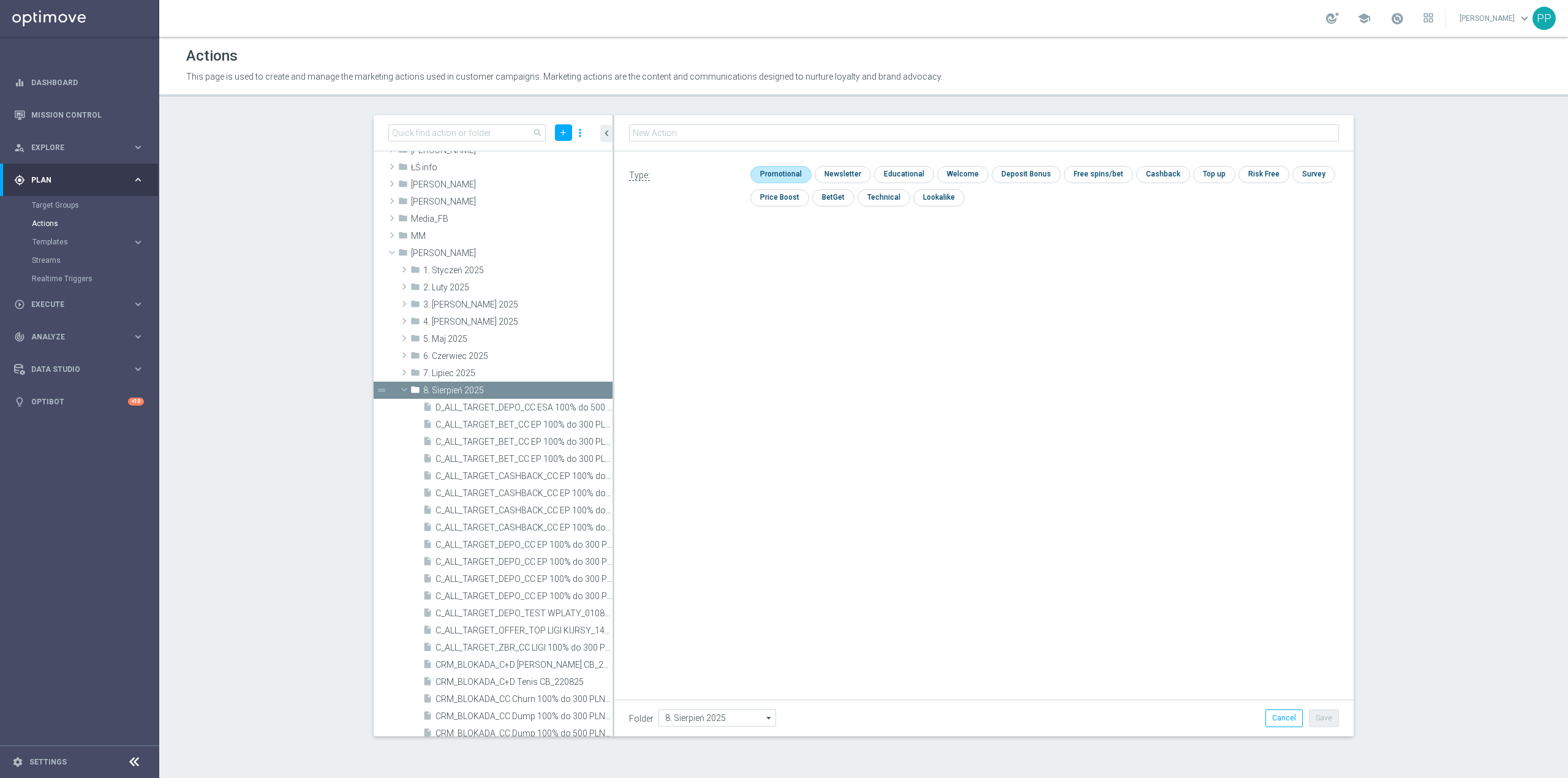
type input "D_ALL_TARGET_CASHBACK_MS [PERSON_NAME] 100% do 300 PLN_220825"
click at [770, 176] on input "checkbox" at bounding box center [779, 175] width 58 height 16
checkbox input "true"
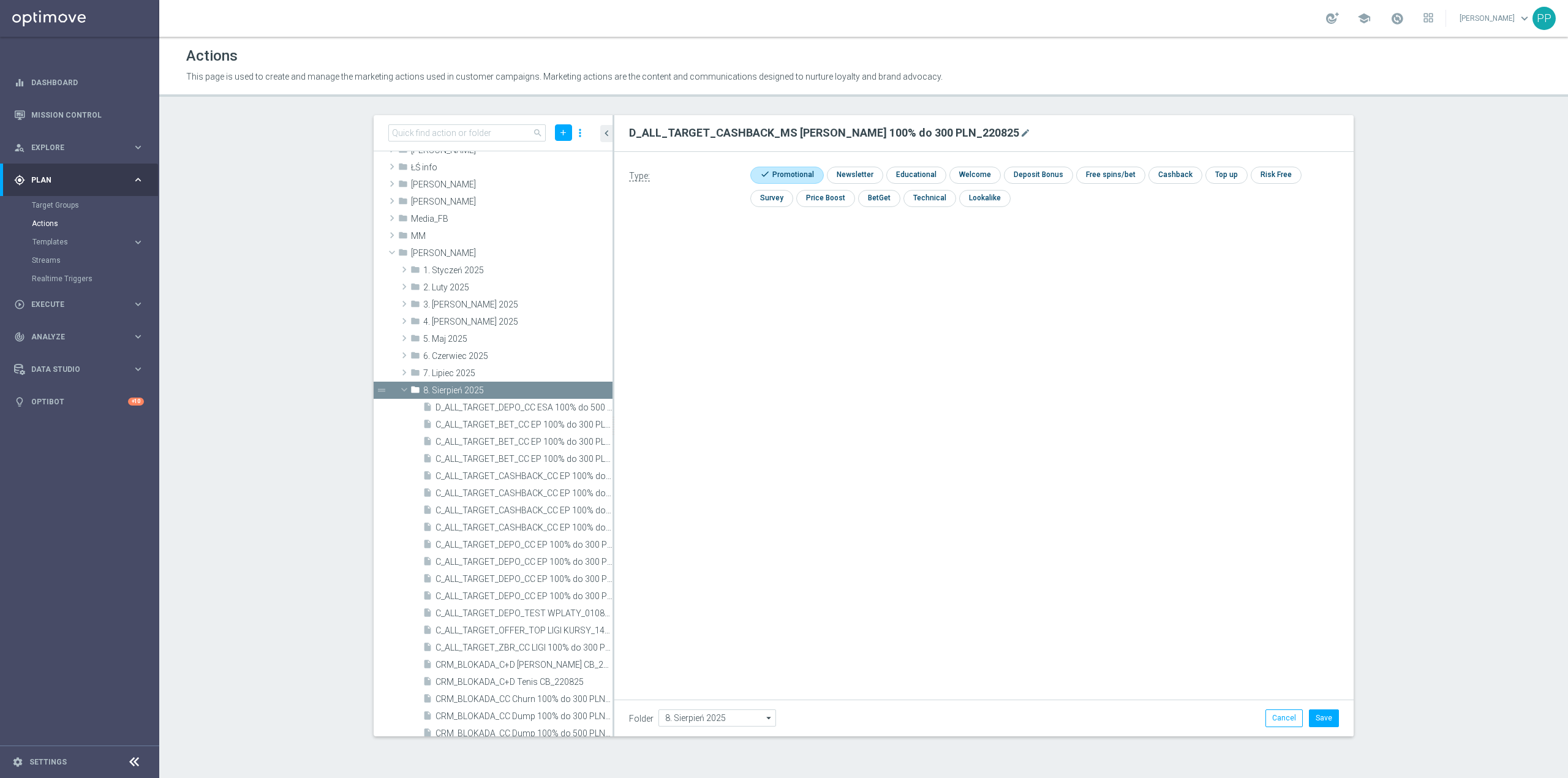
drag, startPoint x: 1054, startPoint y: 599, endPoint x: 1115, endPoint y: 633, distance: 69.8
click at [1054, 599] on div "D_ALL_TARGET_CASHBACK_MS SIATKA 100% do 300 PLN_220825 mode_edit Type: check Pr…" at bounding box center [983, 426] width 739 height 621
click at [1329, 719] on button "Save" at bounding box center [1324, 718] width 30 height 17
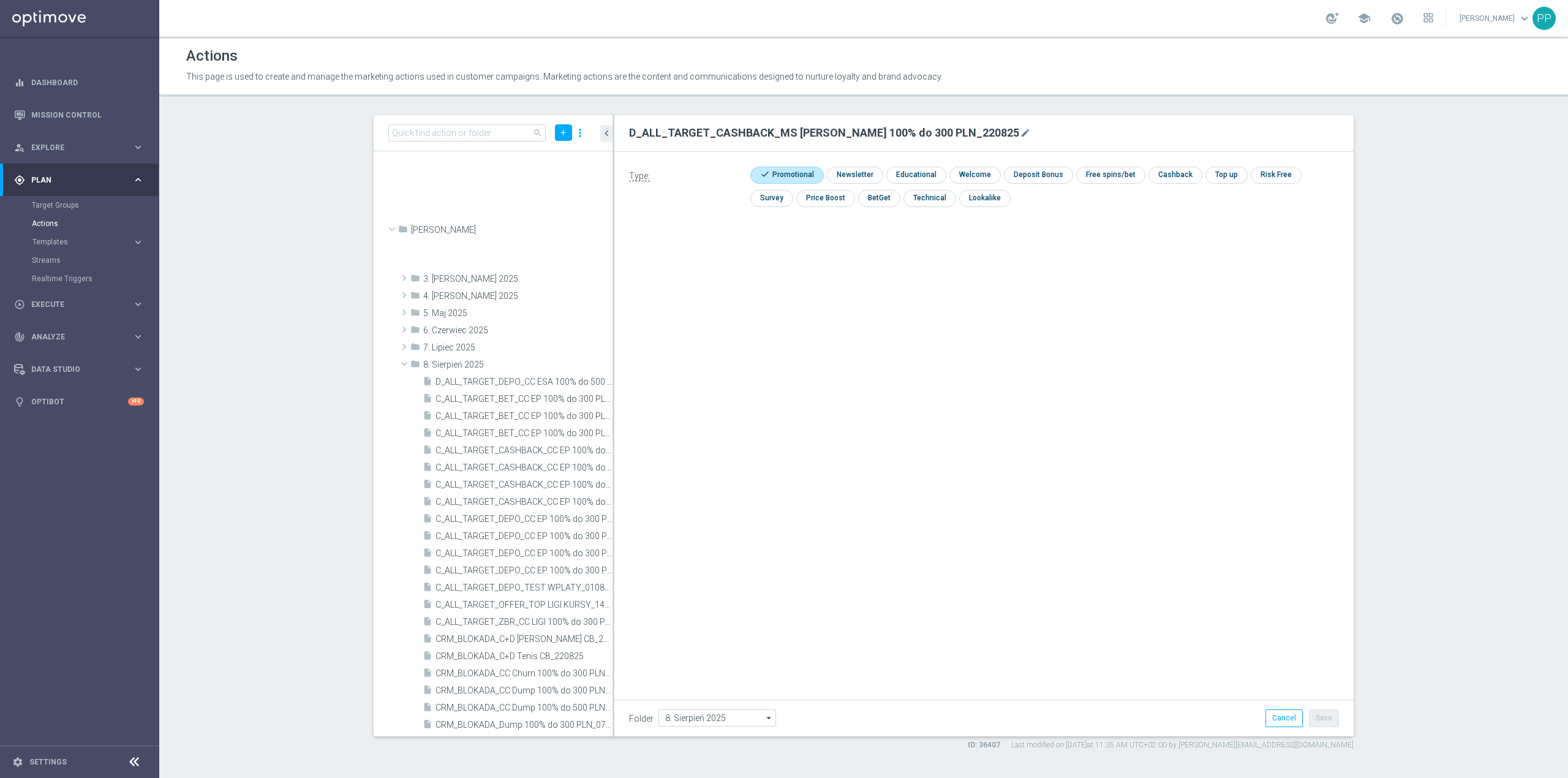
scroll to position [679, 0]
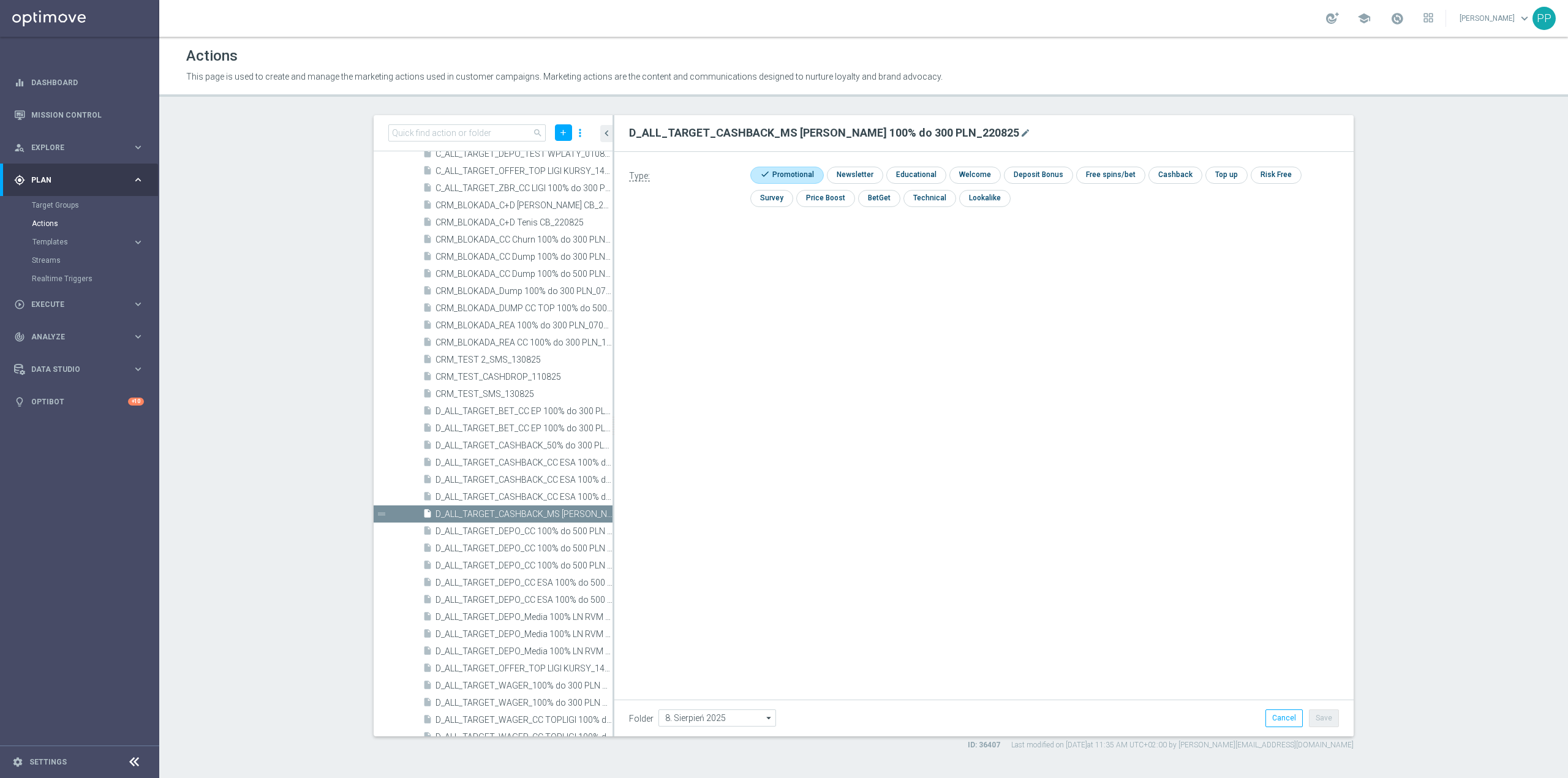
click at [1032, 351] on div "Type: check Promotional check Newsletter check Educational check Welcome check …" at bounding box center [983, 289] width 739 height 275
